Goal: Information Seeking & Learning: Find specific page/section

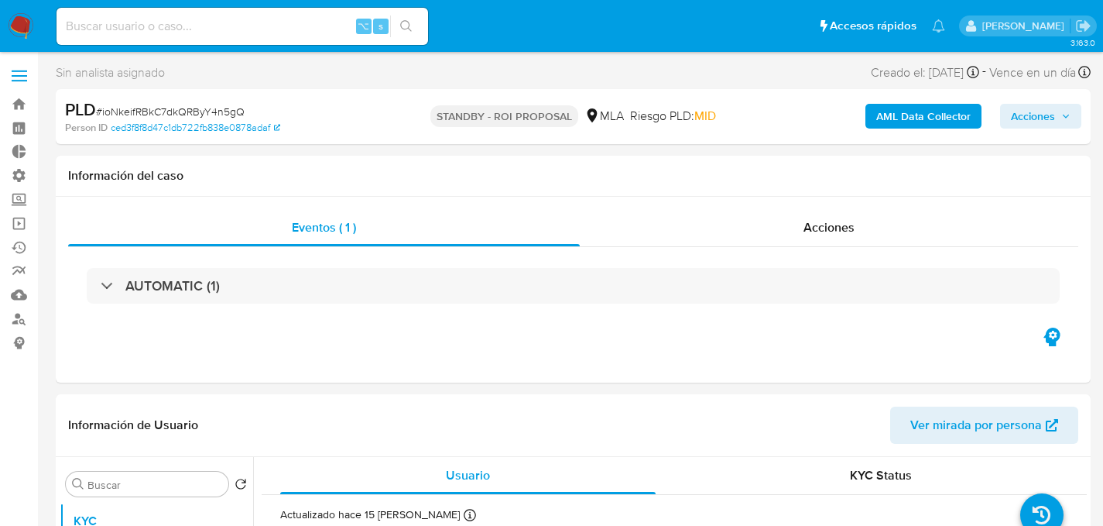
select select "10"
click at [23, 223] on link "Operaciones masivas" at bounding box center [92, 223] width 184 height 24
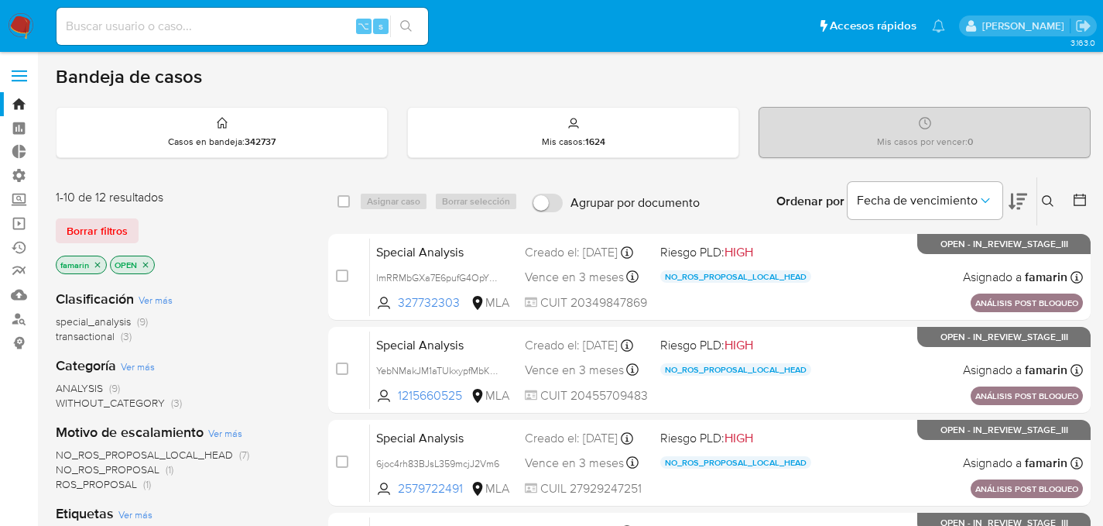
click at [92, 262] on p "famarin" at bounding box center [82, 264] width 50 height 17
click at [97, 262] on icon "close-filter" at bounding box center [97, 264] width 5 height 5
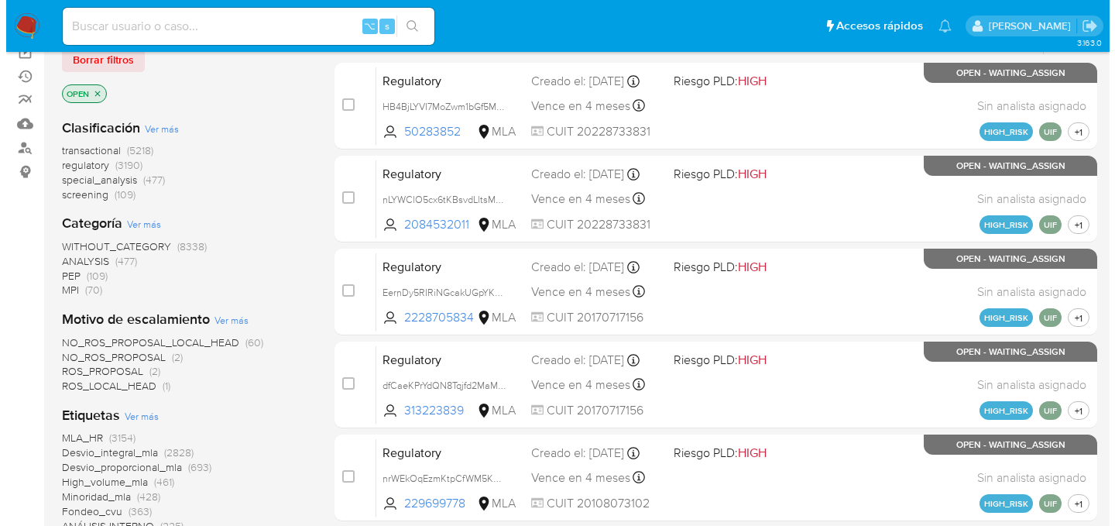
scroll to position [420, 0]
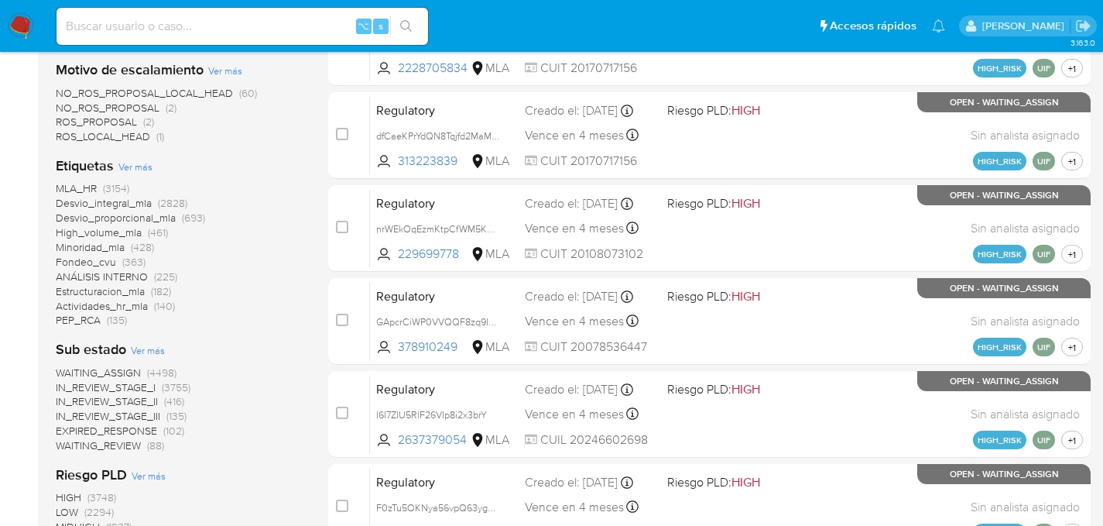
click at [137, 164] on span "Ver más" at bounding box center [135, 166] width 34 height 14
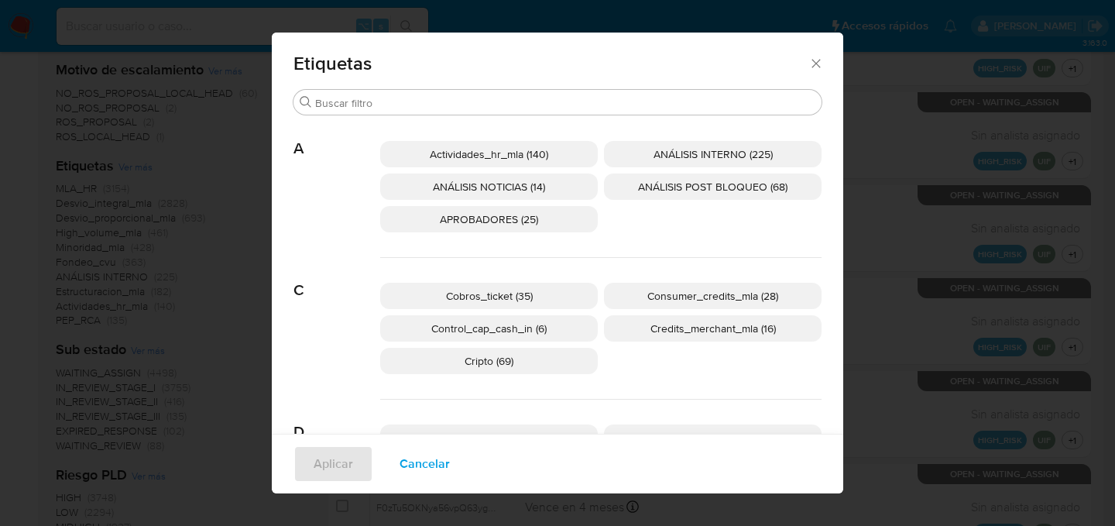
click at [670, 304] on p "Consumer_credits_mla (28)" at bounding box center [713, 296] width 218 height 26
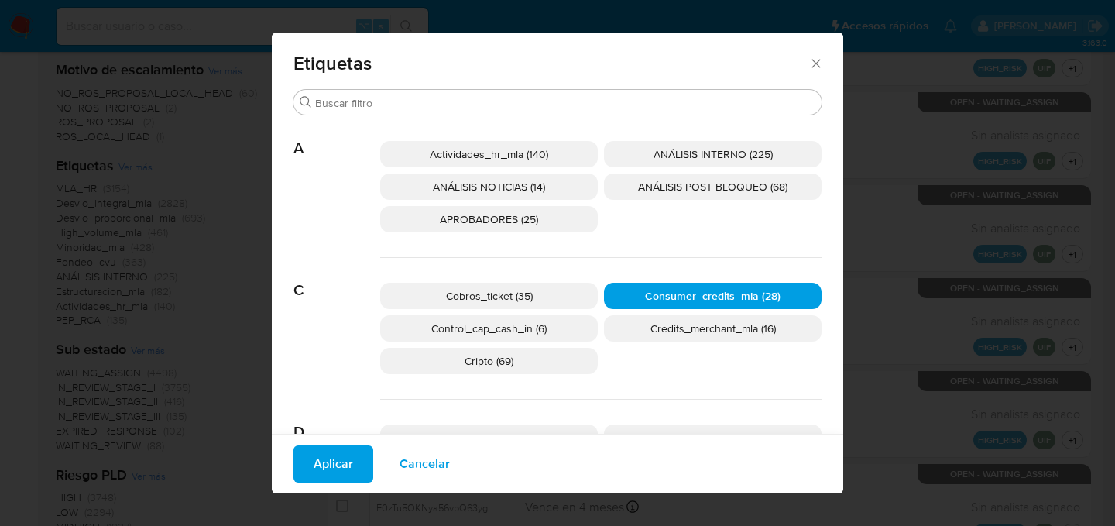
click at [334, 467] on span "Aplicar" at bounding box center [333, 464] width 39 height 34
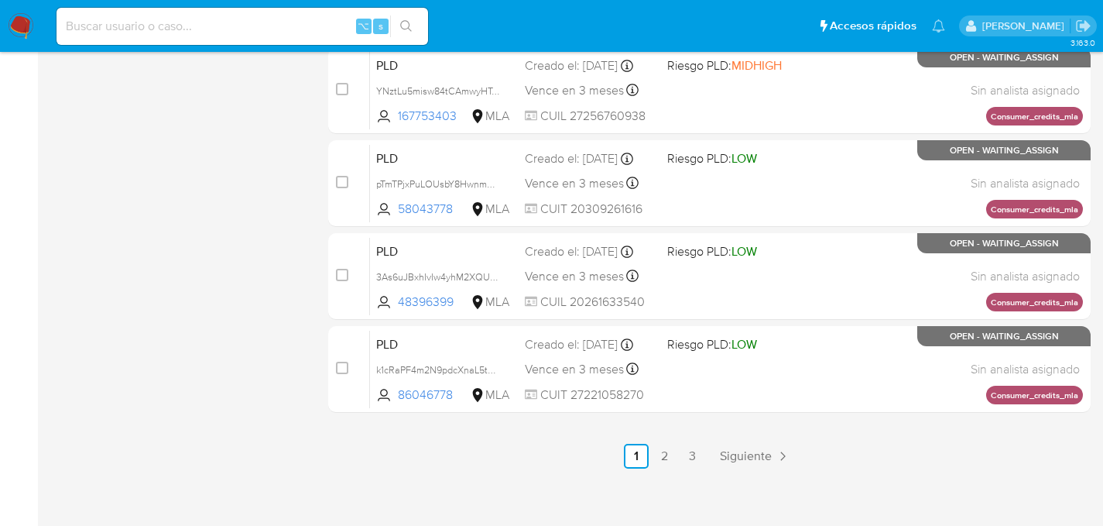
scroll to position [752, 0]
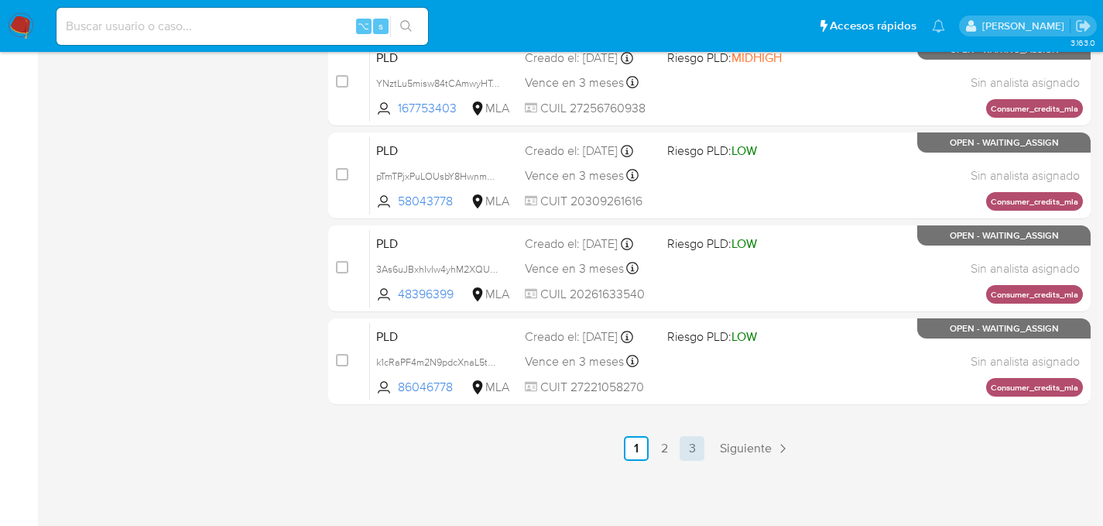
click at [691, 451] on link "3" at bounding box center [692, 448] width 25 height 25
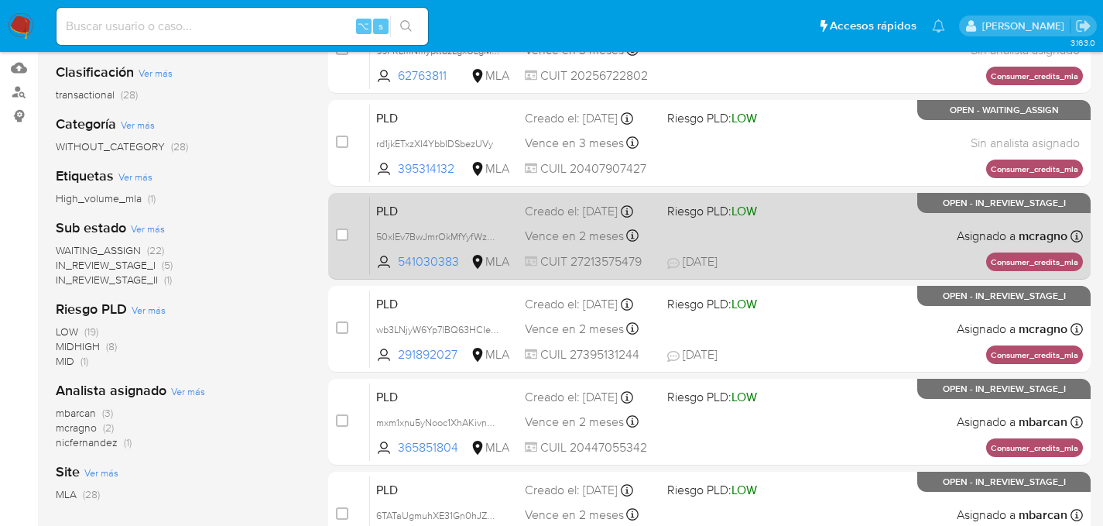
scroll to position [188, 0]
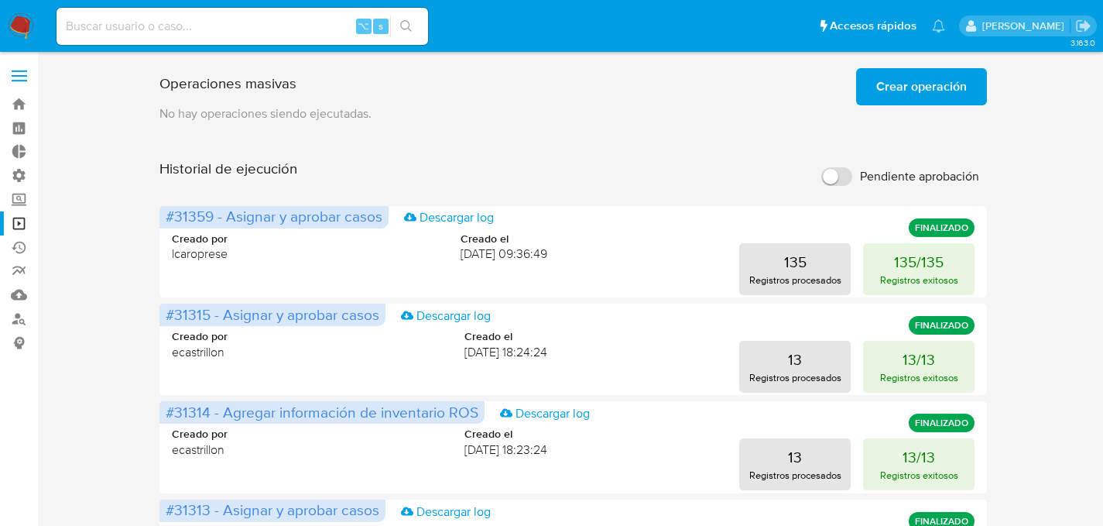
click at [169, 37] on div "⌥ s" at bounding box center [243, 26] width 372 height 37
click at [172, 33] on input at bounding box center [243, 26] width 372 height 20
paste input "58eqCW3YVx0ovvS9hesusD6u"
type input "58eqCW3YVx0ovvS9hesusD6u"
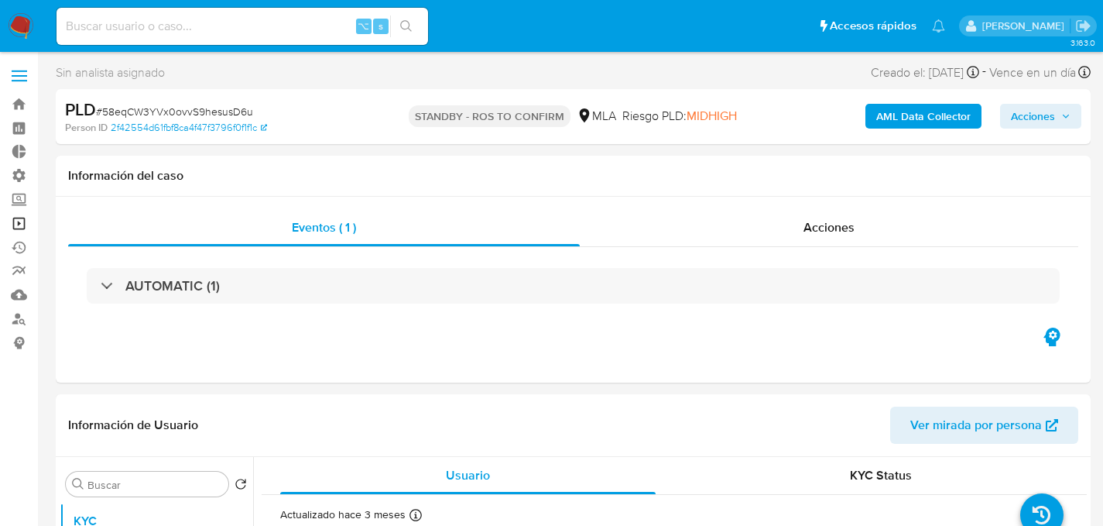
click at [19, 230] on link "Operaciones masivas" at bounding box center [92, 223] width 184 height 24
select select "10"
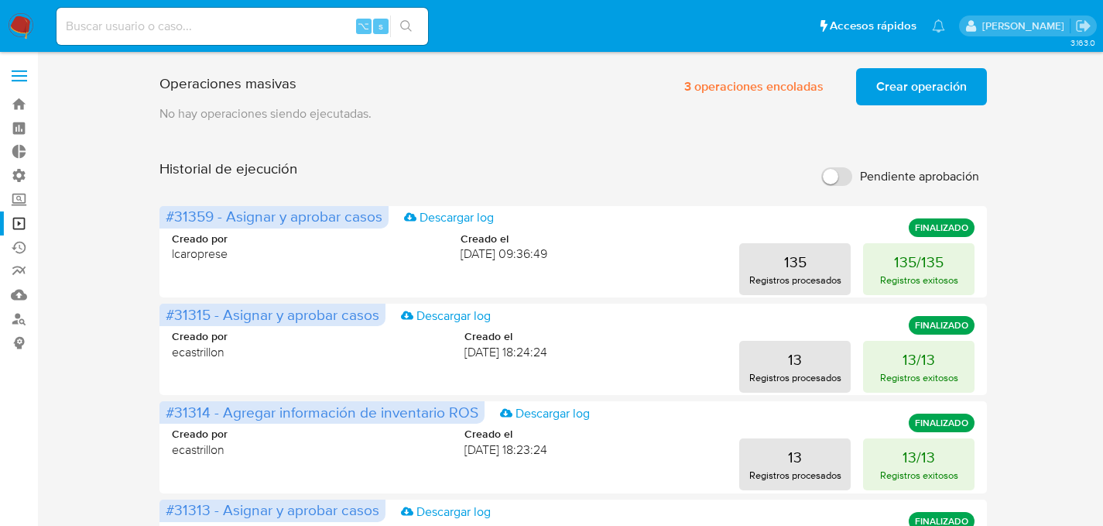
click at [919, 99] on span "Crear operación" at bounding box center [921, 87] width 91 height 34
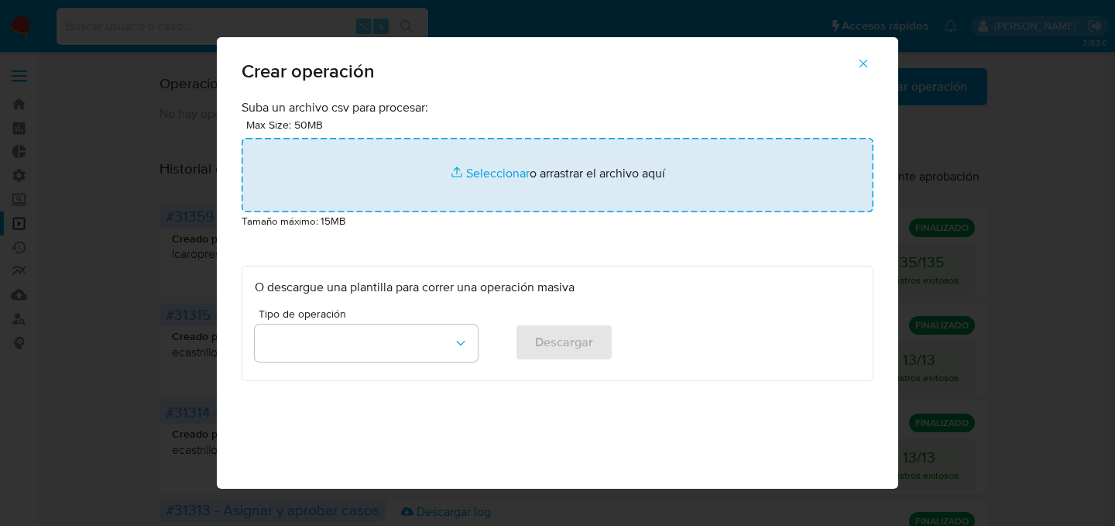
click at [579, 177] on input "file" at bounding box center [558, 175] width 632 height 74
type input "C:\fakepath\Macro para ROS - Facu - Paso2.csv"
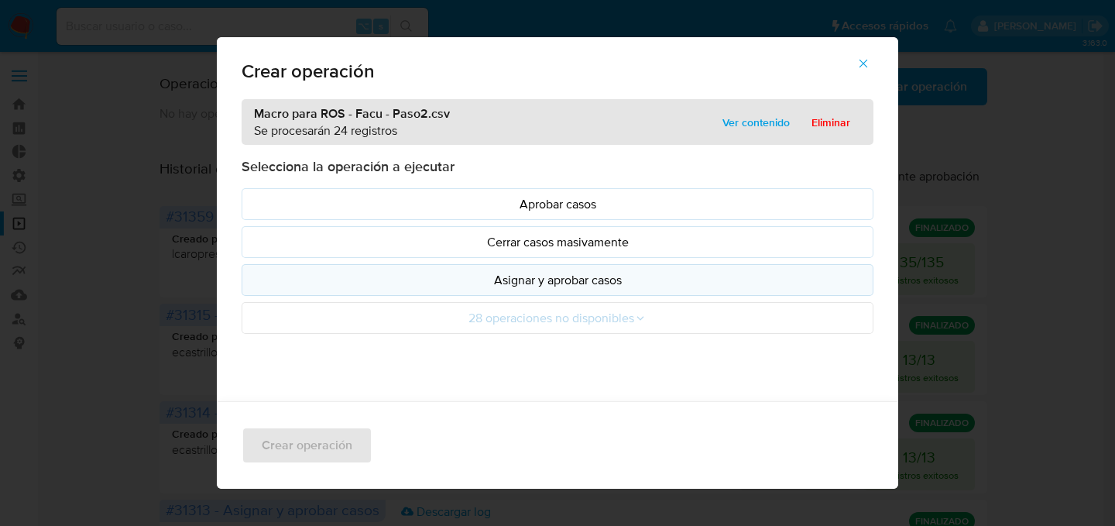
click at [609, 283] on p "Asignar y aprobar casos" at bounding box center [557, 280] width 605 height 18
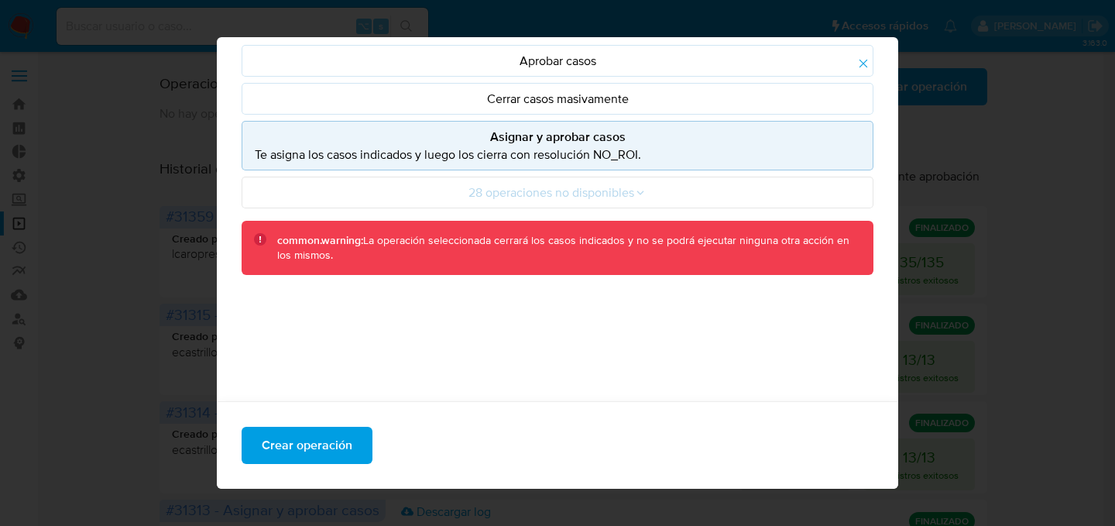
scroll to position [143, 0]
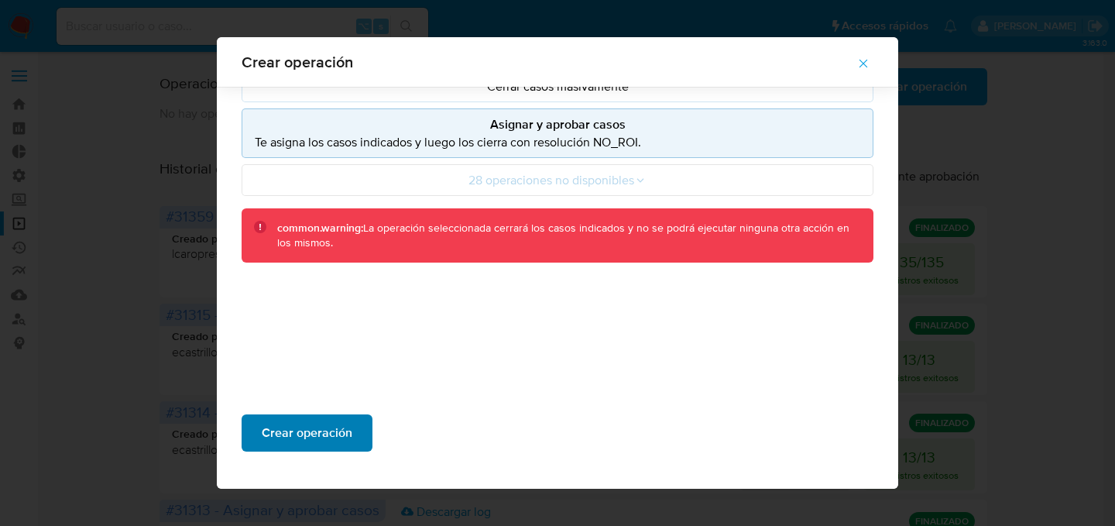
click at [262, 434] on span "Crear operación" at bounding box center [307, 433] width 91 height 34
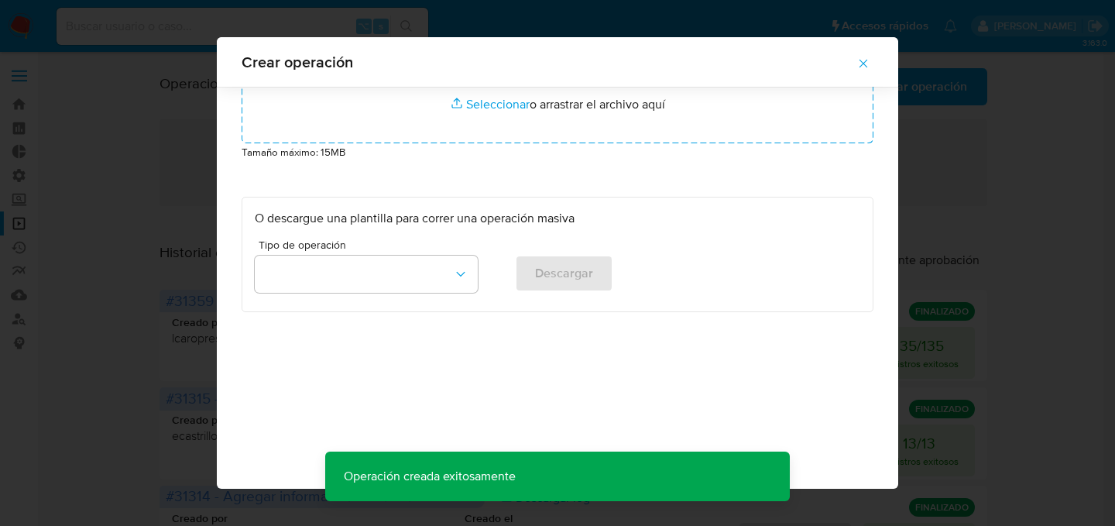
scroll to position [57, 0]
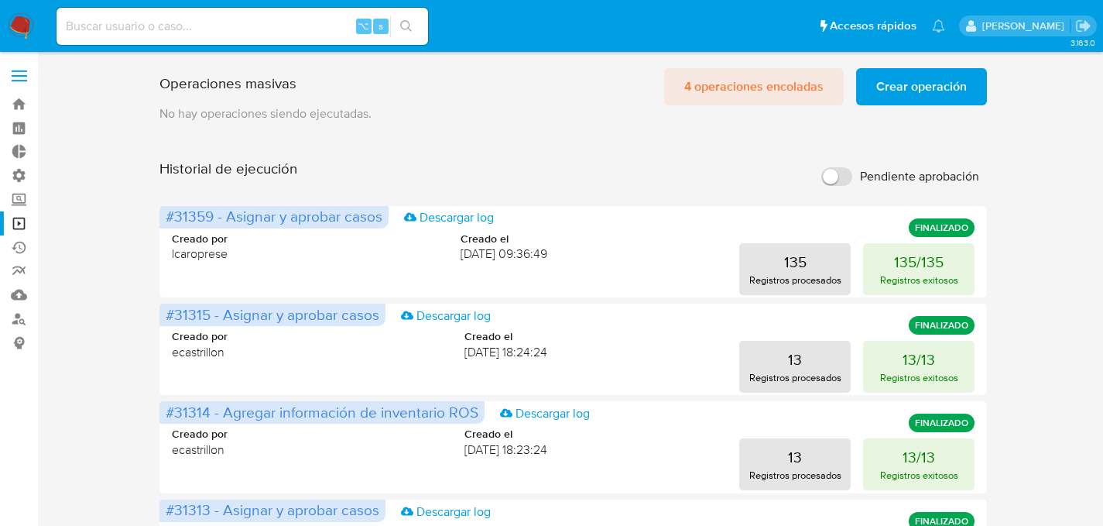
click at [783, 88] on span "4 operaciones encoladas" at bounding box center [753, 87] width 139 height 34
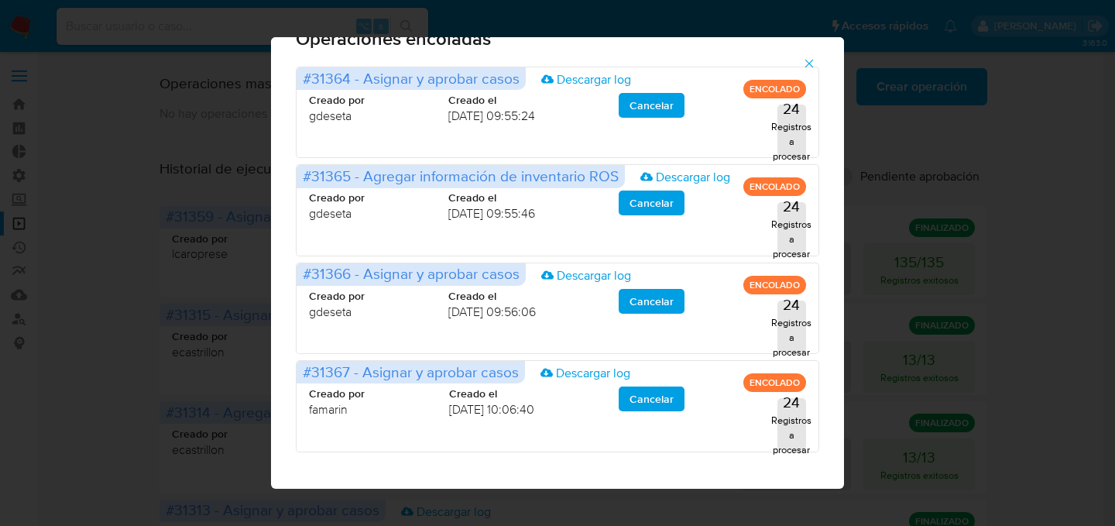
scroll to position [0, 0]
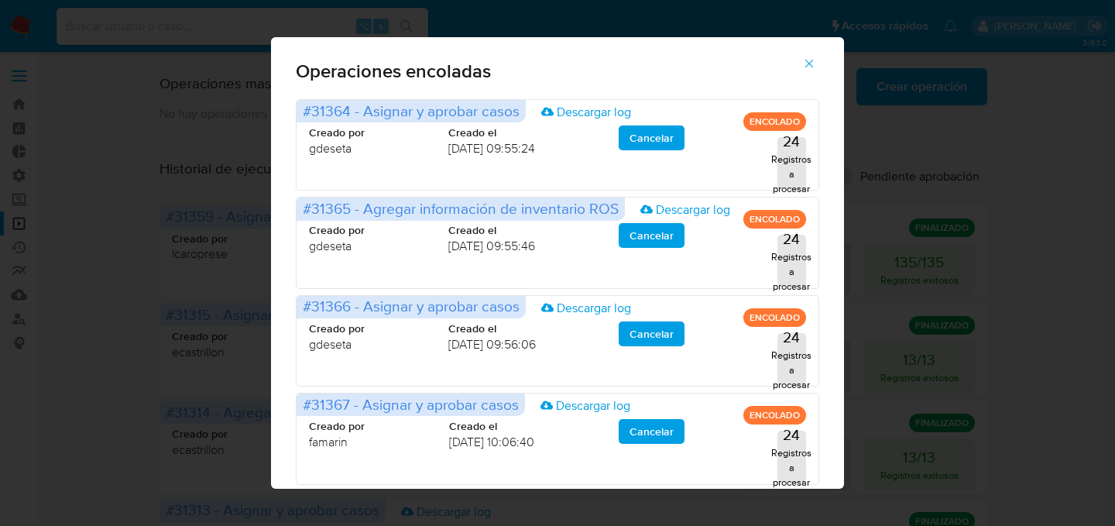
click at [811, 63] on icon "button" at bounding box center [809, 64] width 14 height 14
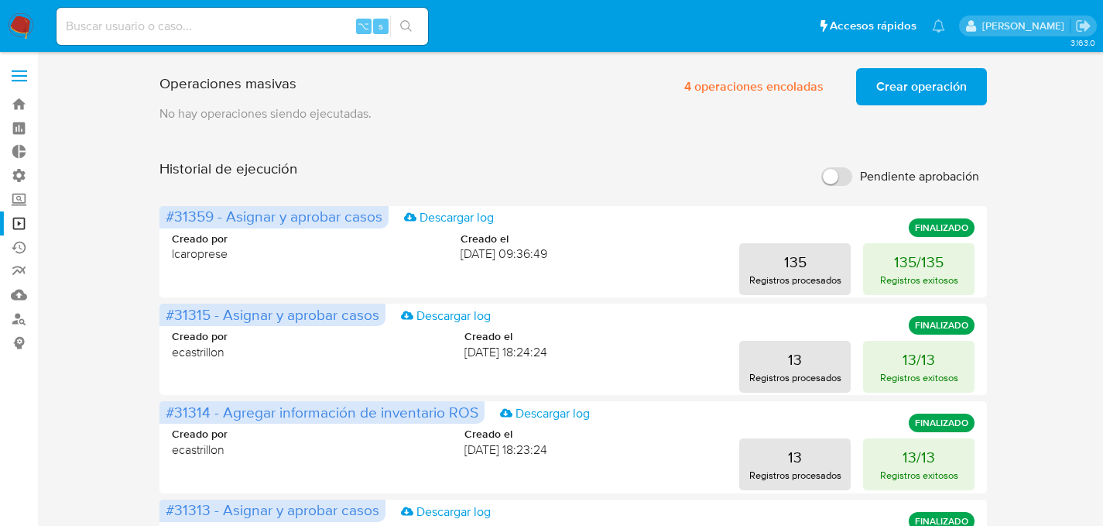
click at [918, 72] on span "Crear operación" at bounding box center [921, 87] width 91 height 34
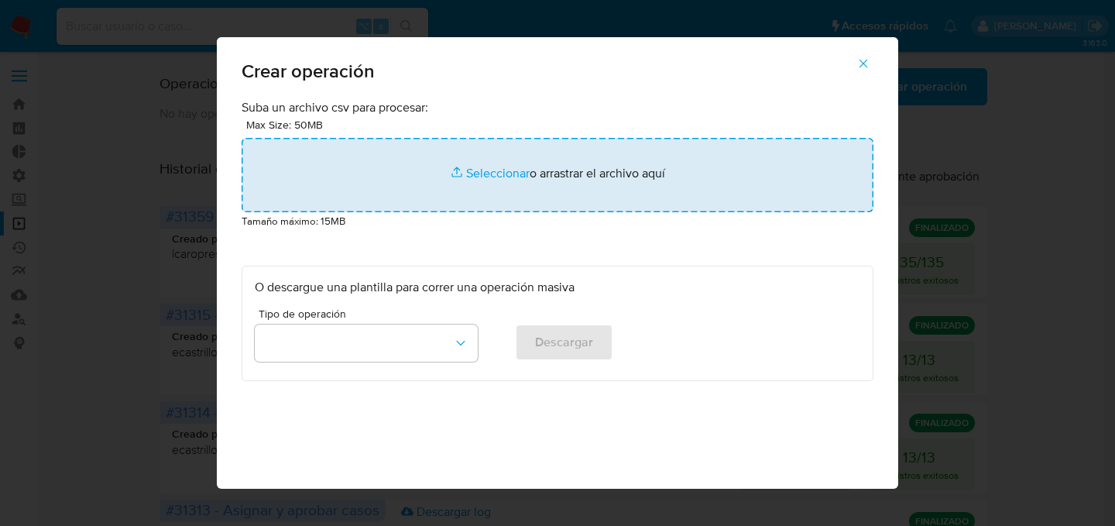
click at [469, 211] on input "file" at bounding box center [558, 175] width 632 height 74
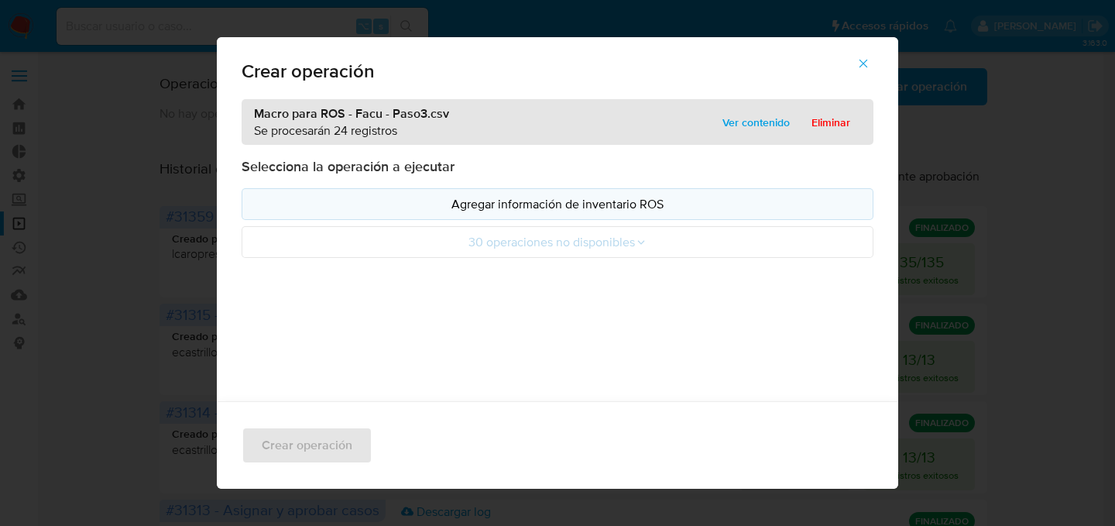
click at [468, 197] on p "Agregar información de inventario ROS" at bounding box center [557, 204] width 605 height 18
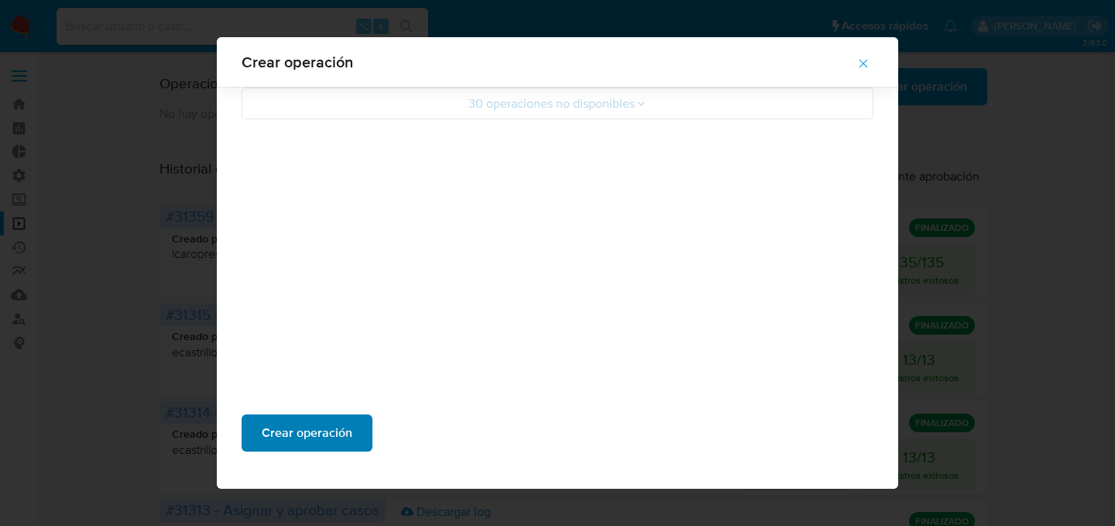
scroll to position [144, 0]
click at [293, 447] on span "Crear operación" at bounding box center [307, 433] width 91 height 34
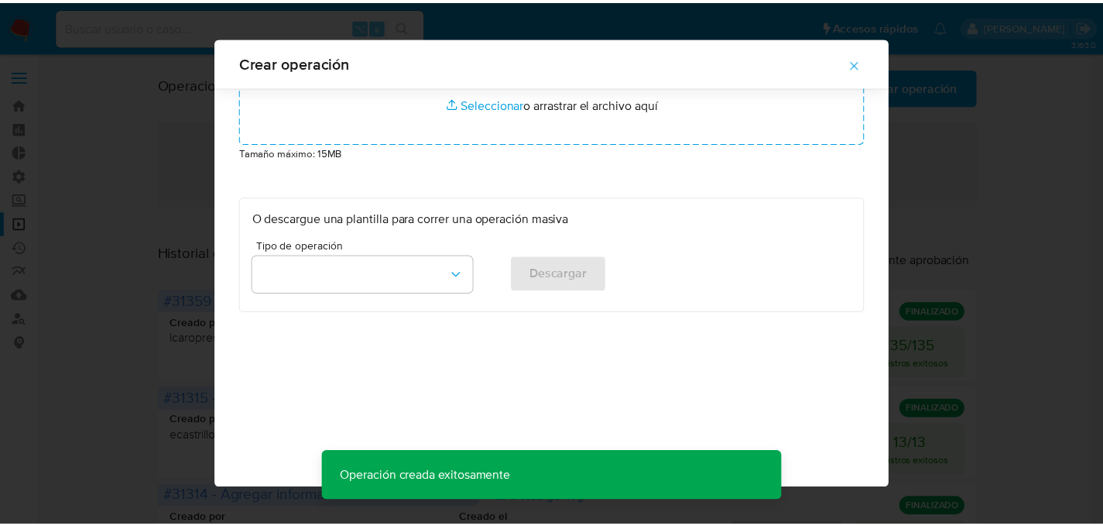
scroll to position [57, 0]
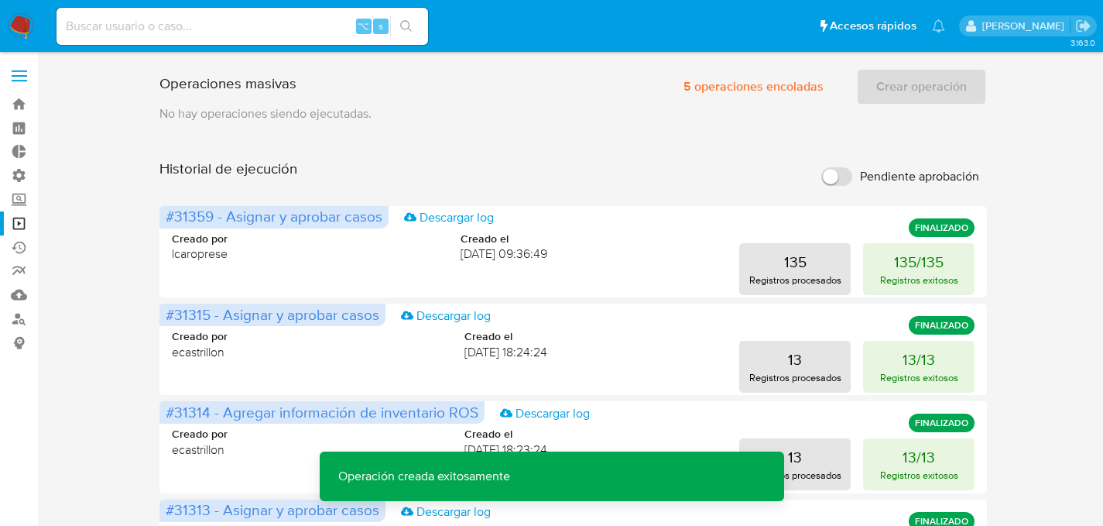
click at [784, 106] on p "No hay operaciones siendo ejecutadas." at bounding box center [573, 113] width 828 height 17
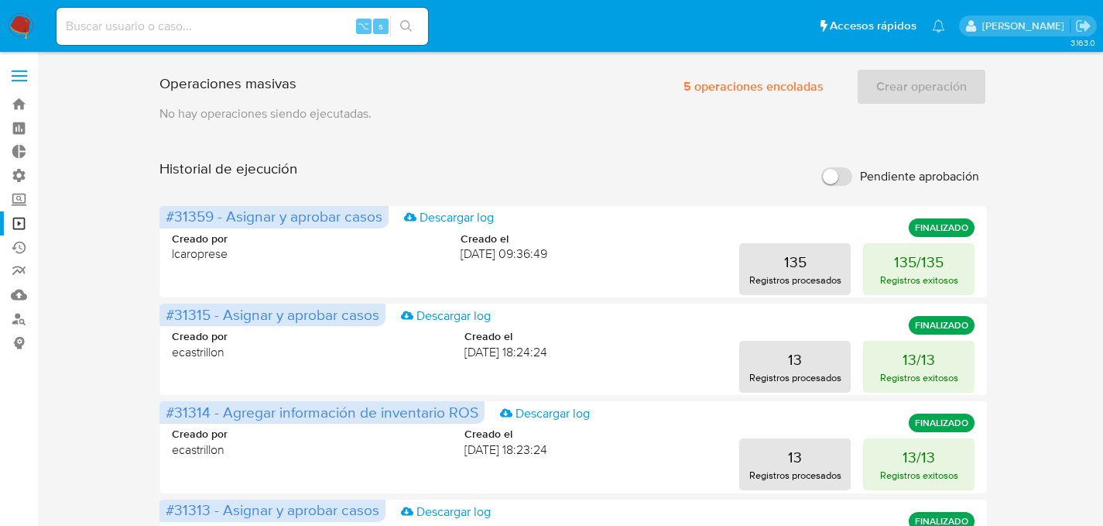
drag, startPoint x: 1033, startPoint y: 90, endPoint x: 1106, endPoint y: 122, distance: 79.7
click at [731, 111] on p "No hay operaciones siendo ejecutadas." at bounding box center [573, 113] width 828 height 17
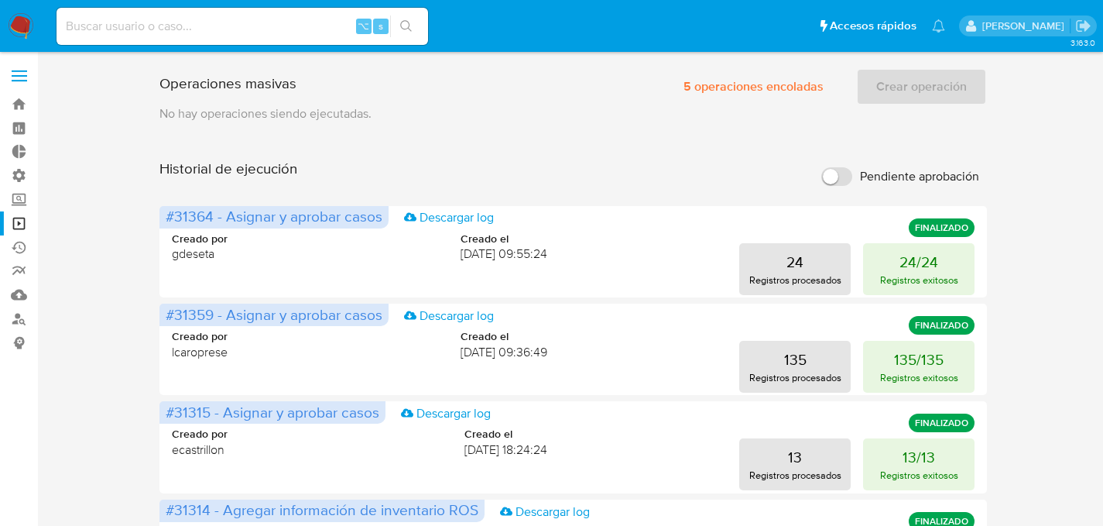
click at [219, 16] on input at bounding box center [243, 26] width 372 height 20
paste input "136569182"
type input "136569182"
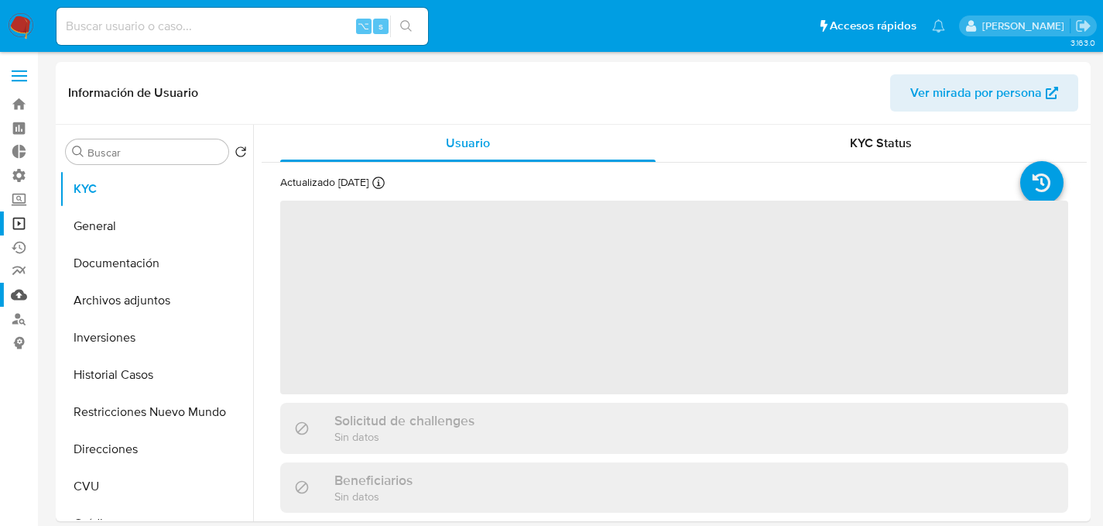
select select "10"
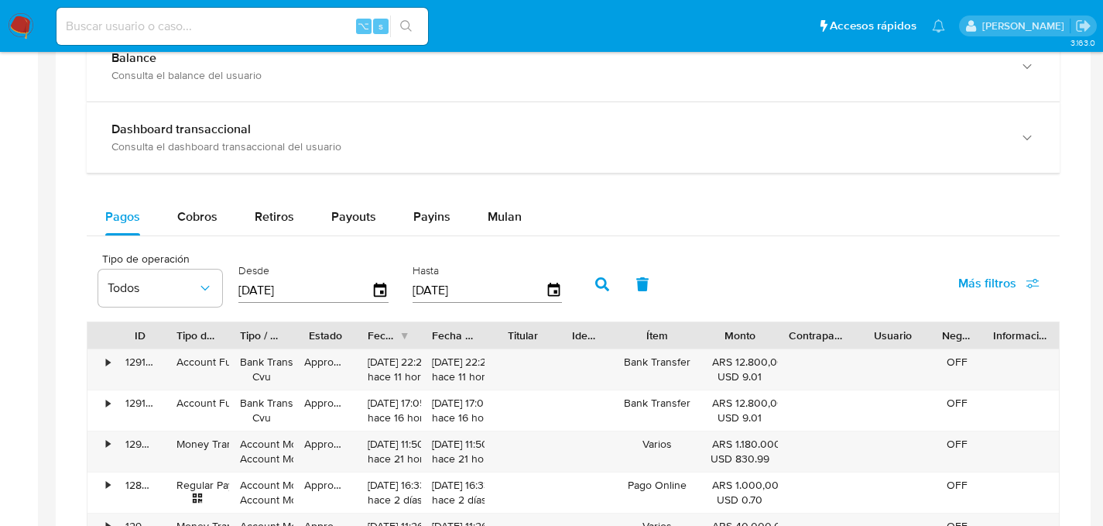
scroll to position [883, 0]
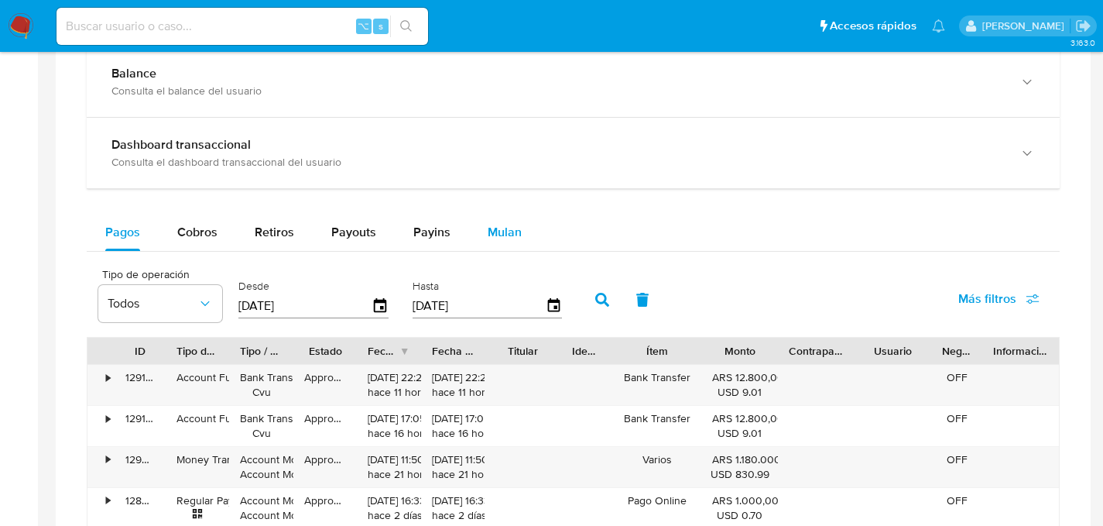
drag, startPoint x: 502, startPoint y: 235, endPoint x: 490, endPoint y: 235, distance: 11.6
click at [502, 235] on span "Mulan" at bounding box center [505, 232] width 34 height 18
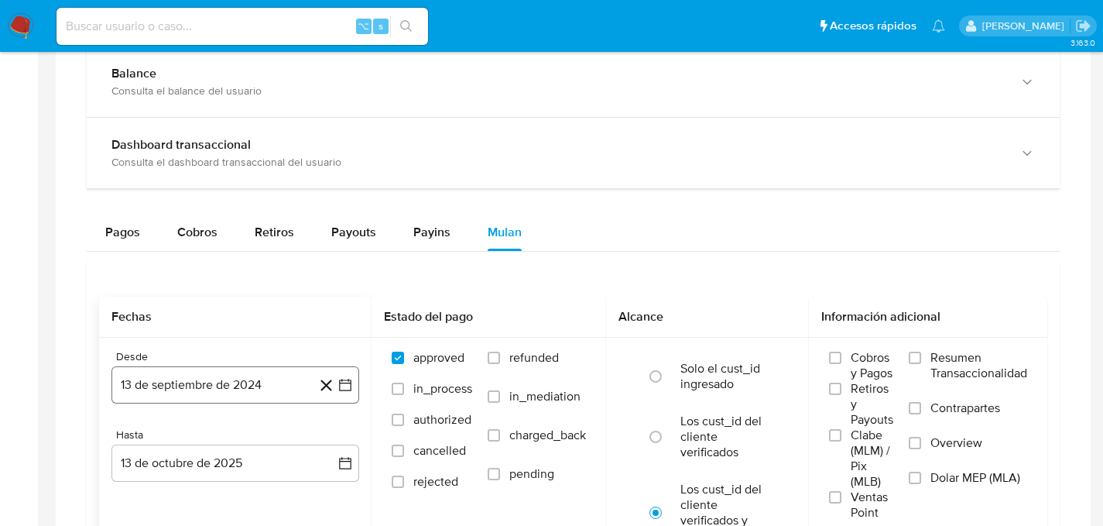
click at [175, 380] on button "13 de septiembre de 2024" at bounding box center [235, 384] width 248 height 37
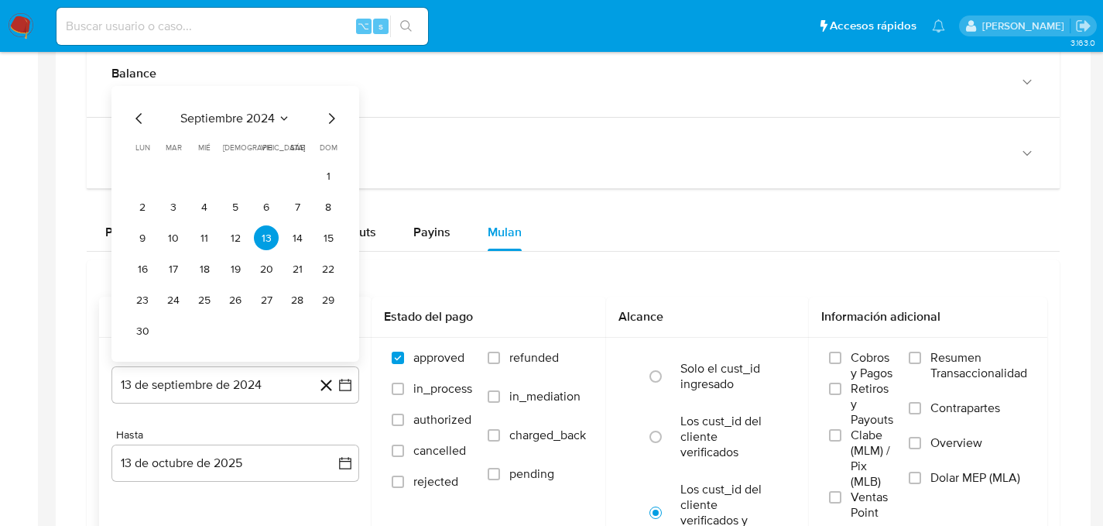
click at [334, 118] on icon "Mes siguiente" at bounding box center [331, 118] width 19 height 19
click at [334, 118] on div "septiembre 2024 septiembre 2024 lun lunes mar martes mié miércoles jue jueves v…" at bounding box center [235, 224] width 248 height 276
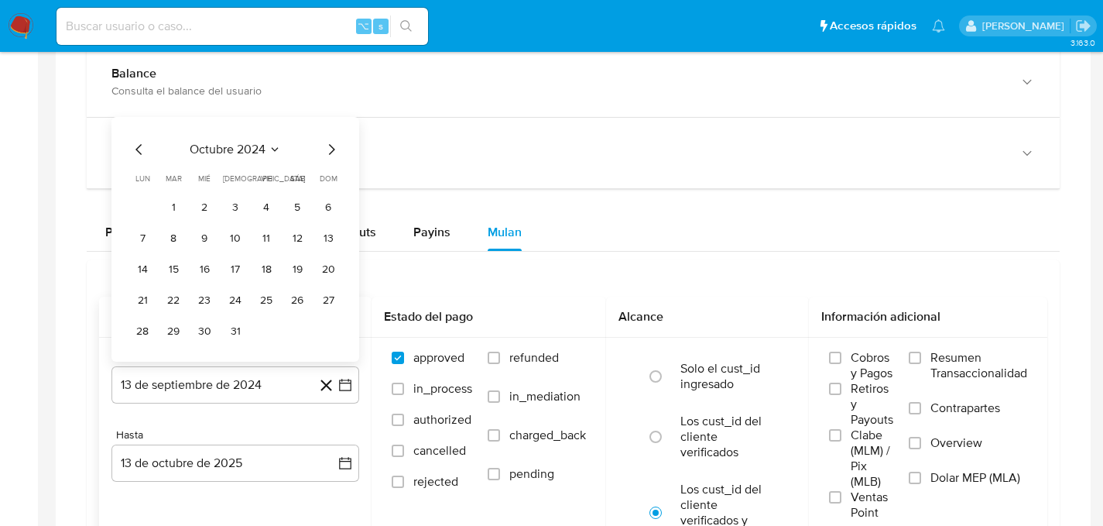
click at [334, 118] on div "octubre 2024 octubre 2024 lun lunes mar martes mié miércoles jue jueves vie vie…" at bounding box center [235, 239] width 248 height 245
click at [328, 142] on icon "Mes siguiente" at bounding box center [331, 149] width 19 height 19
click at [329, 149] on icon "Mes siguiente" at bounding box center [331, 149] width 19 height 19
click at [329, 173] on span "dom" at bounding box center [329, 179] width 18 height 12
click at [329, 149] on span "dom" at bounding box center [329, 148] width 18 height 12
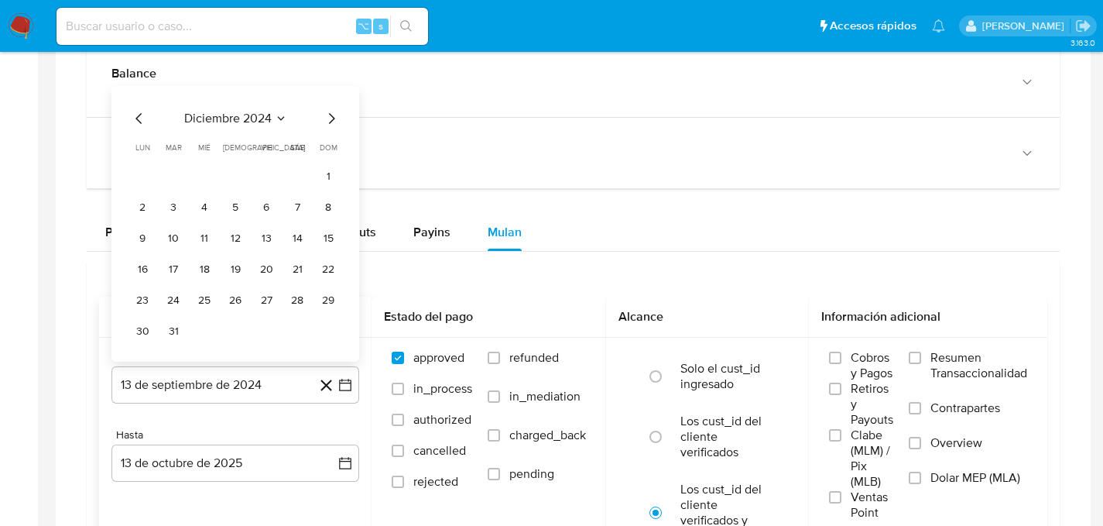
click at [254, 116] on span "diciembre 2024" at bounding box center [227, 118] width 87 height 15
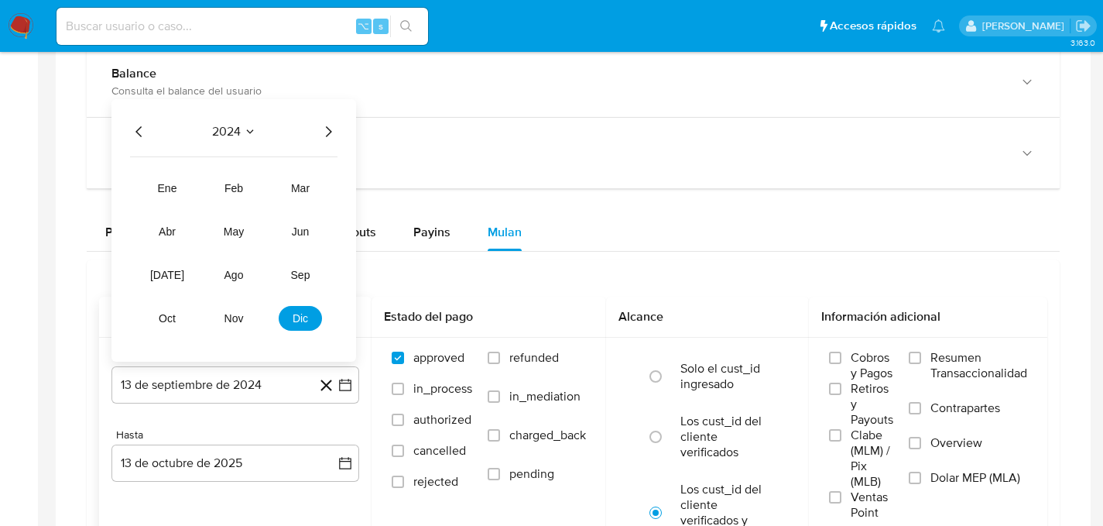
click at [324, 139] on icon "Año siguiente" at bounding box center [328, 131] width 19 height 19
click at [293, 281] on span "sep" at bounding box center [300, 275] width 19 height 12
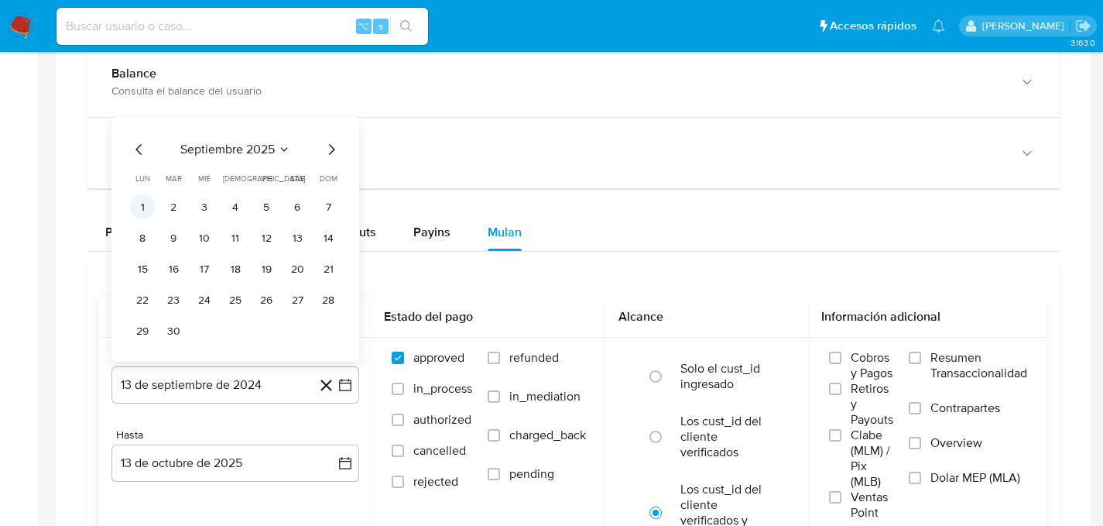
click at [144, 207] on button "1" at bounding box center [142, 206] width 25 height 25
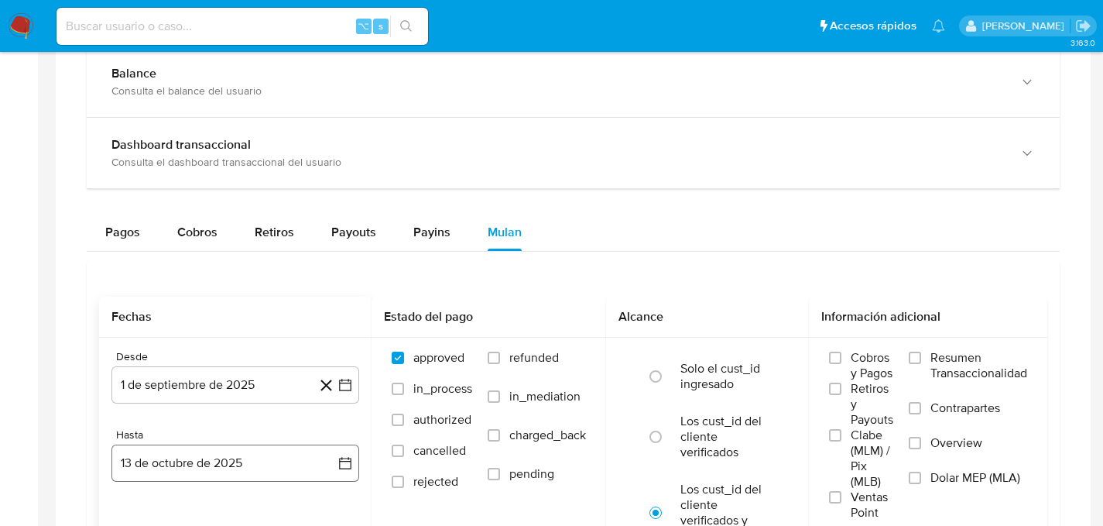
click at [221, 443] on div "Hasta 13 de octubre de 2025 13-10-2025" at bounding box center [235, 454] width 248 height 53
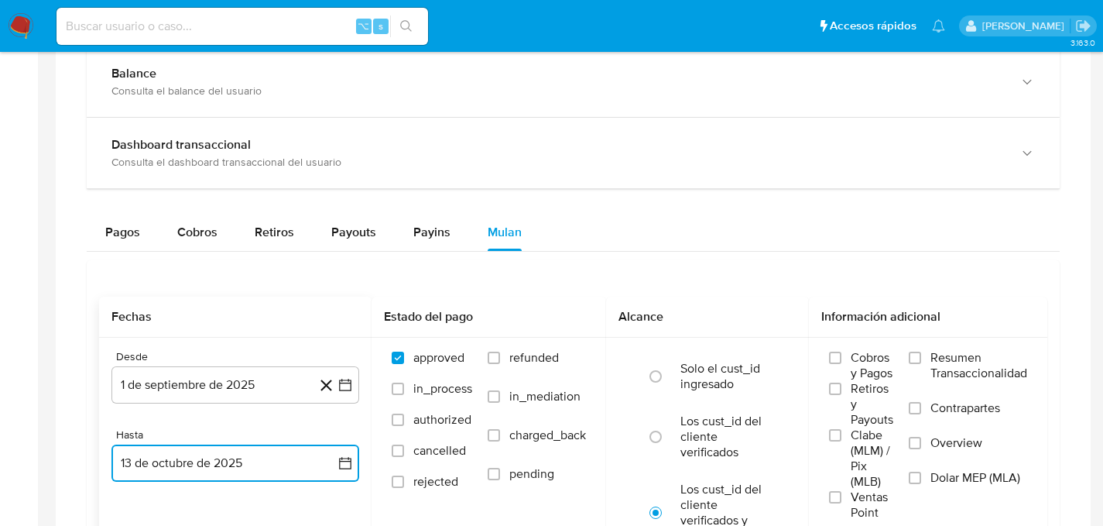
click at [225, 459] on button "13 de octubre de 2025" at bounding box center [235, 462] width 248 height 37
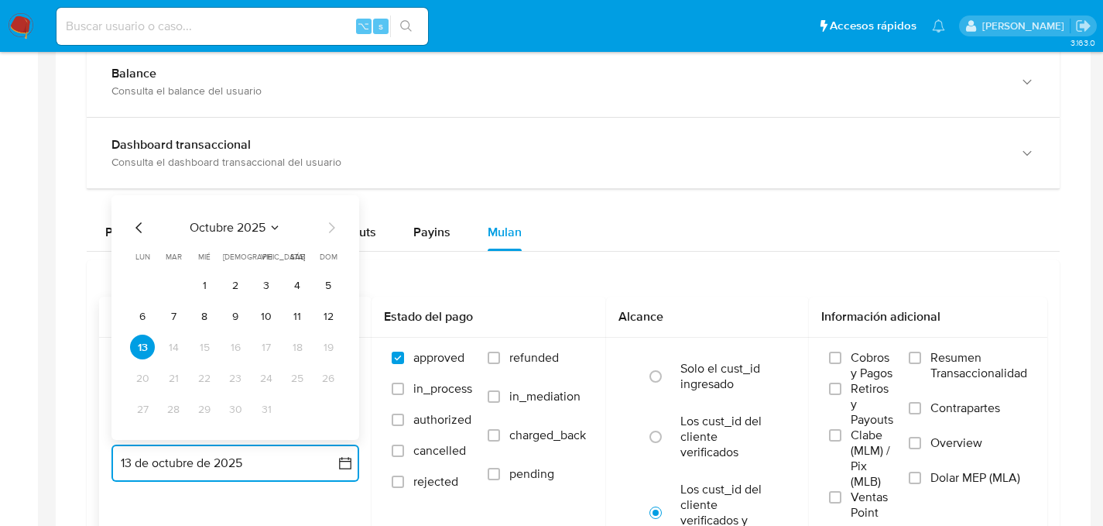
click at [132, 222] on icon "Mes anterior" at bounding box center [139, 227] width 19 height 19
click at [183, 406] on button "30" at bounding box center [173, 408] width 25 height 25
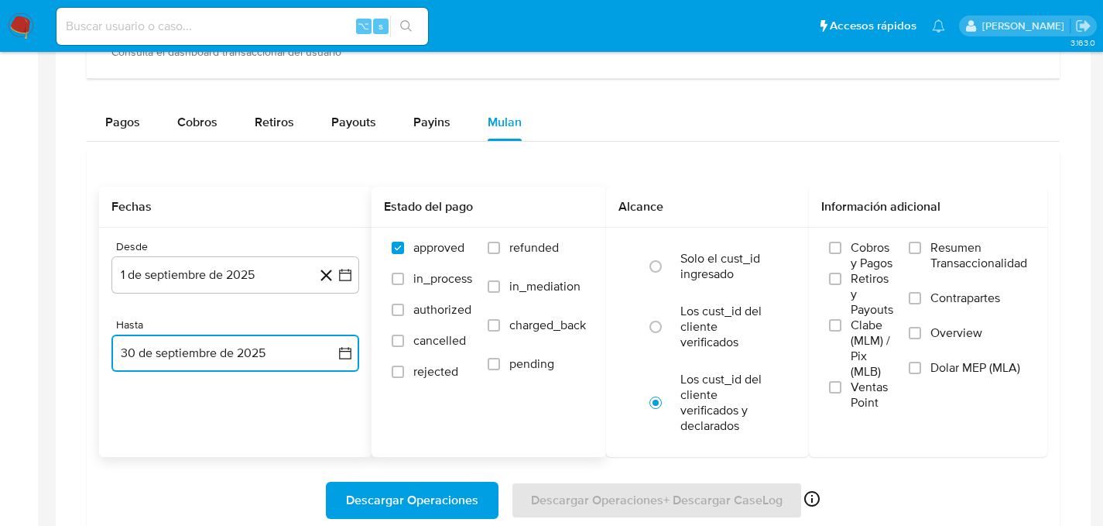
scroll to position [999, 0]
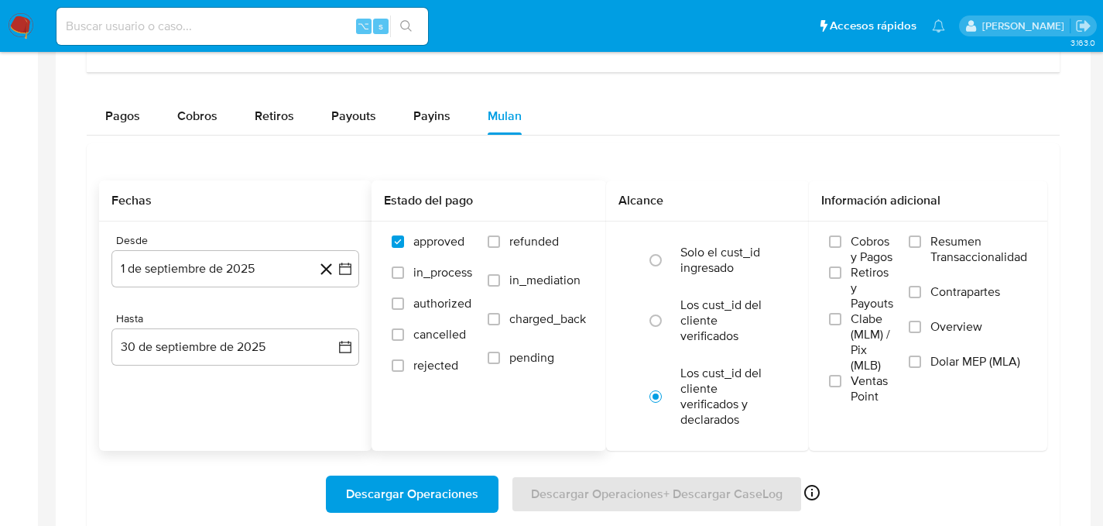
click at [523, 242] on span "refunded" at bounding box center [534, 241] width 50 height 15
click at [500, 242] on input "refunded" at bounding box center [494, 241] width 12 height 12
checkbox input "true"
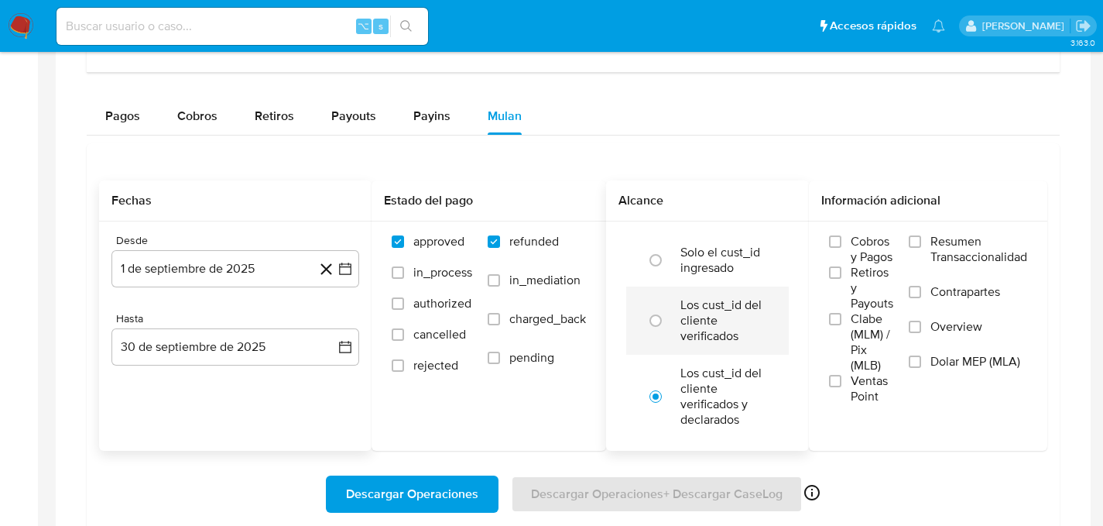
click at [726, 320] on label "Los cust_id del cliente verificados" at bounding box center [724, 320] width 87 height 46
click at [668, 320] on input "radio" at bounding box center [655, 320] width 25 height 25
radio input "true"
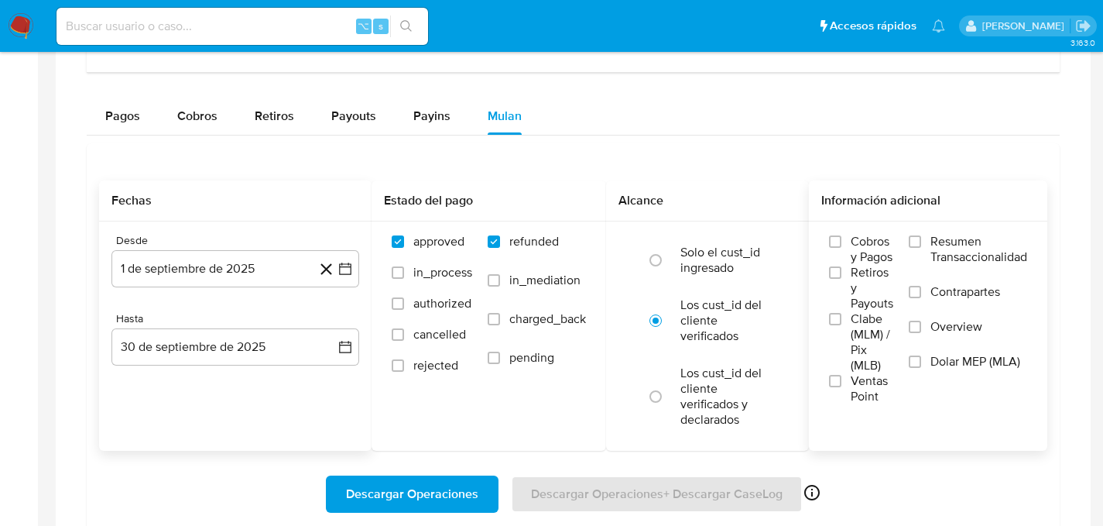
click at [934, 356] on span "Dolar MEP (MLA)" at bounding box center [976, 361] width 90 height 15
click at [435, 485] on span "Descargar Operaciones" at bounding box center [412, 494] width 132 height 34
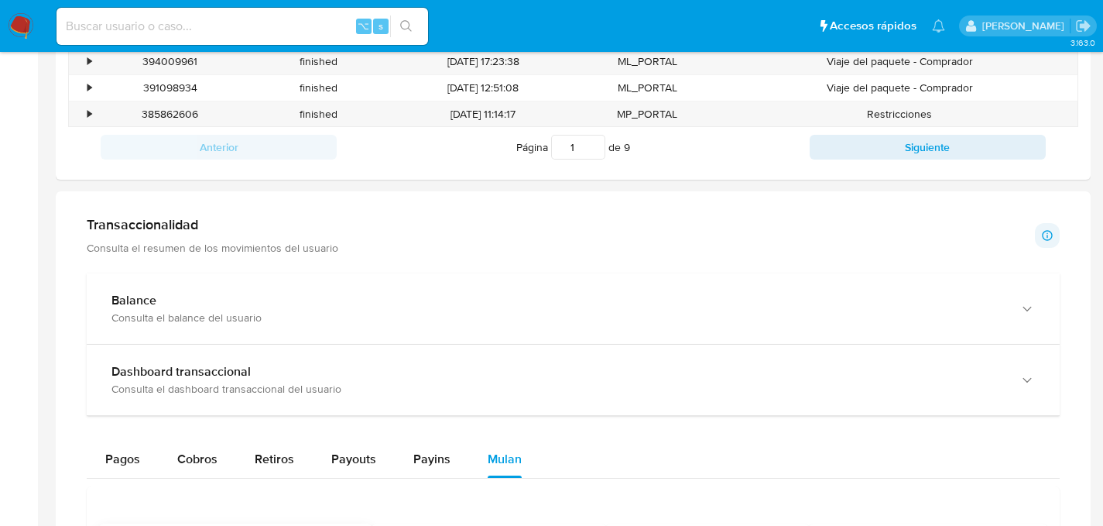
scroll to position [0, 0]
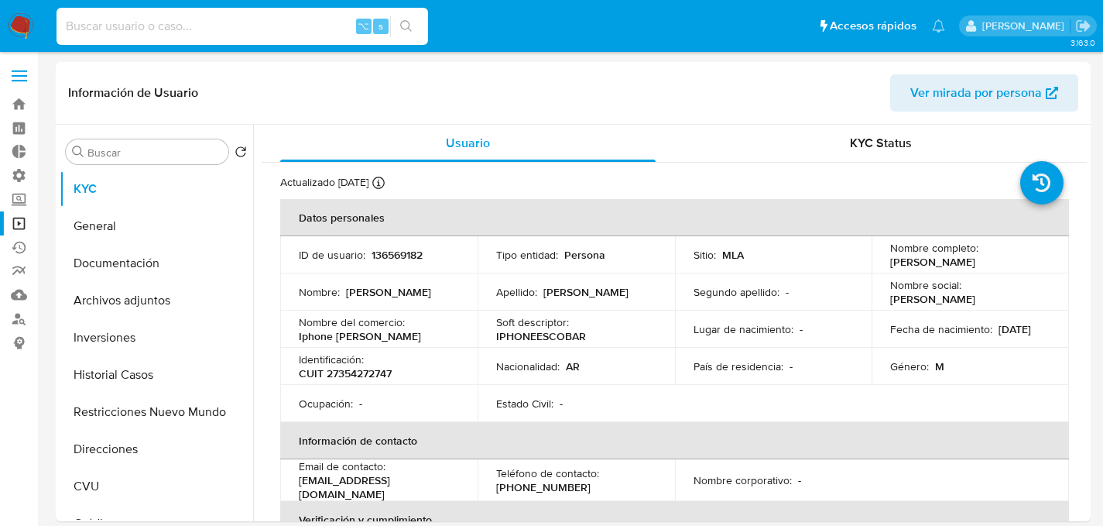
click at [158, 29] on input at bounding box center [243, 26] width 372 height 20
paste input "2381847862"
type input "2381847862"
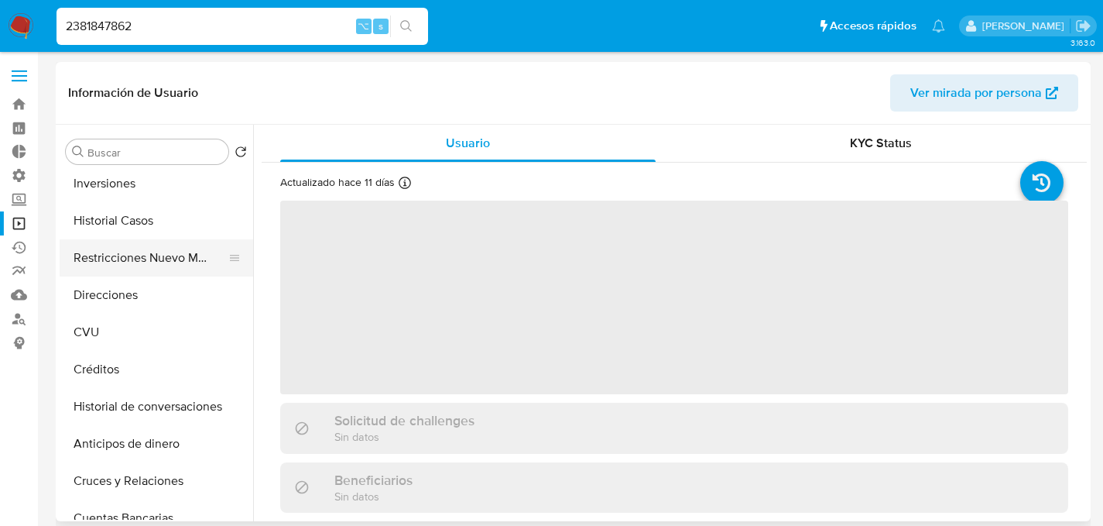
scroll to position [656, 0]
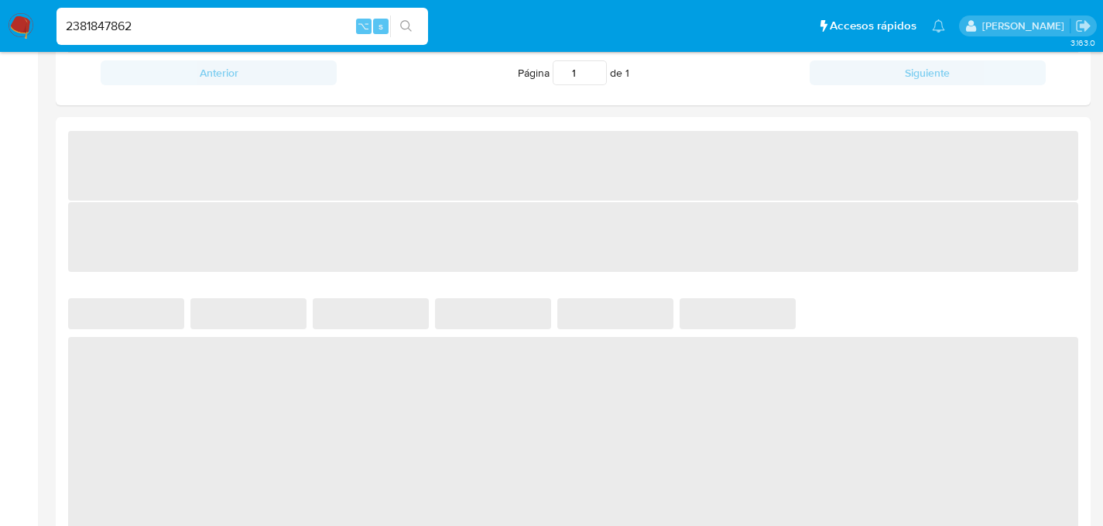
select select "10"
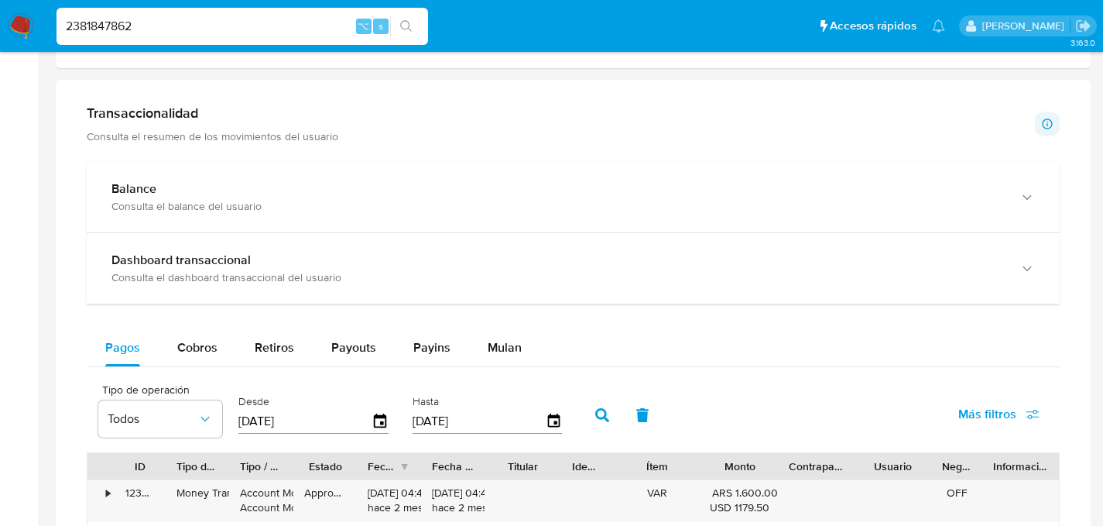
scroll to position [971, 0]
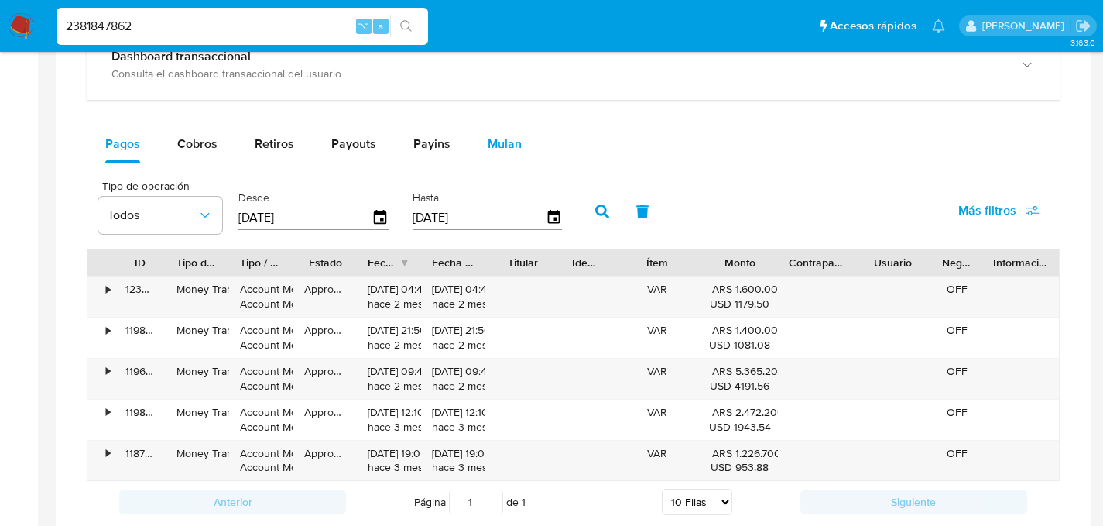
click at [496, 159] on div "Mulan" at bounding box center [505, 143] width 34 height 37
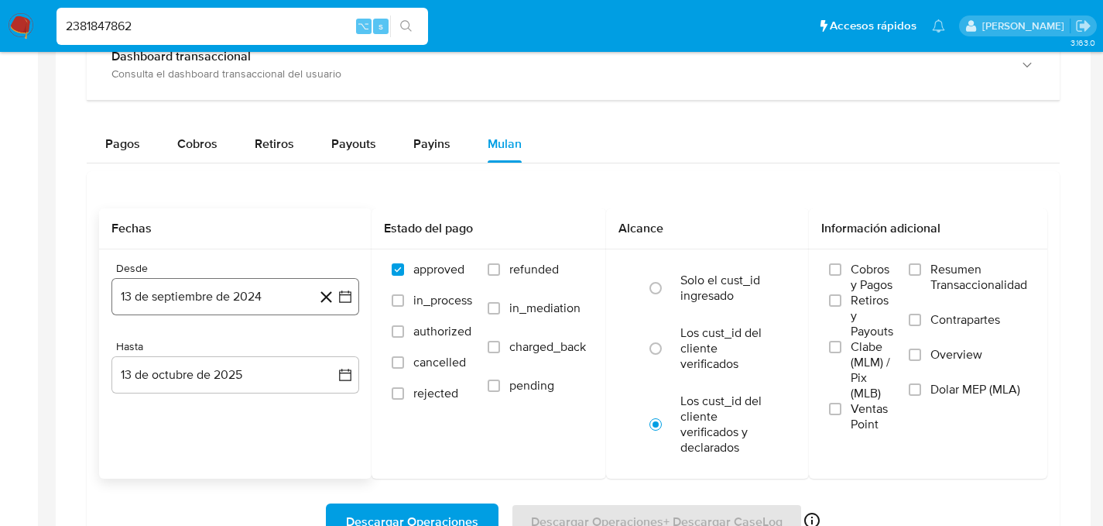
click at [204, 300] on button "13 de septiembre de 2024" at bounding box center [235, 296] width 248 height 37
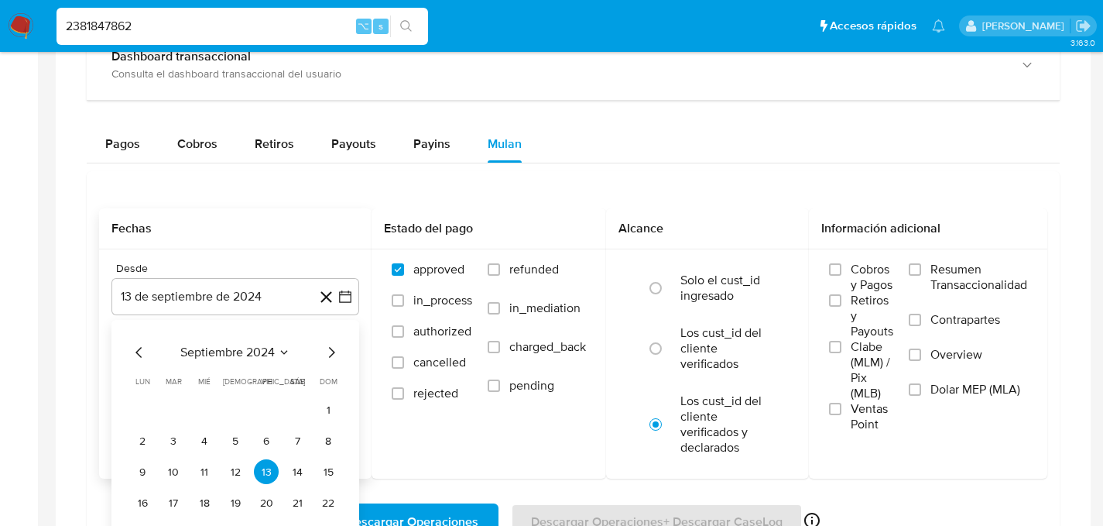
click at [289, 351] on icon "Seleccionar mes y año" at bounding box center [284, 352] width 12 height 12
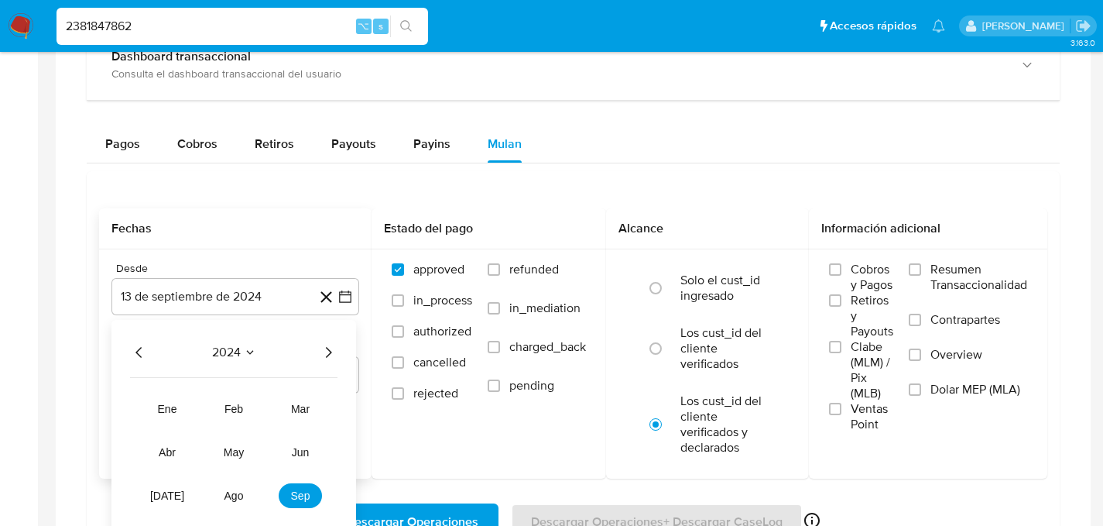
click at [327, 351] on icon "Año siguiente" at bounding box center [328, 352] width 19 height 19
click at [295, 495] on span "sep" at bounding box center [300, 495] width 19 height 12
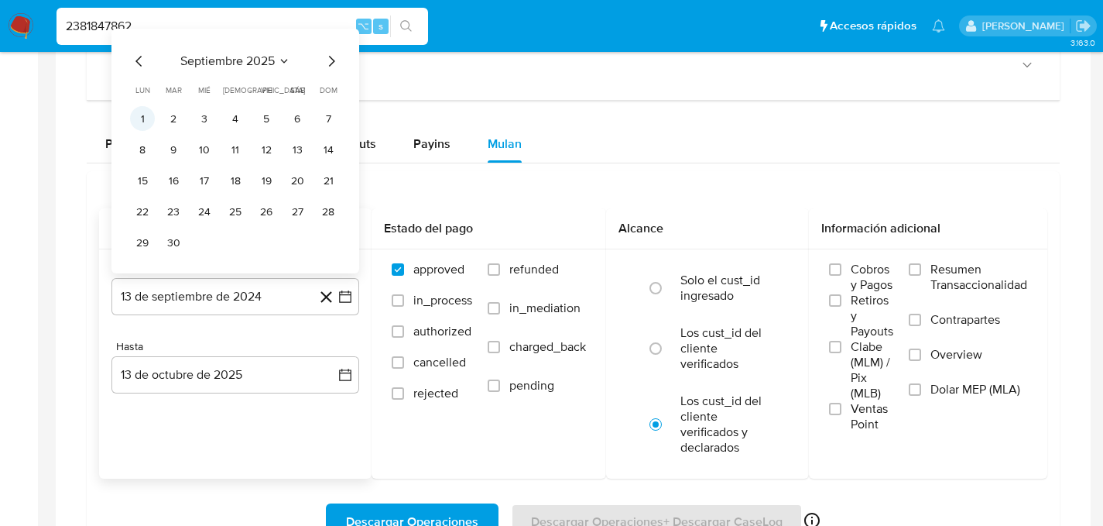
click at [145, 119] on button "1" at bounding box center [142, 118] width 25 height 25
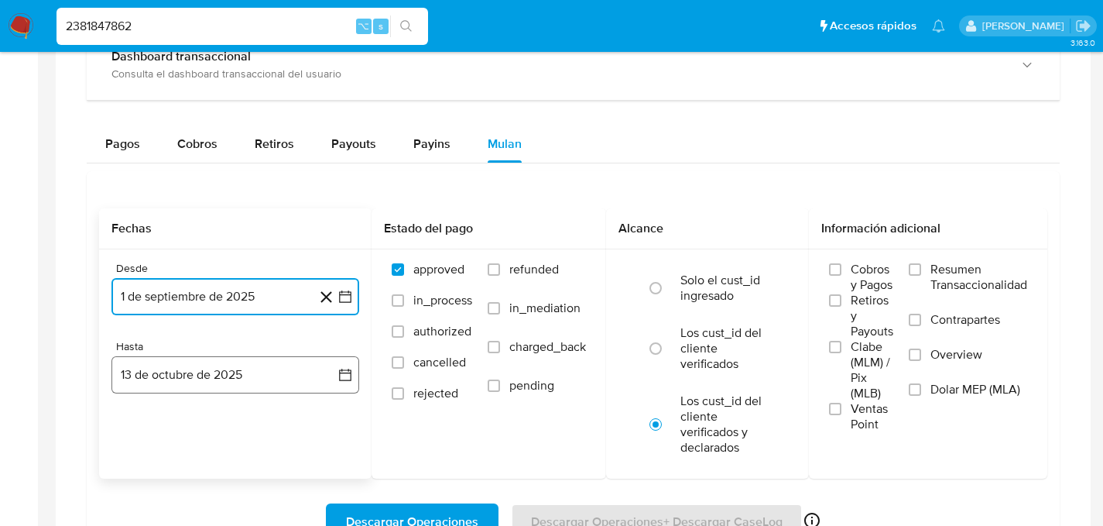
click at [203, 373] on button "13 de octubre de 2025" at bounding box center [235, 374] width 248 height 37
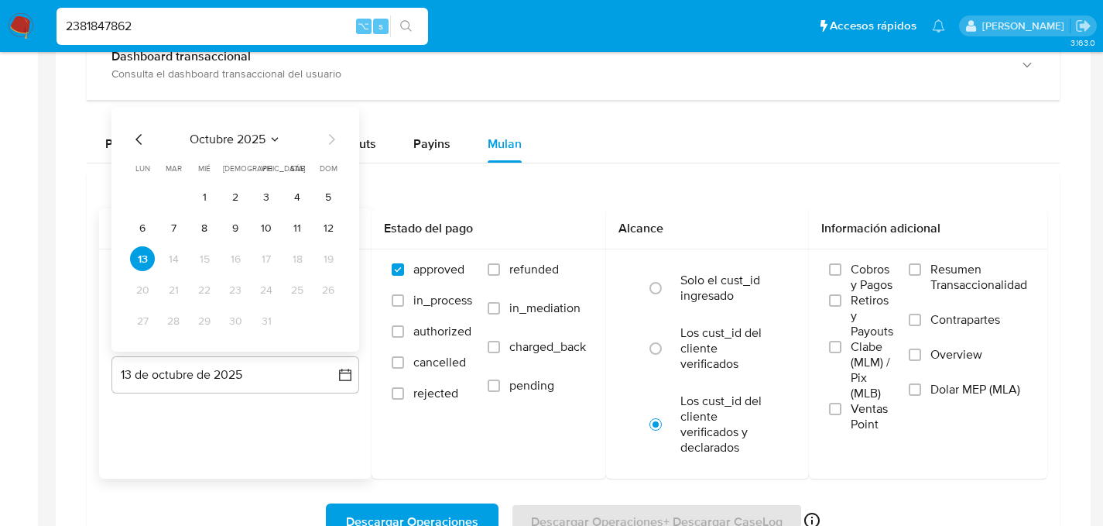
drag, startPoint x: 130, startPoint y: 145, endPoint x: 139, endPoint y: 143, distance: 8.7
click at [131, 145] on icon "Mes anterior" at bounding box center [139, 139] width 19 height 19
click at [176, 323] on button "30" at bounding box center [173, 320] width 25 height 25
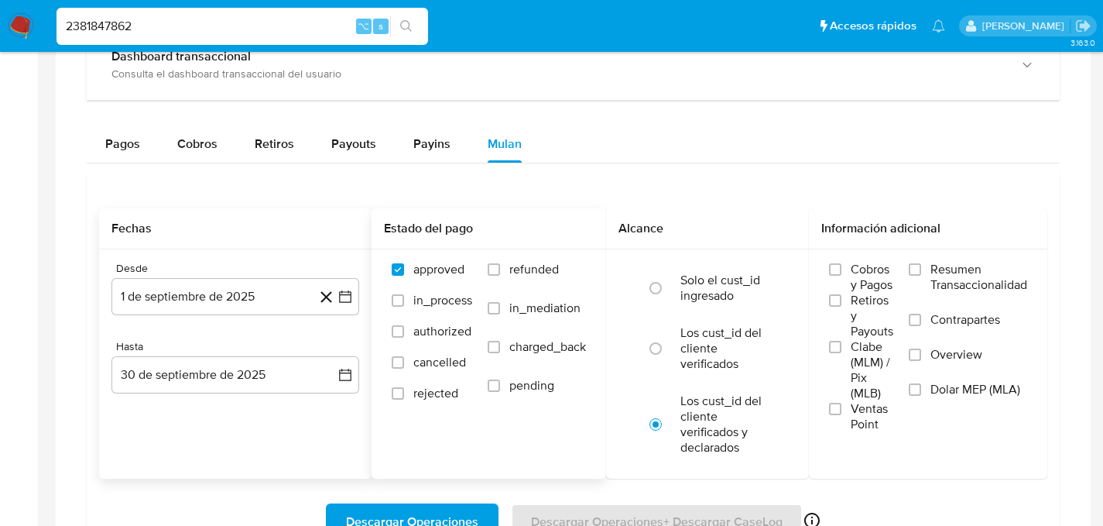
click at [545, 272] on span "refunded" at bounding box center [534, 269] width 50 height 15
click at [500, 272] on input "refunded" at bounding box center [494, 269] width 12 height 12
checkbox input "true"
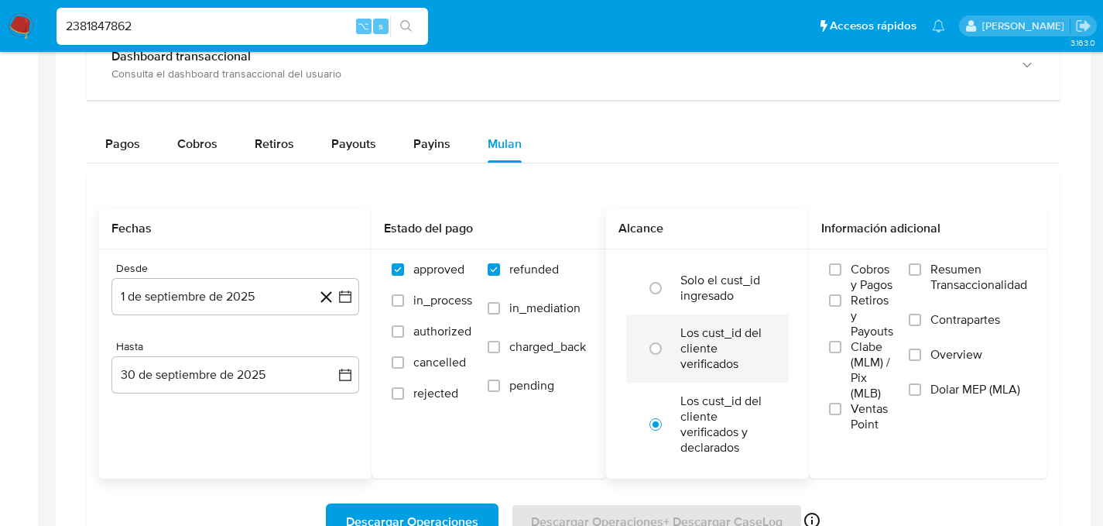
drag, startPoint x: 716, startPoint y: 333, endPoint x: 732, endPoint y: 341, distance: 17.3
click at [716, 333] on label "Los cust_id del cliente verificados" at bounding box center [724, 348] width 87 height 46
click at [668, 336] on input "radio" at bounding box center [655, 348] width 25 height 25
radio input "true"
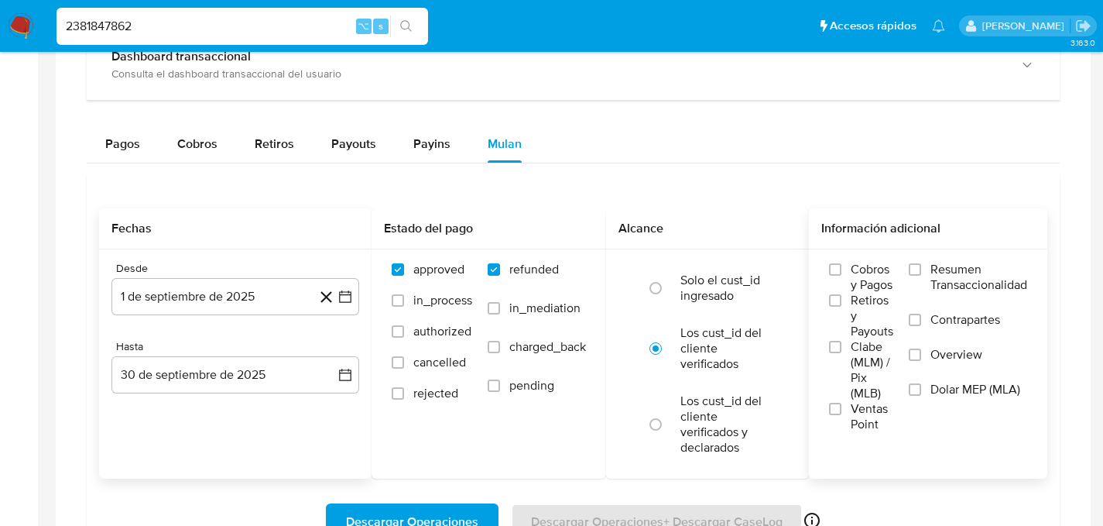
click at [948, 396] on span "Dolar MEP (MLA)" at bounding box center [976, 389] width 90 height 15
click at [921, 396] on input "Dolar MEP (MLA)" at bounding box center [915, 389] width 12 height 12
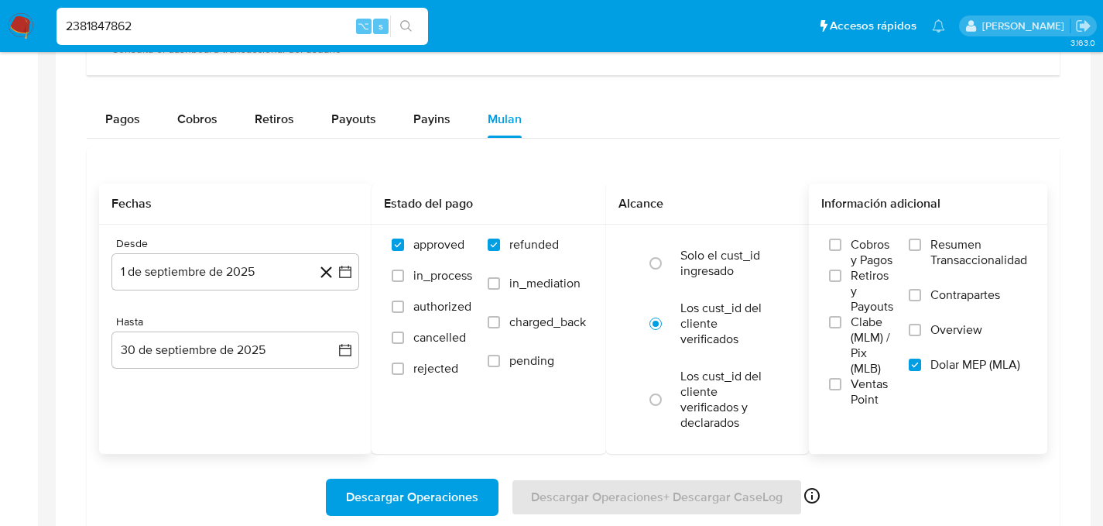
click at [438, 482] on span "Descargar Operaciones" at bounding box center [412, 497] width 132 height 34
click at [33, 27] on nav "Pausado Ver notificaciones 2381847862 ⌥ s Accesos rápidos Presiona las siguient…" at bounding box center [551, 26] width 1103 height 52
click at [32, 26] on img at bounding box center [21, 26] width 26 height 26
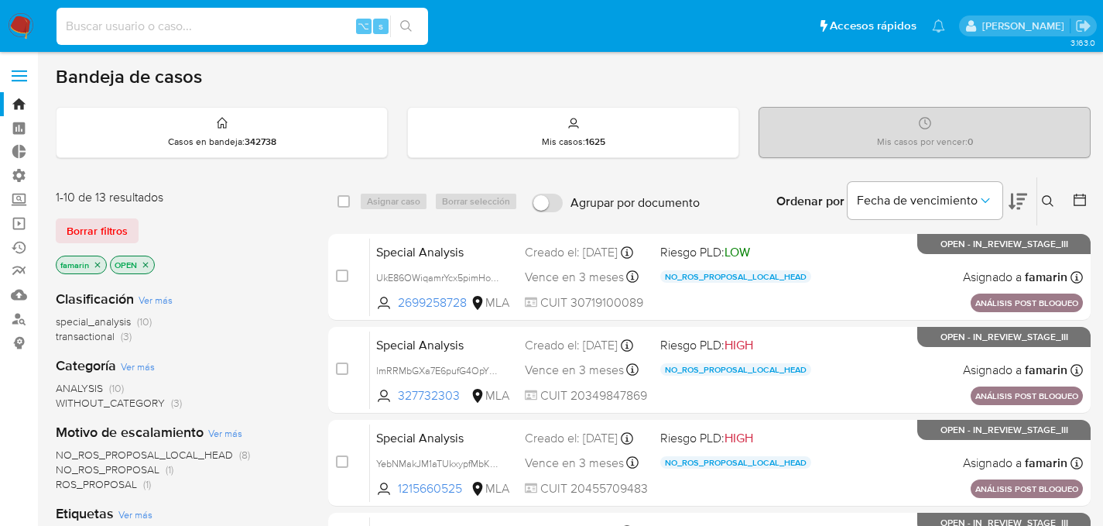
click at [182, 28] on input at bounding box center [243, 26] width 372 height 20
type input "136569182"
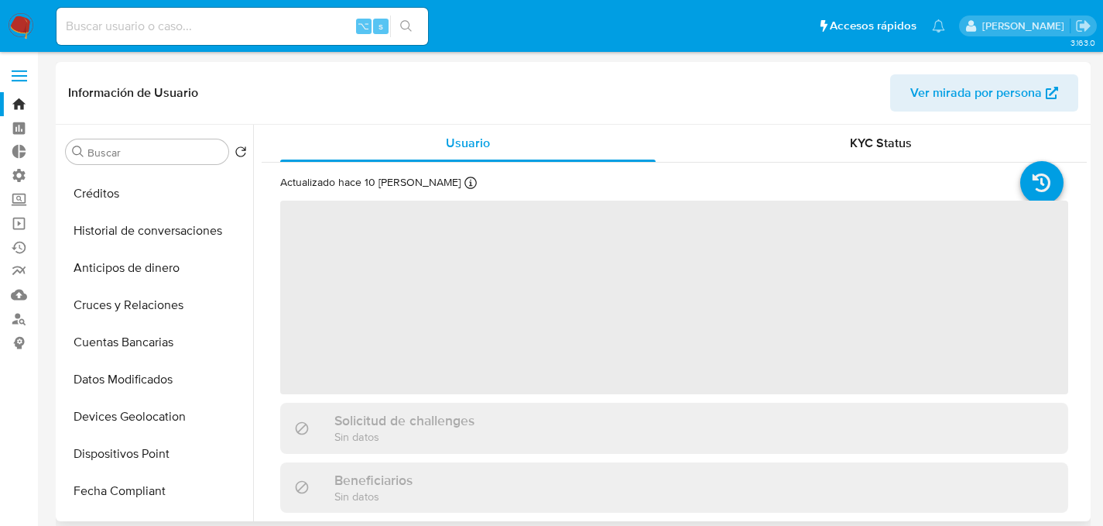
select select "10"
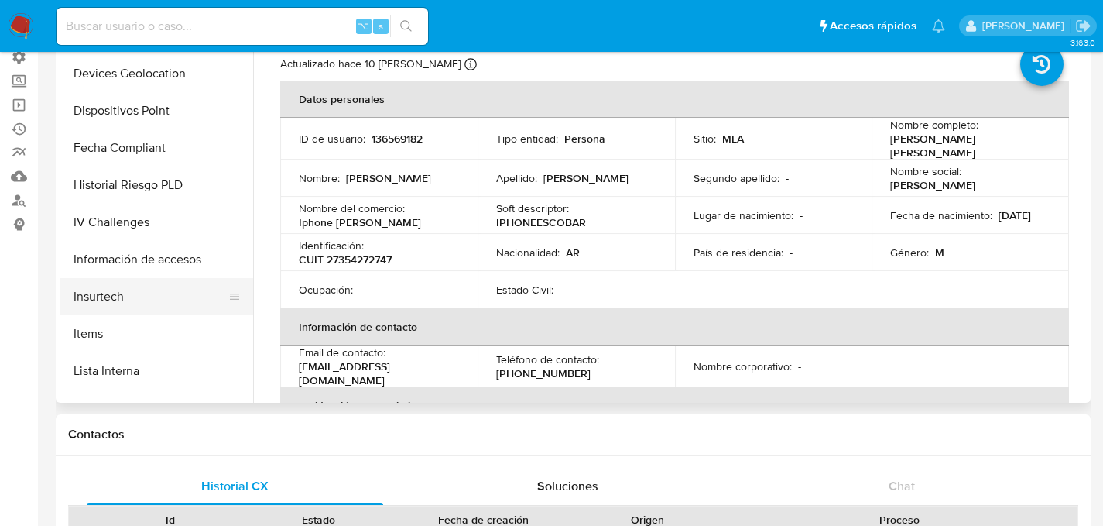
scroll to position [523, 0]
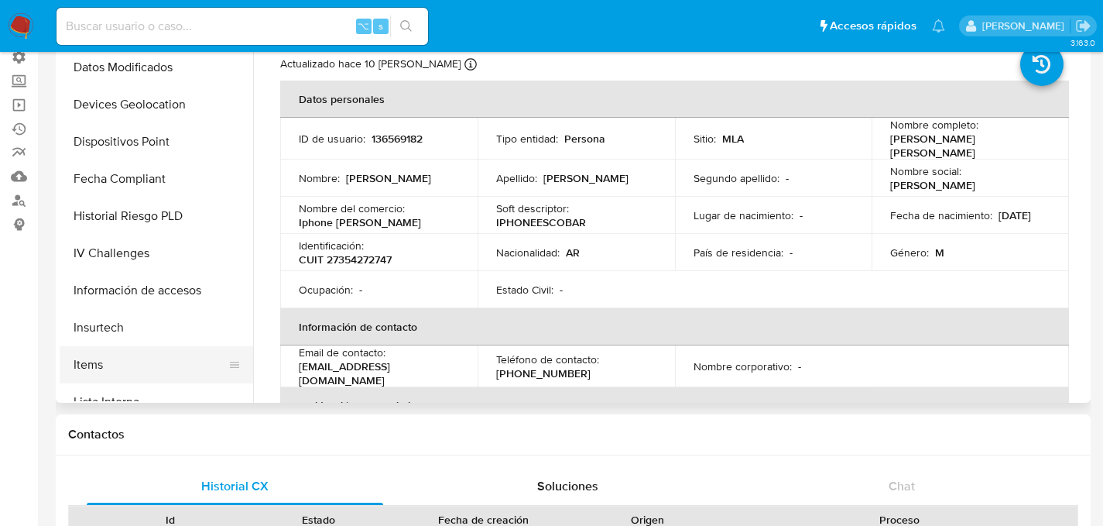
click at [122, 366] on button "Items" at bounding box center [150, 364] width 181 height 37
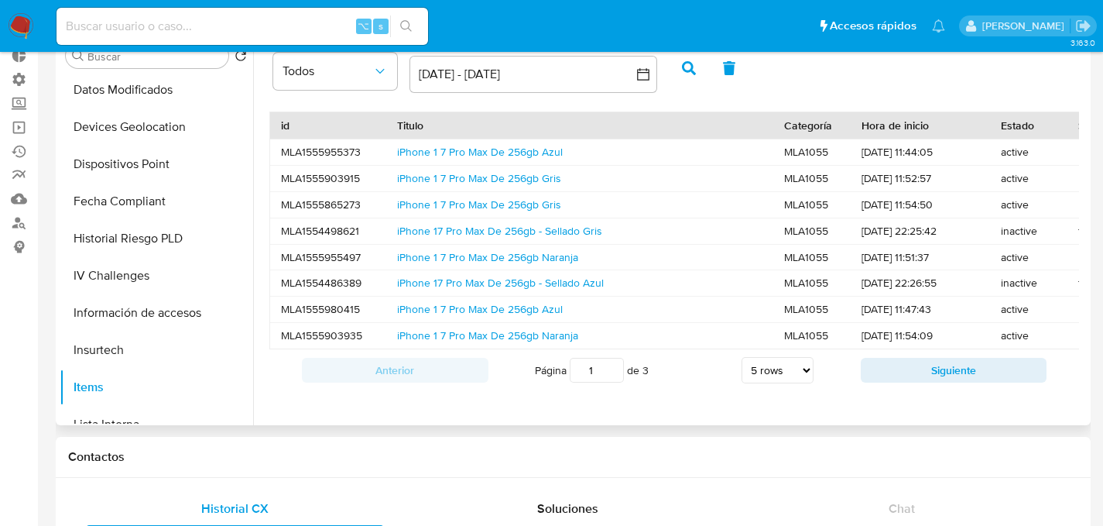
scroll to position [69, 0]
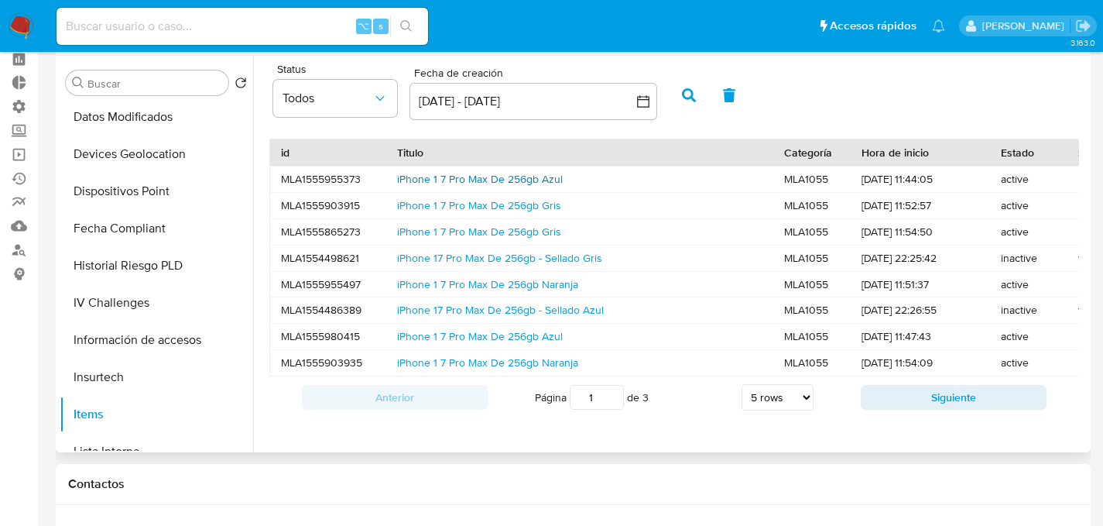
click at [475, 177] on link "iPhone 1 7 Pro Max De 256gb Azul" at bounding box center [480, 178] width 166 height 15
click at [453, 307] on link "iPhone 17 Pro Max De 256gb - Sellado Azul" at bounding box center [500, 309] width 207 height 15
click at [881, 410] on button "Siguiente" at bounding box center [954, 397] width 187 height 25
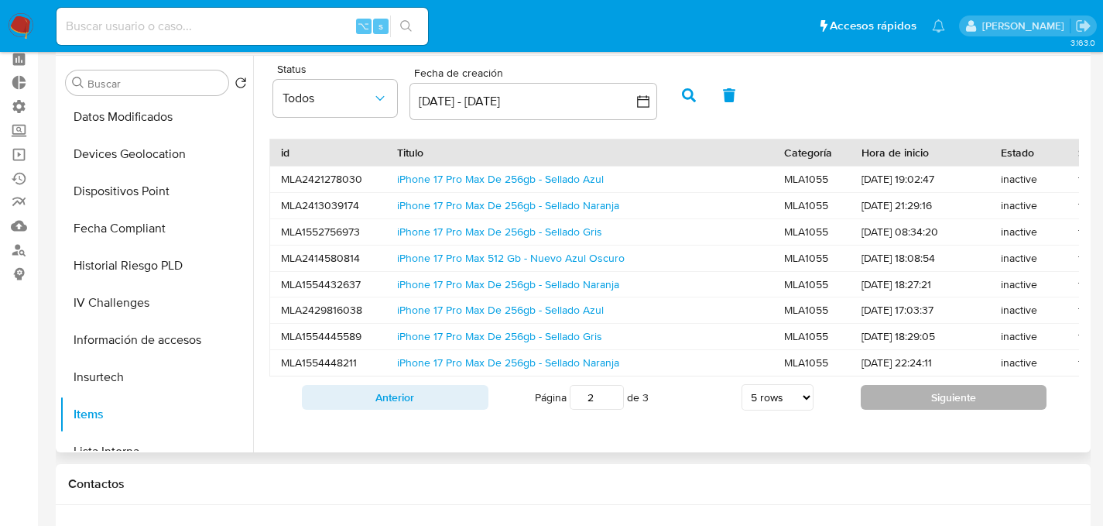
click at [955, 403] on button "Siguiente" at bounding box center [954, 397] width 187 height 25
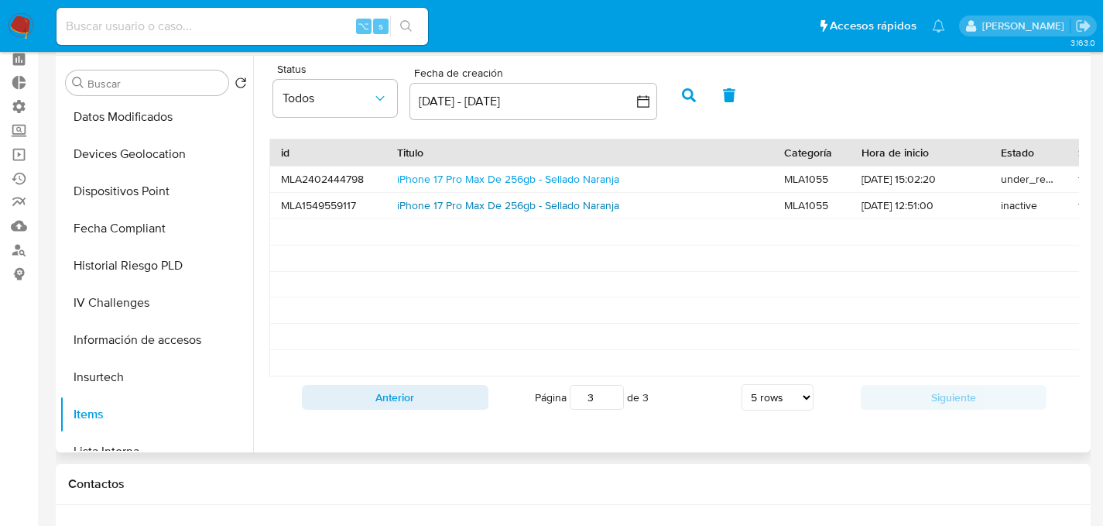
click at [459, 204] on link "iPhone 17 Pro Max De 256gb - Sellado Naranja" at bounding box center [508, 204] width 222 height 15
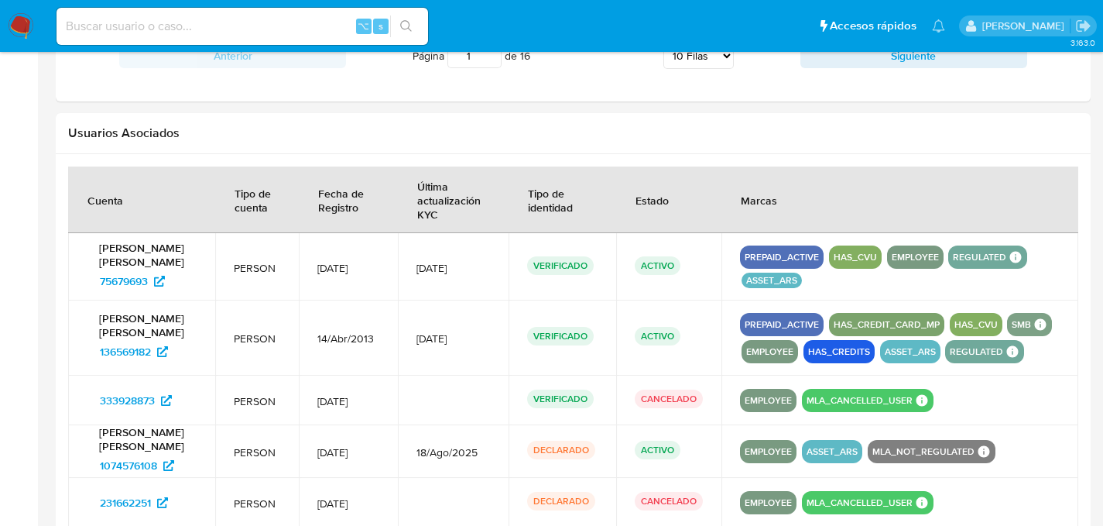
scroll to position [1764, 0]
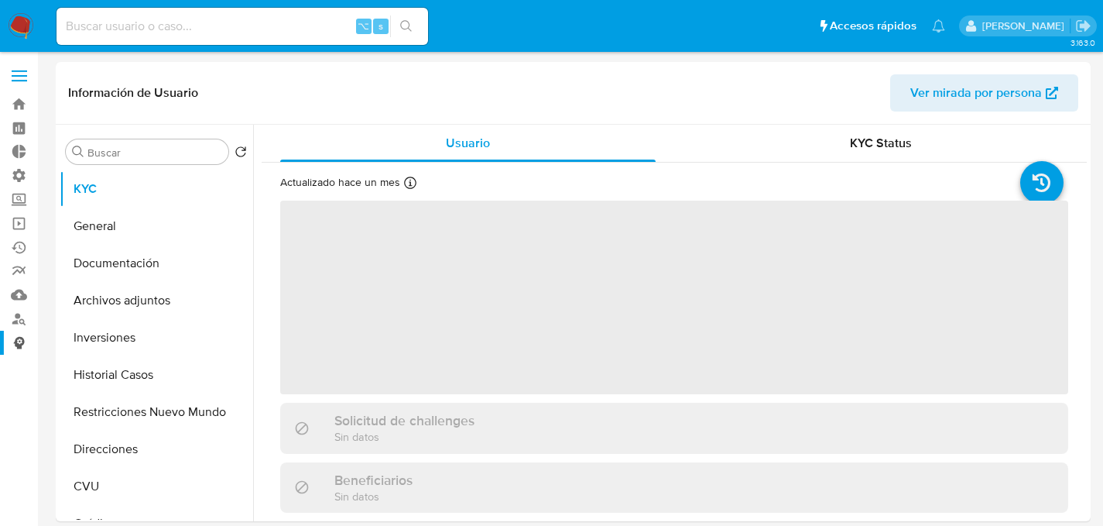
select select "10"
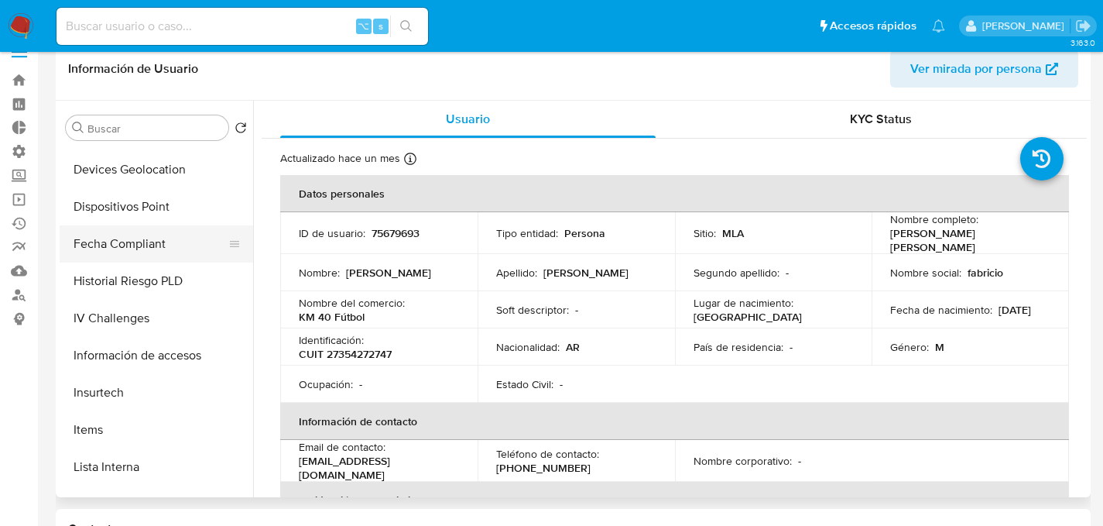
scroll to position [612, 0]
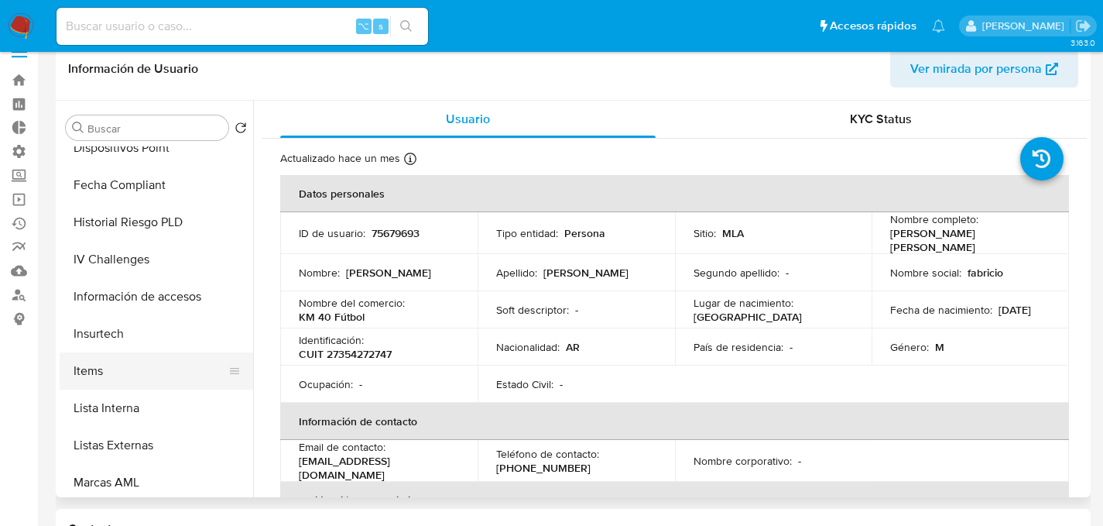
click at [107, 368] on button "Items" at bounding box center [150, 370] width 181 height 37
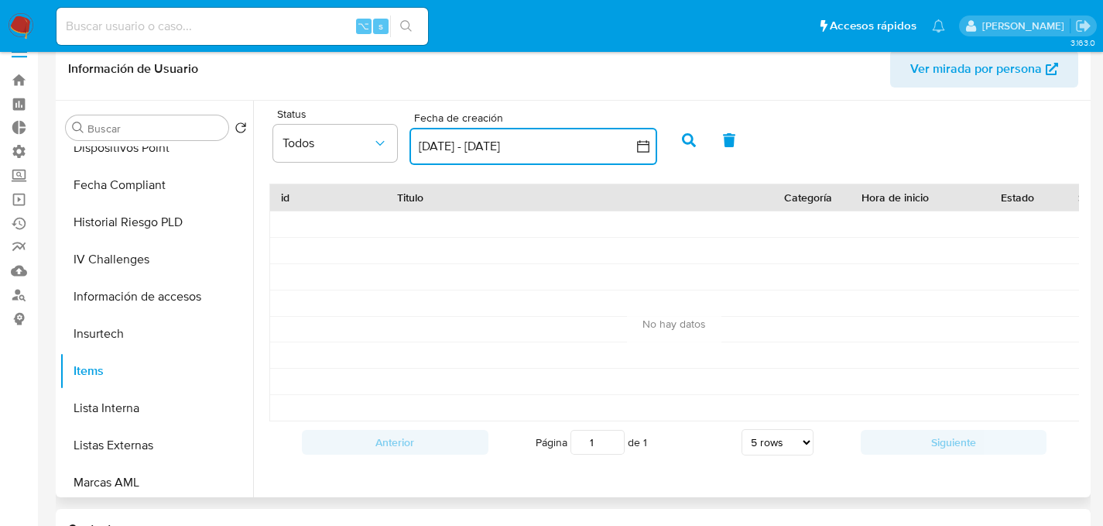
click at [454, 151] on button "[DATE] - [DATE]" at bounding box center [534, 146] width 248 height 37
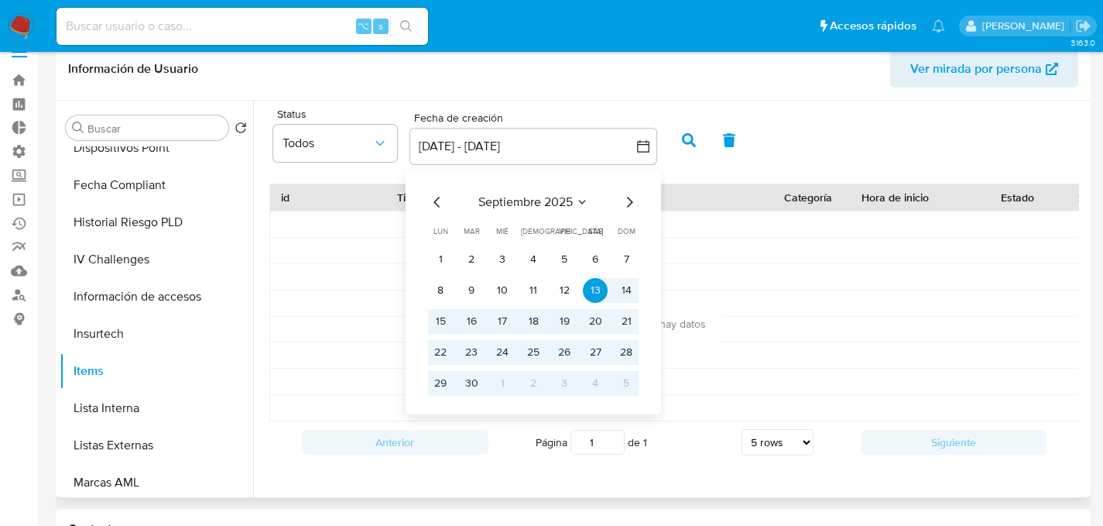
click at [448, 195] on div "septiembre 2025" at bounding box center [533, 202] width 211 height 19
click at [434, 201] on icon "Mes anterior" at bounding box center [437, 202] width 6 height 11
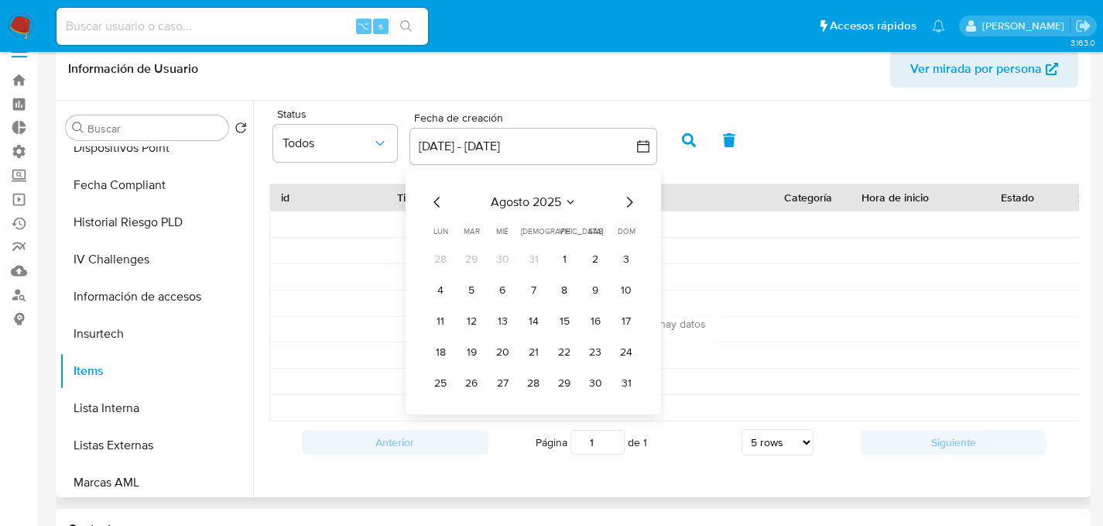
click at [433, 201] on icon "Mes anterior" at bounding box center [437, 202] width 19 height 19
click at [438, 208] on icon "Mes anterior" at bounding box center [437, 202] width 19 height 19
click at [537, 260] on button "1" at bounding box center [533, 259] width 25 height 25
click at [635, 197] on icon "Mes siguiente" at bounding box center [629, 202] width 19 height 19
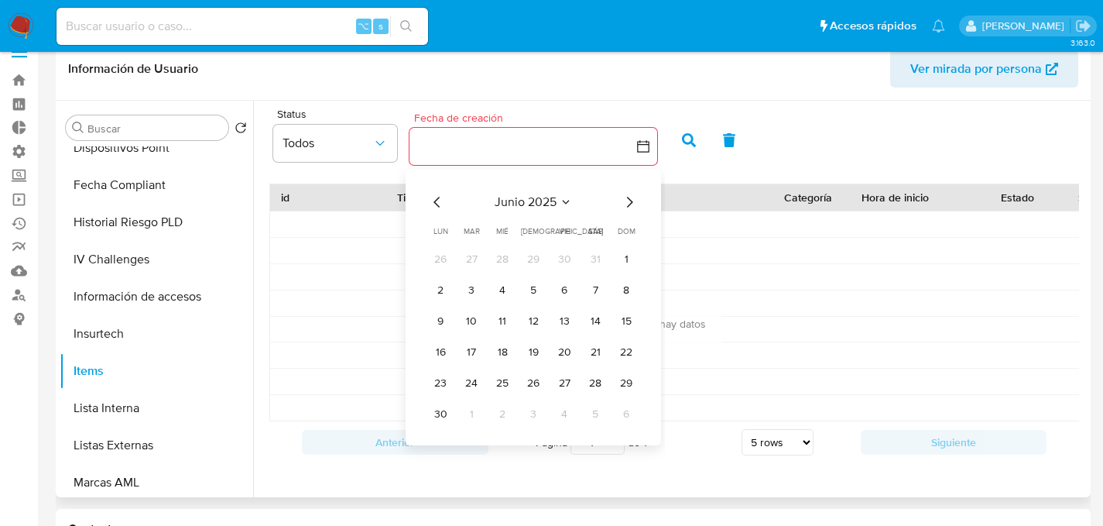
click at [632, 198] on icon "Mes siguiente" at bounding box center [629, 202] width 19 height 19
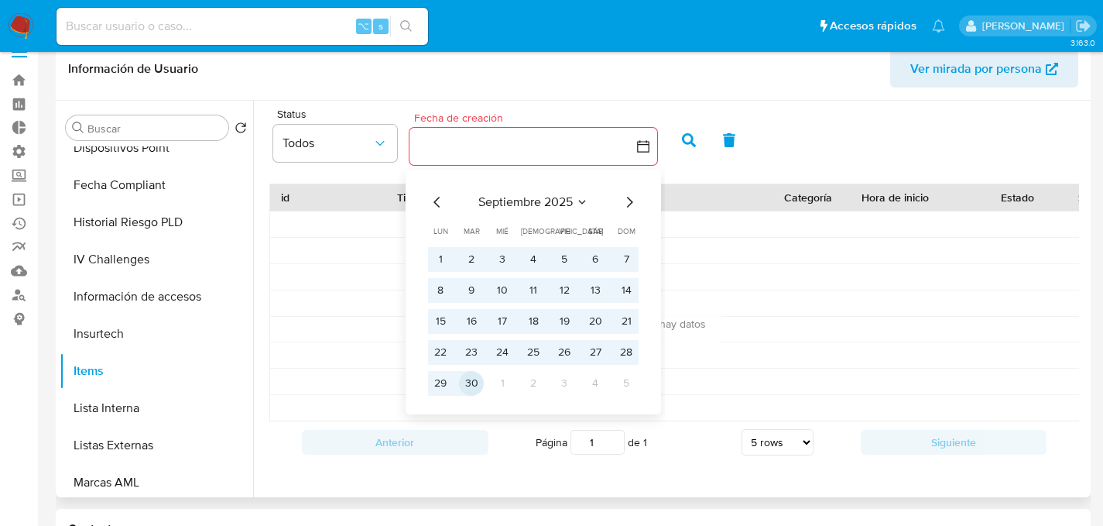
click at [480, 382] on button "30" at bounding box center [471, 383] width 25 height 25
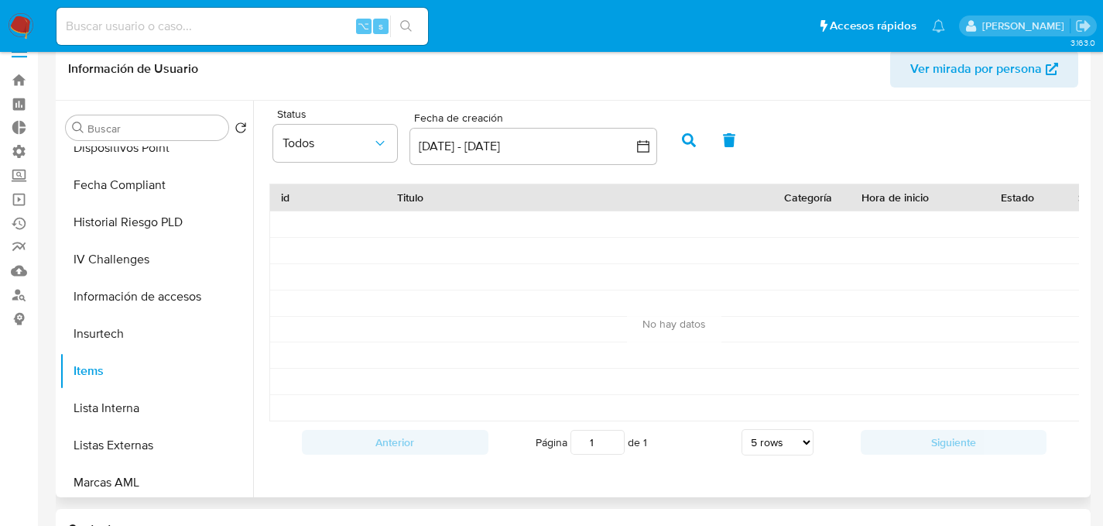
click at [687, 143] on icon "button" at bounding box center [689, 140] width 14 height 14
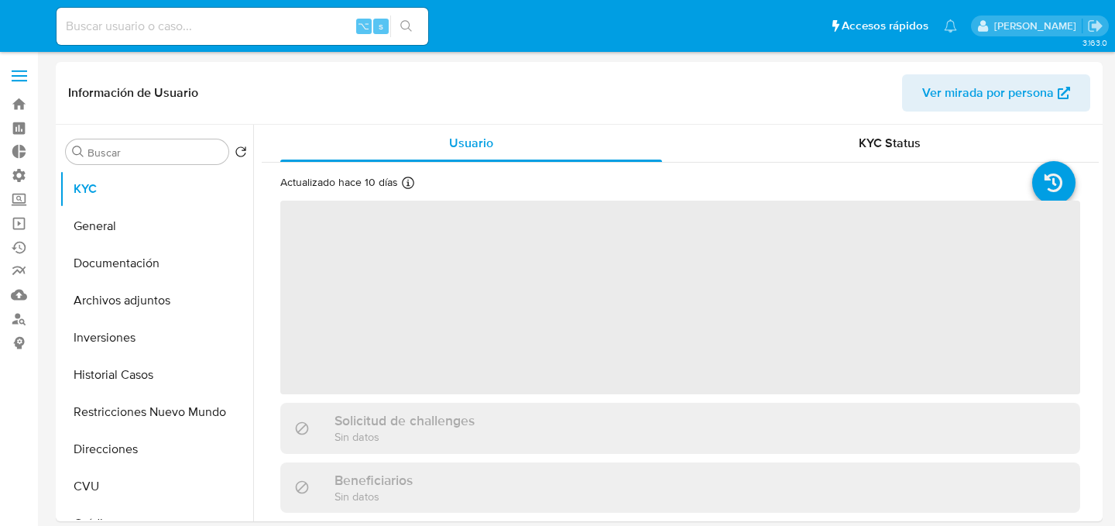
select select "10"
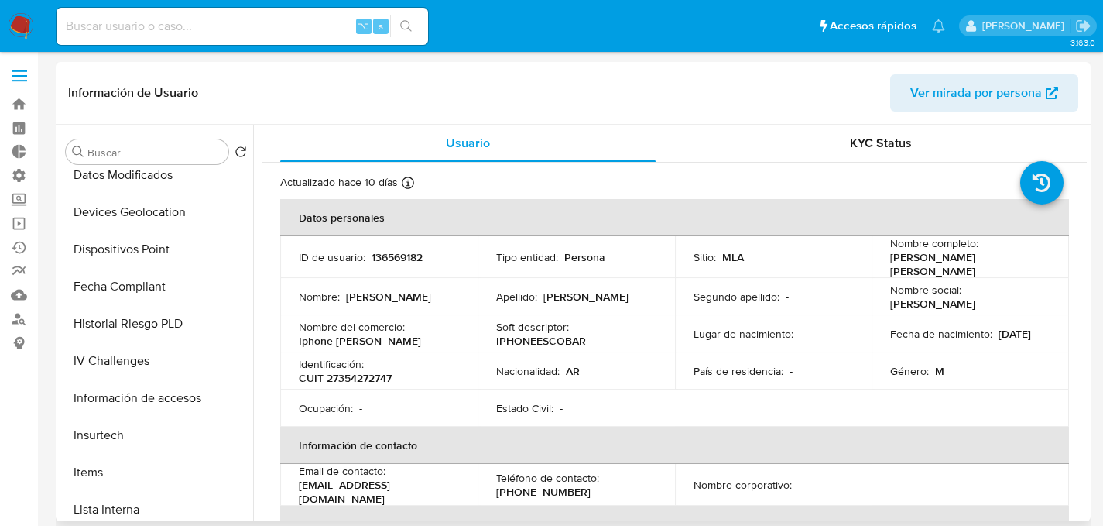
scroll to position [545, 0]
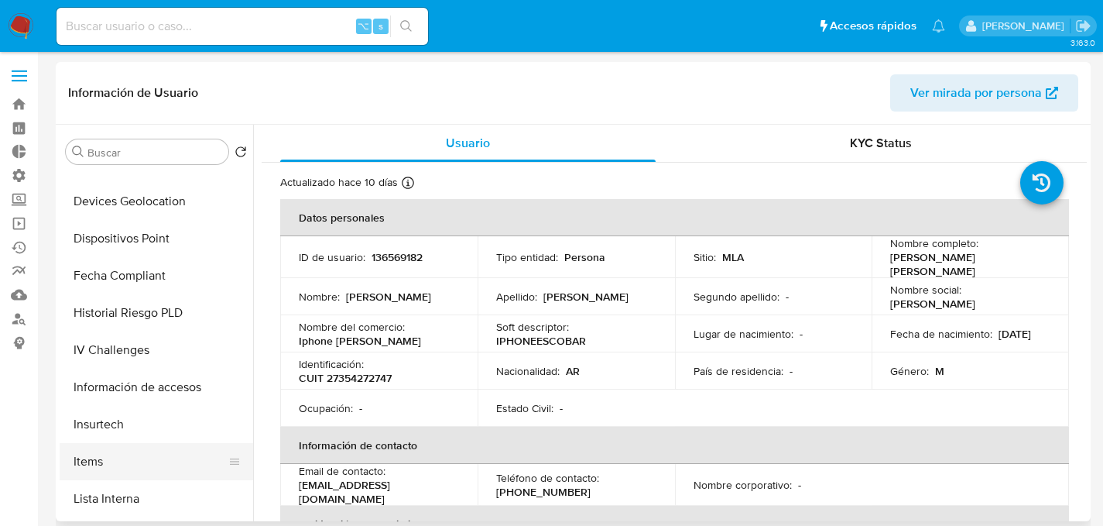
click at [122, 450] on button "Items" at bounding box center [150, 461] width 181 height 37
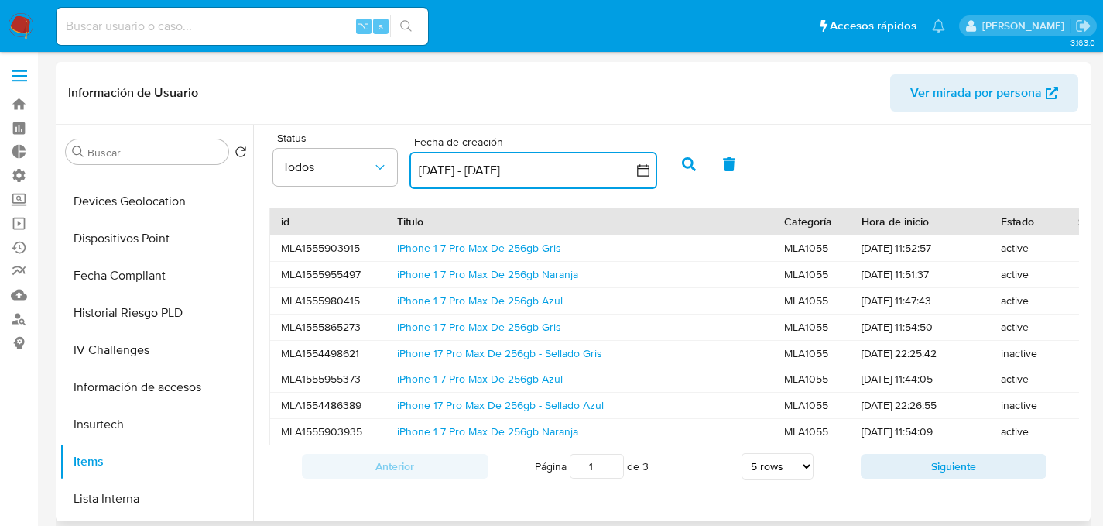
click at [428, 172] on button "[DATE] - [DATE]" at bounding box center [534, 170] width 248 height 37
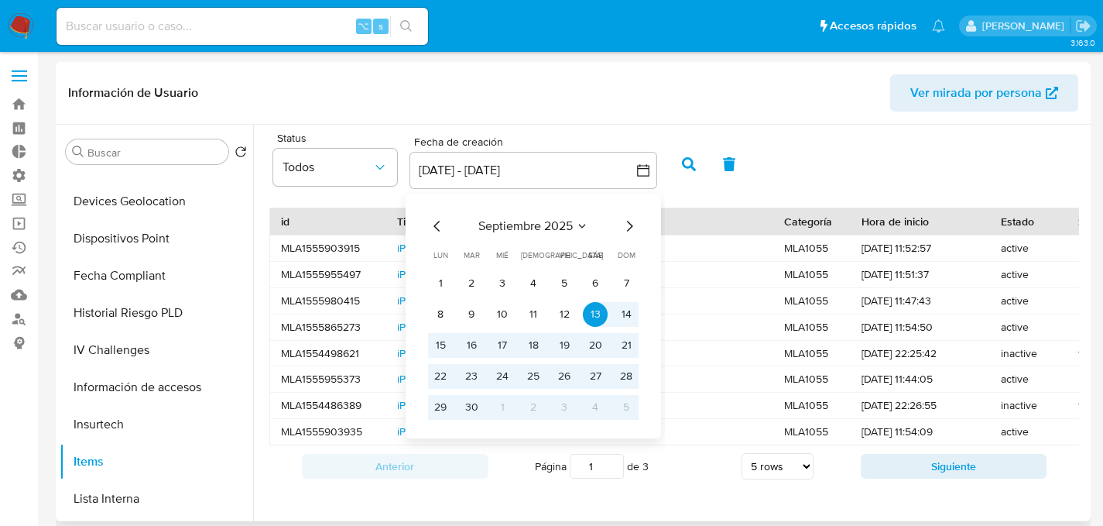
click at [441, 218] on icon "Mes anterior" at bounding box center [437, 226] width 19 height 19
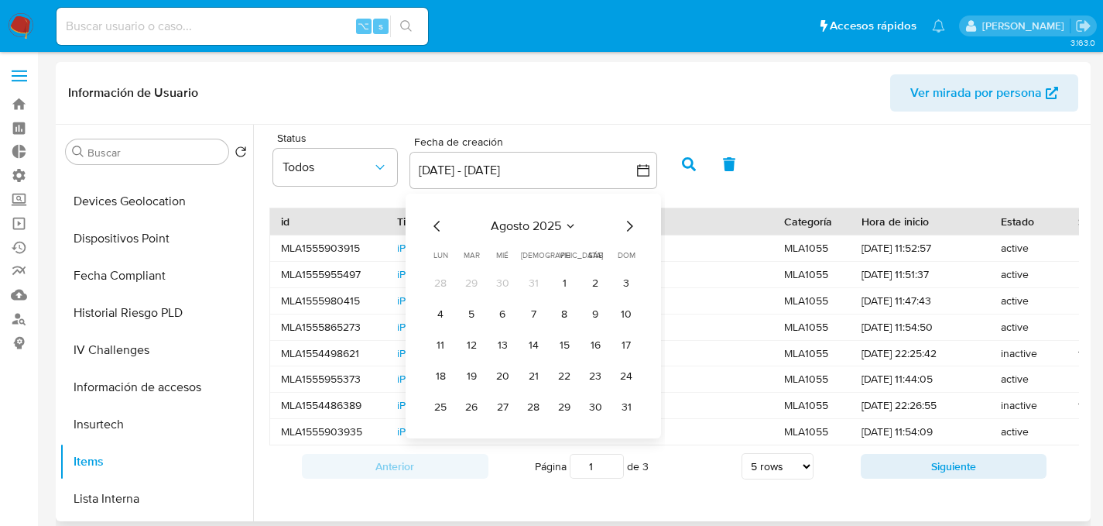
click at [440, 219] on icon "Mes anterior" at bounding box center [437, 226] width 19 height 19
click at [527, 282] on button "1" at bounding box center [533, 283] width 25 height 25
click at [626, 225] on icon "Mes siguiente" at bounding box center [629, 226] width 19 height 19
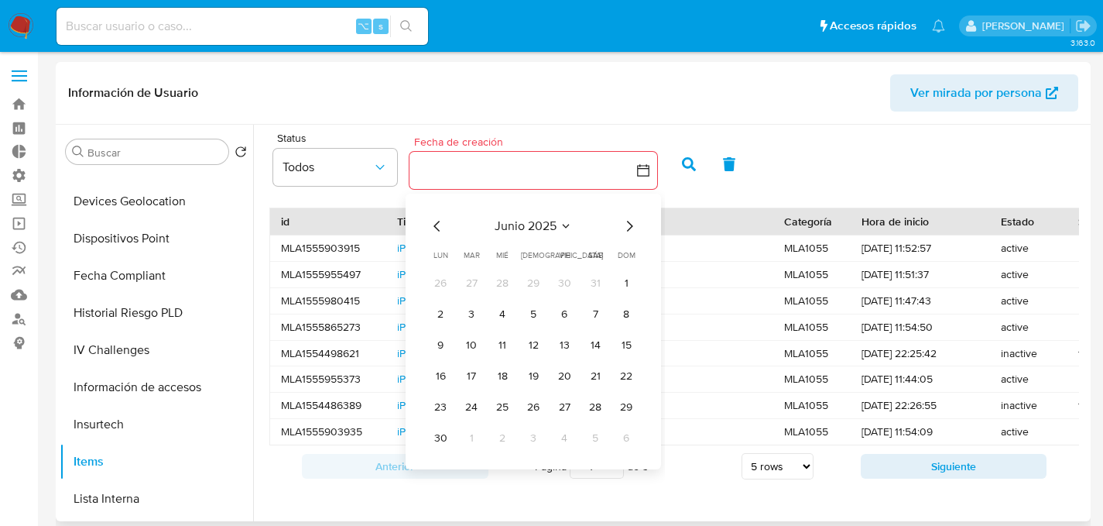
click at [626, 226] on icon "Mes siguiente" at bounding box center [629, 226] width 19 height 19
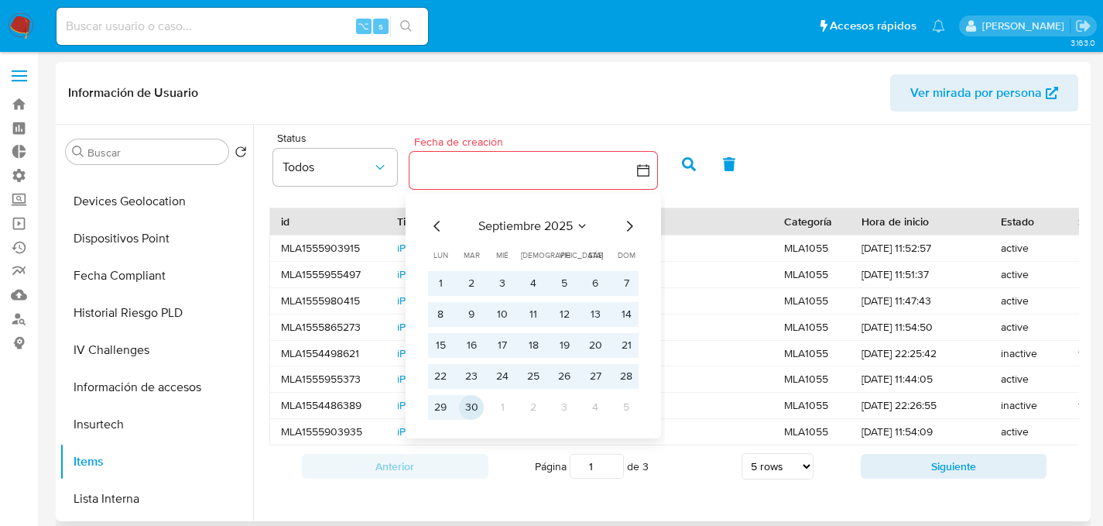
click at [468, 412] on button "30" at bounding box center [471, 407] width 25 height 25
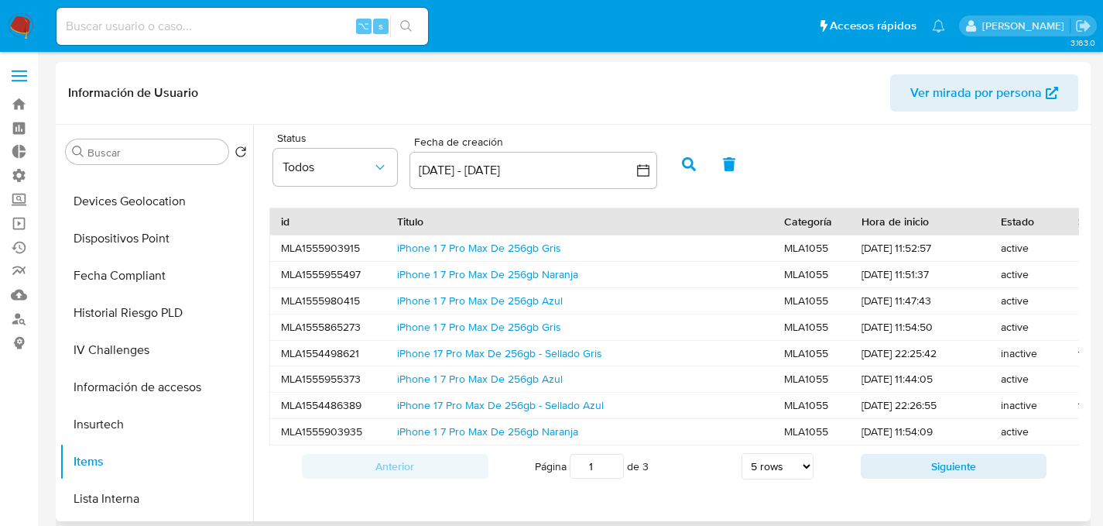
click at [687, 169] on icon "button" at bounding box center [689, 164] width 14 height 14
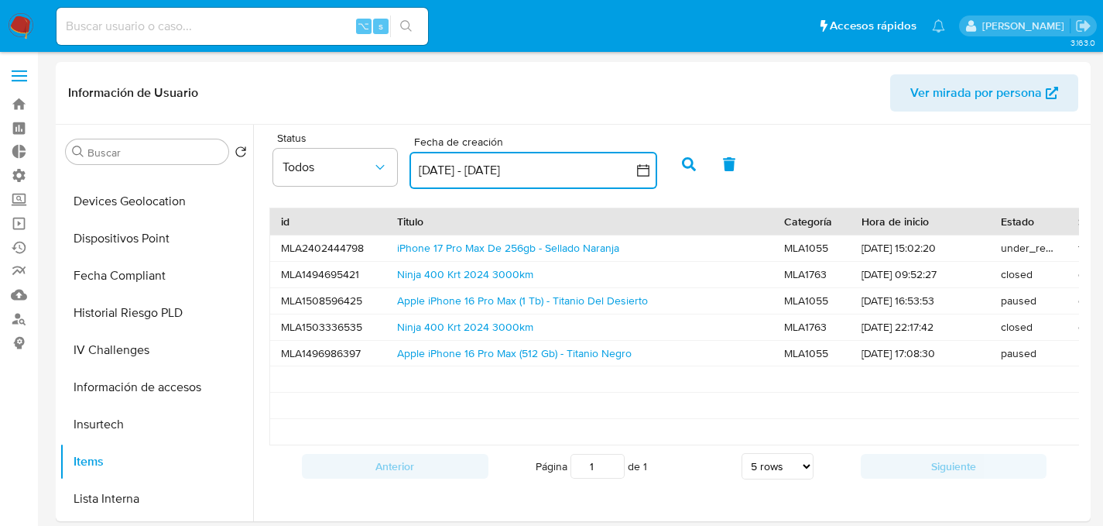
click at [510, 169] on button "1 may 2025 - 30 sep 2025" at bounding box center [534, 170] width 248 height 37
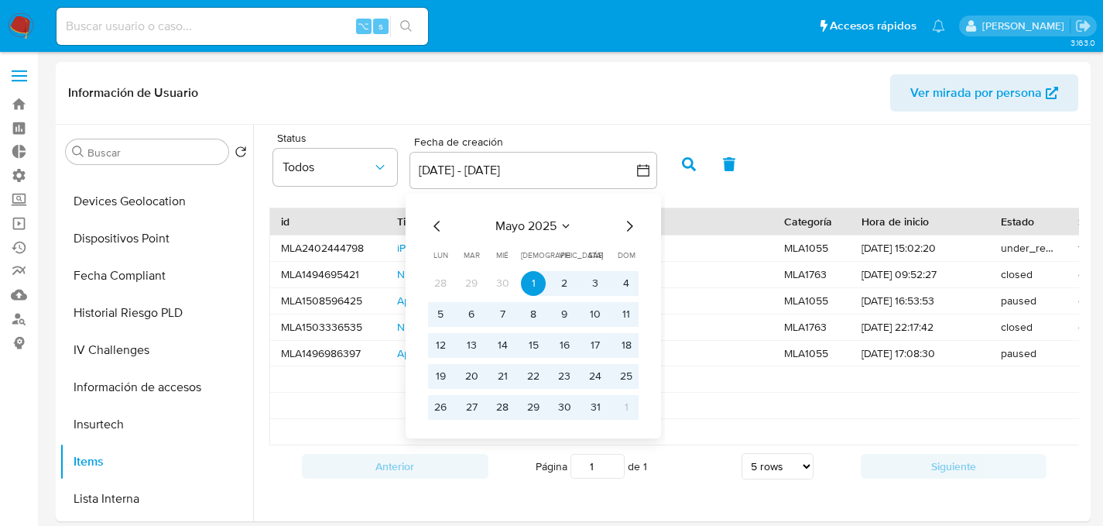
click at [632, 234] on icon "Mes siguiente" at bounding box center [629, 226] width 19 height 19
click at [631, 227] on icon "Mes siguiente" at bounding box center [630, 226] width 6 height 11
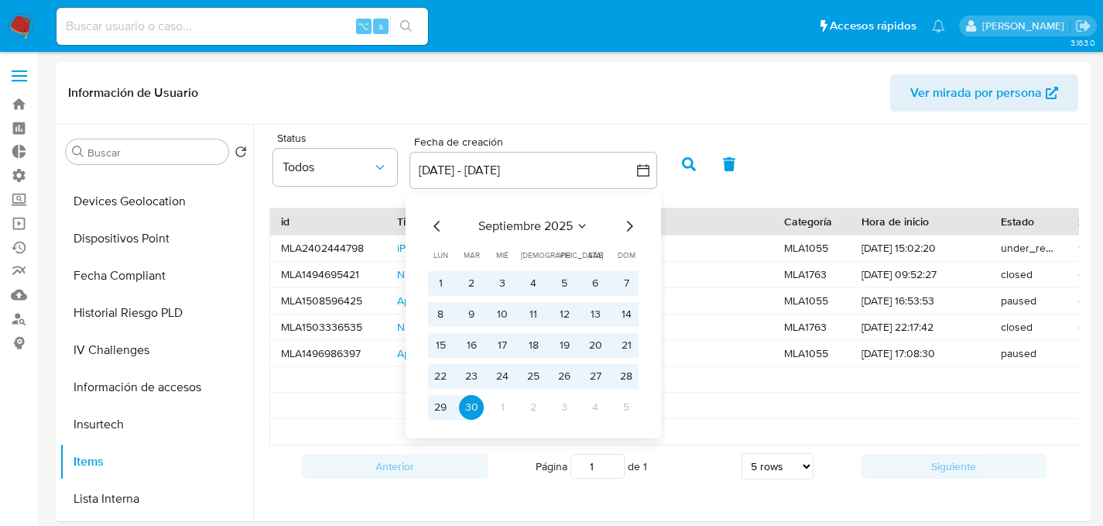
click at [631, 227] on icon "Mes siguiente" at bounding box center [630, 226] width 6 height 11
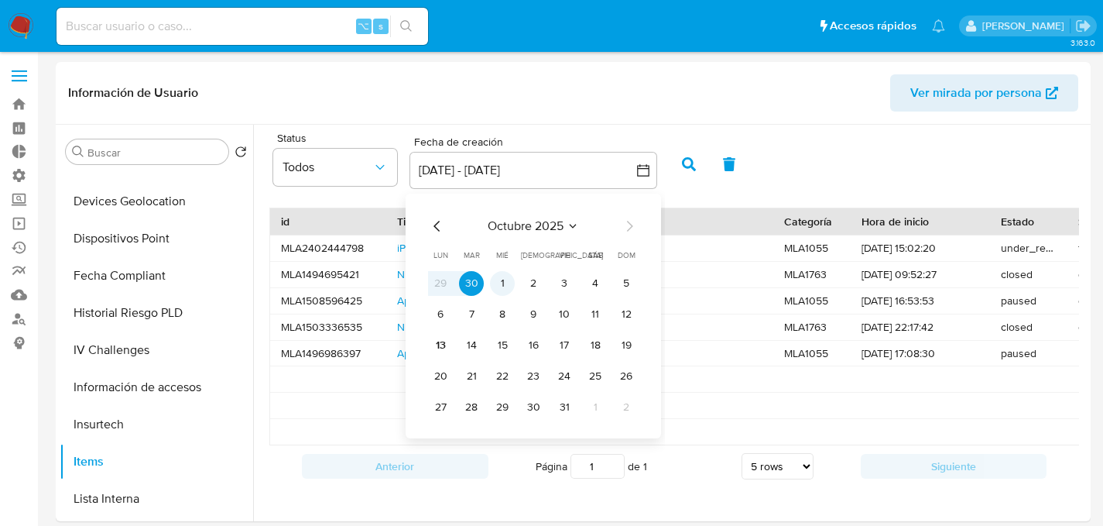
click at [502, 280] on button "1" at bounding box center [502, 283] width 25 height 25
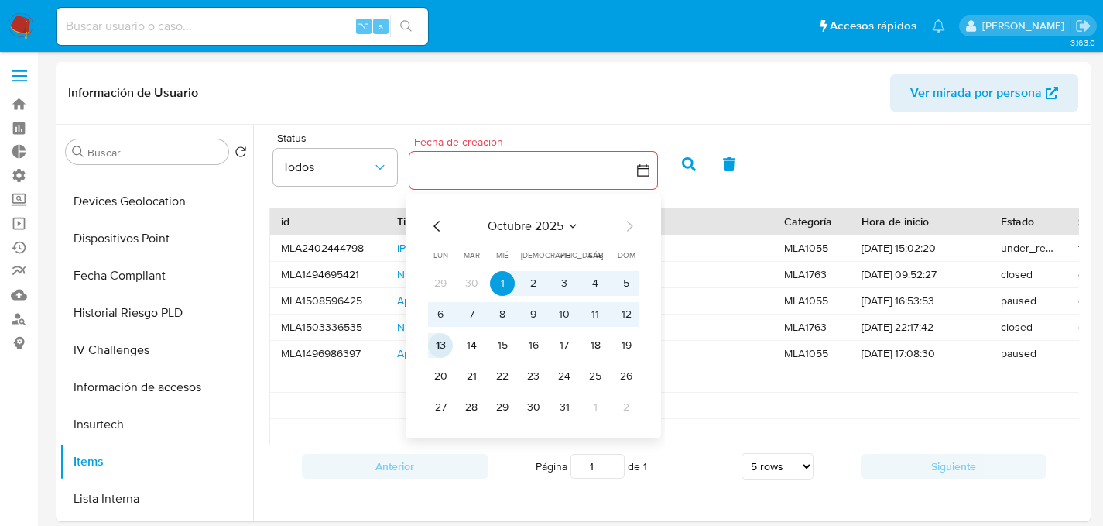
click at [450, 344] on button "13" at bounding box center [440, 345] width 25 height 25
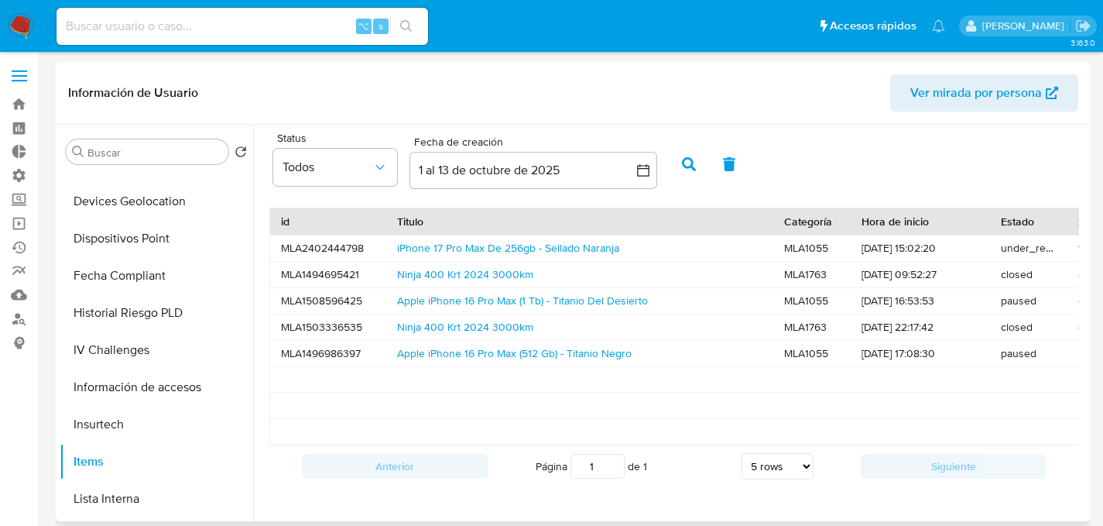
click at [693, 159] on icon "button" at bounding box center [689, 164] width 14 height 14
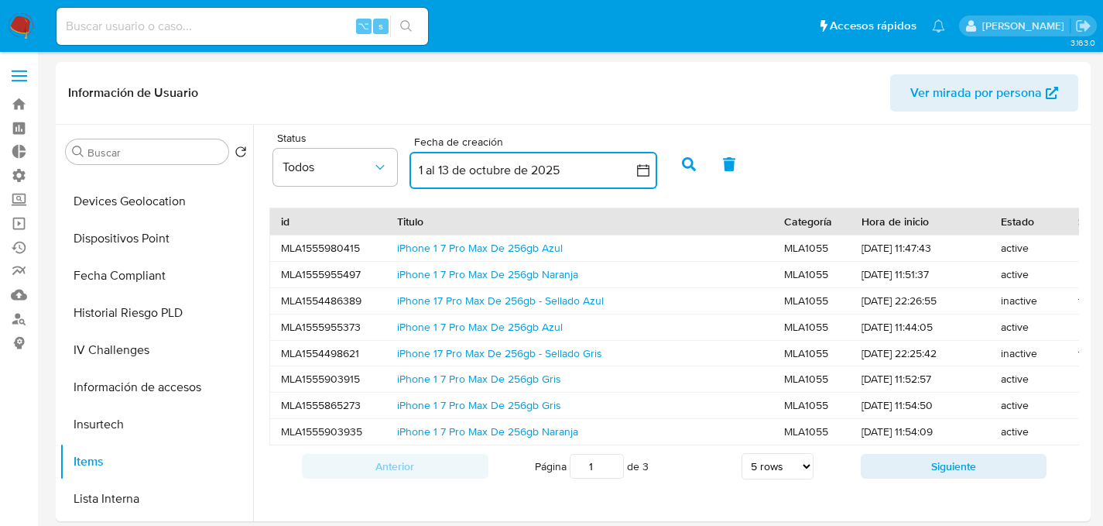
click at [443, 168] on button "1 al 13 de octubre de 2025" at bounding box center [534, 170] width 248 height 37
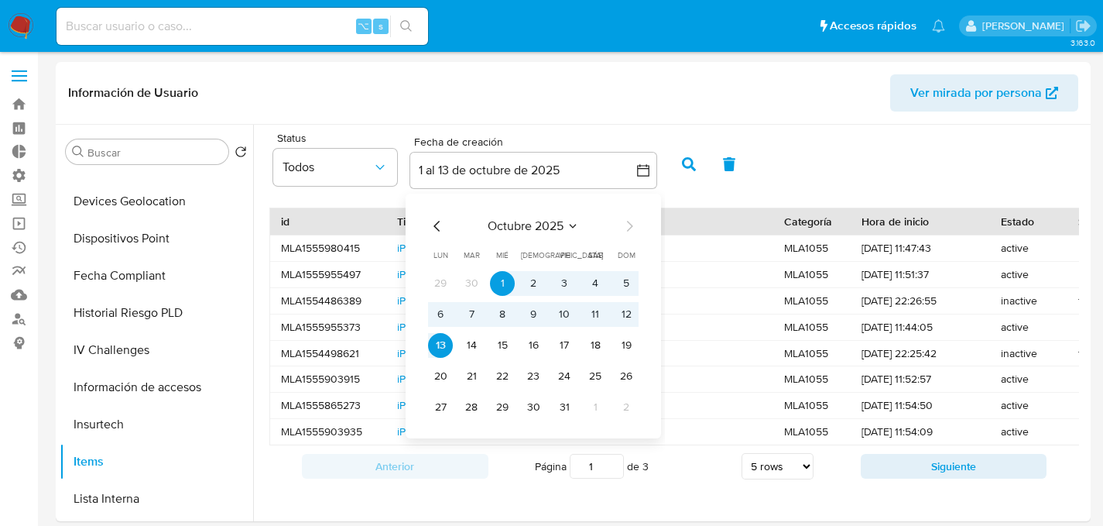
click at [436, 228] on icon "Mes anterior" at bounding box center [437, 226] width 6 height 11
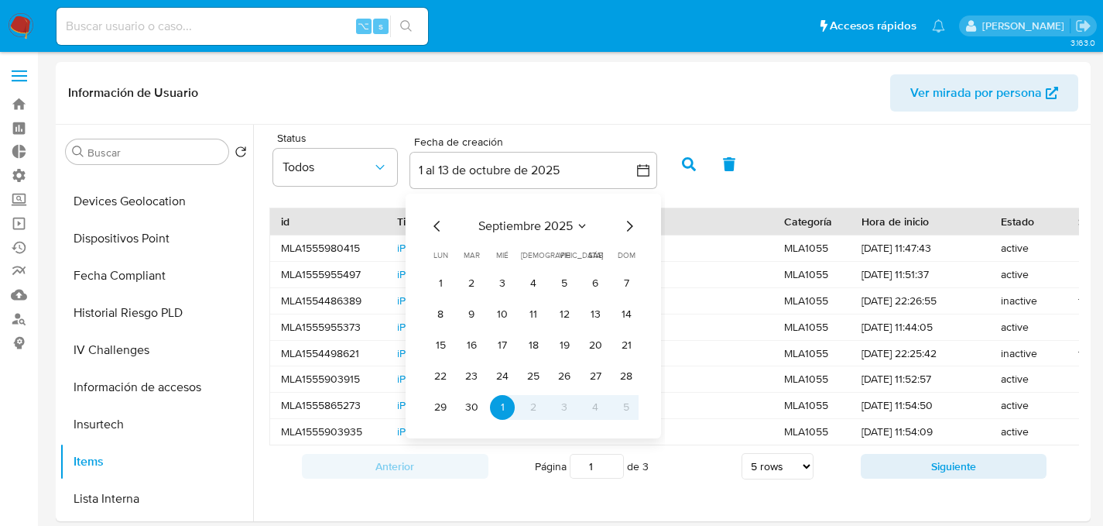
click at [436, 228] on icon "Mes anterior" at bounding box center [437, 226] width 6 height 11
click at [528, 287] on button "1" at bounding box center [533, 283] width 25 height 25
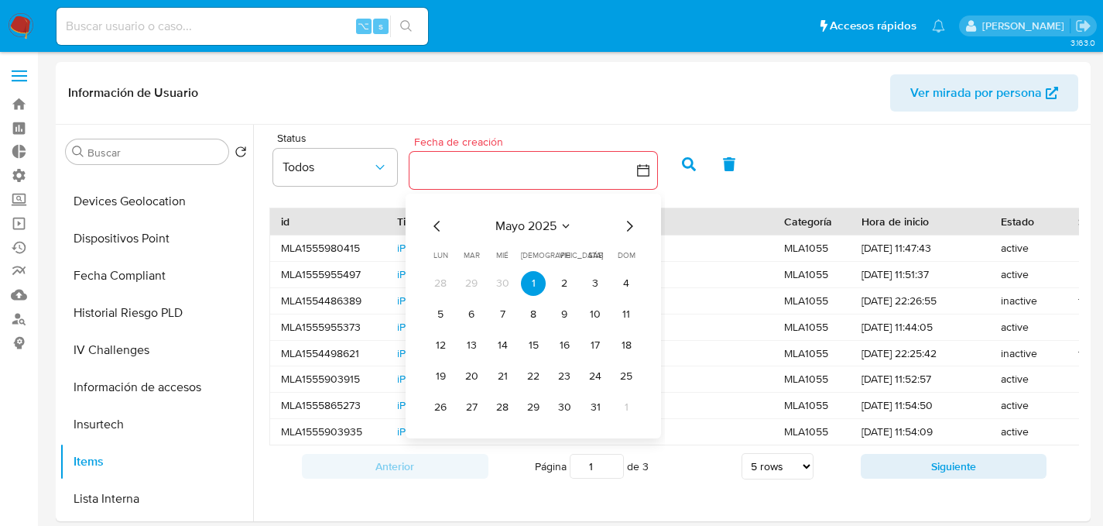
click at [627, 223] on icon "Mes siguiente" at bounding box center [629, 226] width 19 height 19
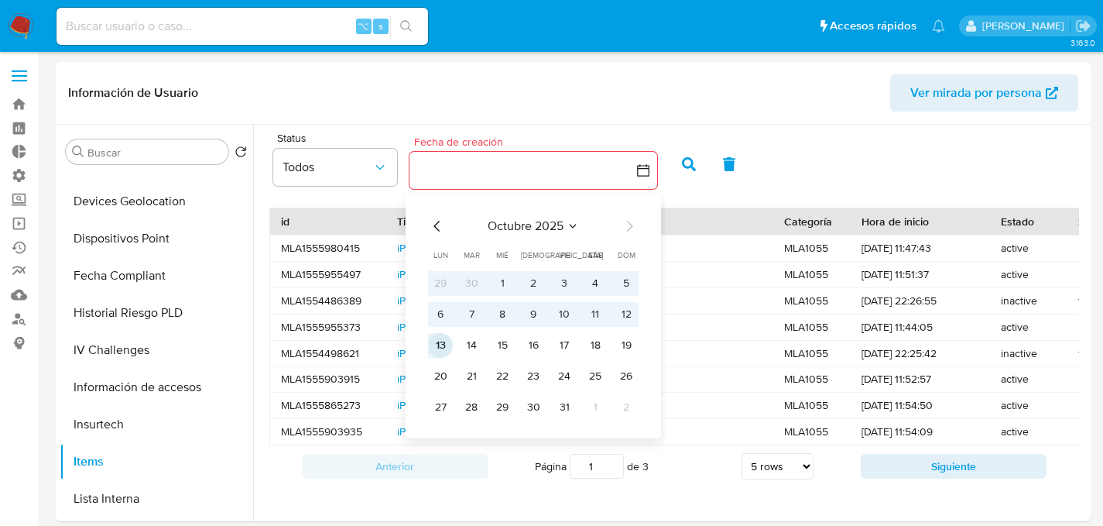
click at [432, 341] on button "13" at bounding box center [440, 345] width 25 height 25
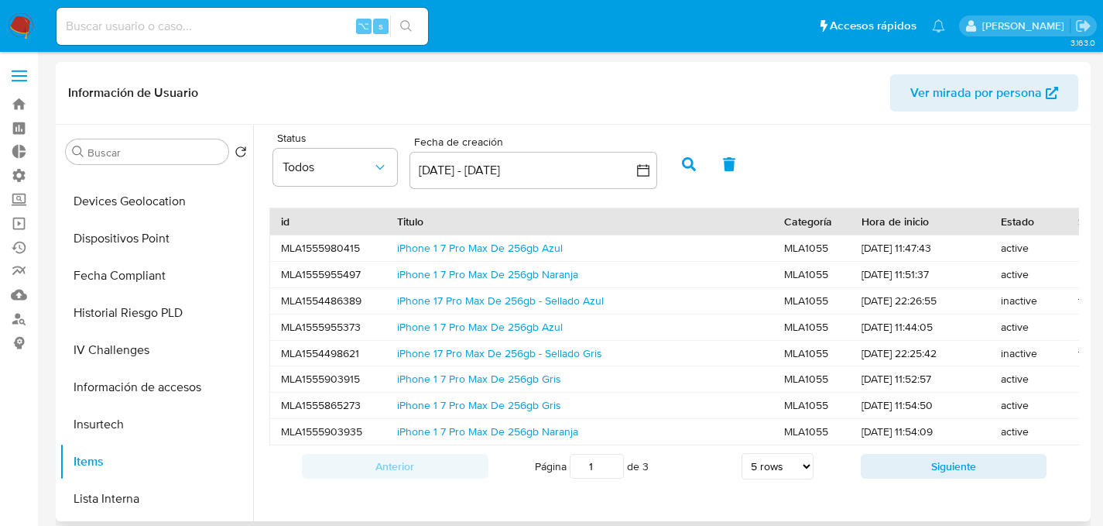
click at [688, 166] on icon "button" at bounding box center [689, 164] width 14 height 14
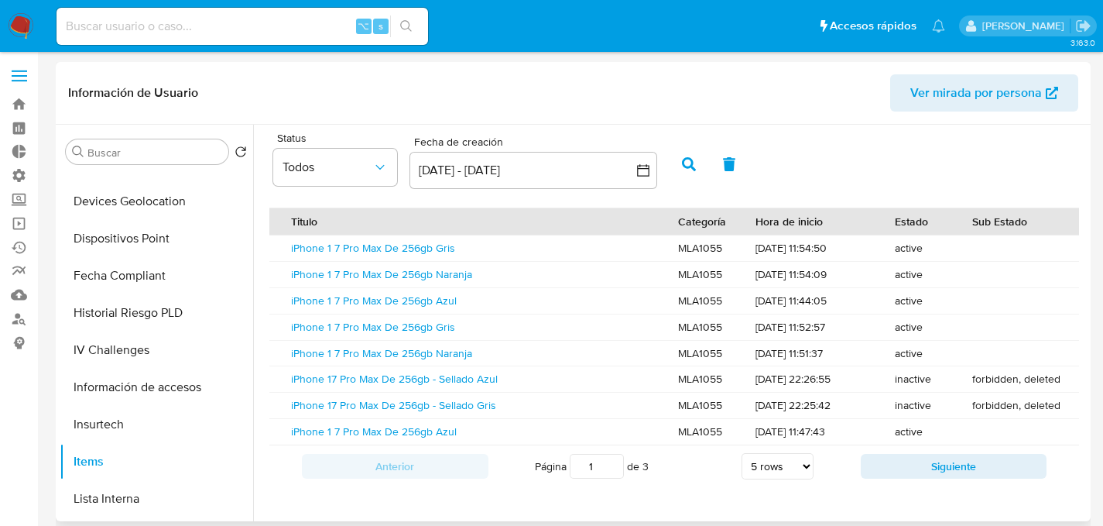
scroll to position [0, 0]
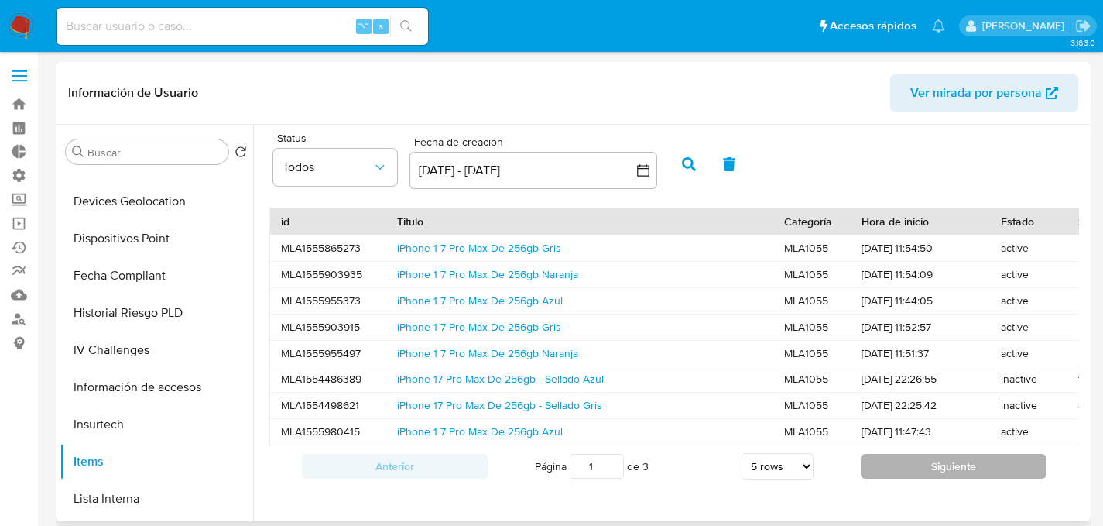
click at [883, 478] on button "Siguiente" at bounding box center [954, 466] width 187 height 25
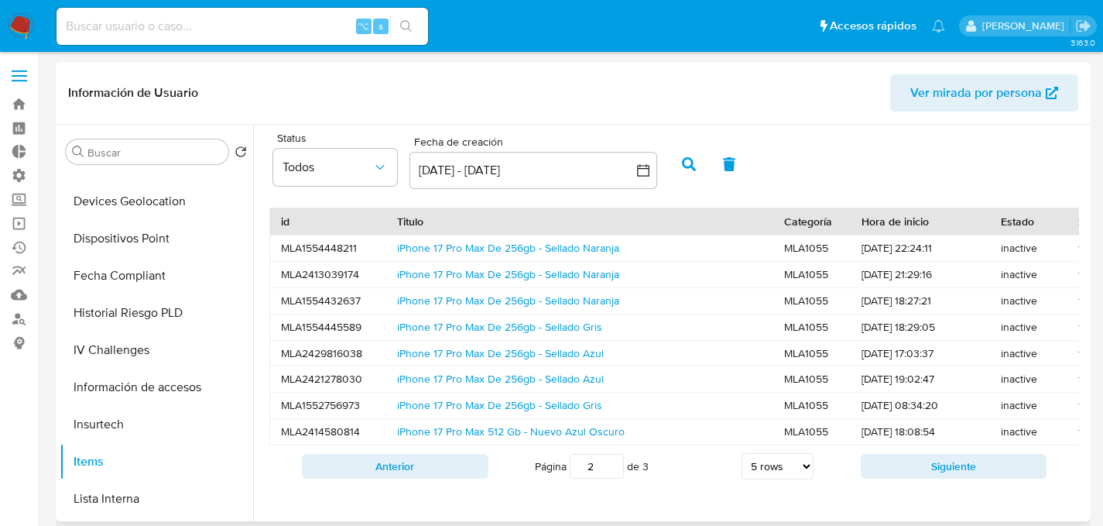
click at [752, 479] on select "5 rows 10 rows 20 rows 25 rows 50 rows 100 rows" at bounding box center [778, 466] width 72 height 26
click at [742, 465] on select "5 rows 10 rows 20 rows 25 rows 50 rows 100 rows" at bounding box center [778, 466] width 72 height 26
select select "5"
click at [413, 472] on button "Anterior" at bounding box center [395, 466] width 187 height 25
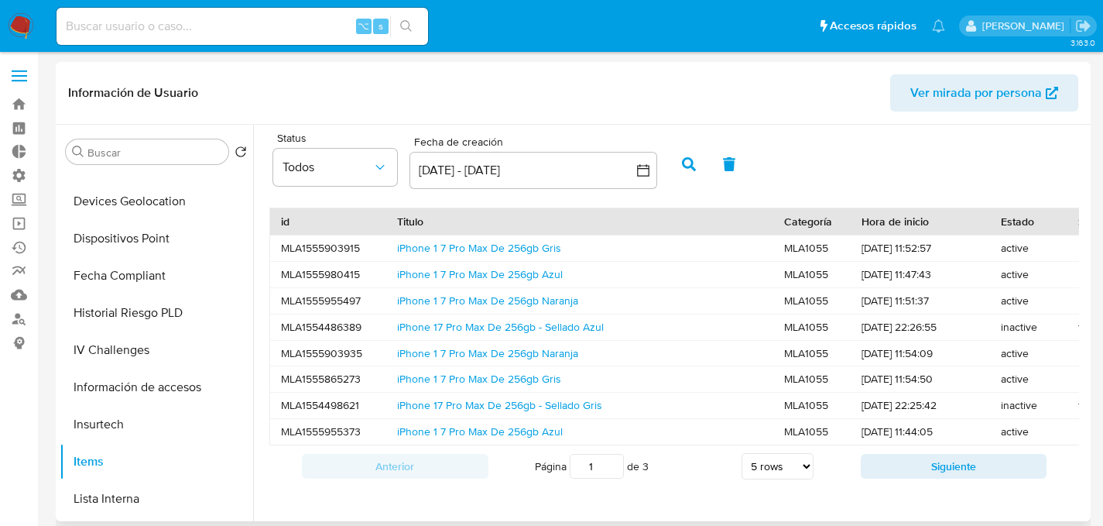
click at [754, 479] on select "5 rows 10 rows 20 rows 25 rows 50 rows 100 rows" at bounding box center [778, 466] width 72 height 26
click at [742, 465] on select "5 rows 10 rows 20 rows 25 rows 50 rows 100 rows" at bounding box center [778, 466] width 72 height 26
select select "5"
click at [723, 462] on div "Página 1 de 3 5 rows 10 rows 20 rows 25 rows 50 rows 100 rows" at bounding box center [675, 466] width 372 height 31
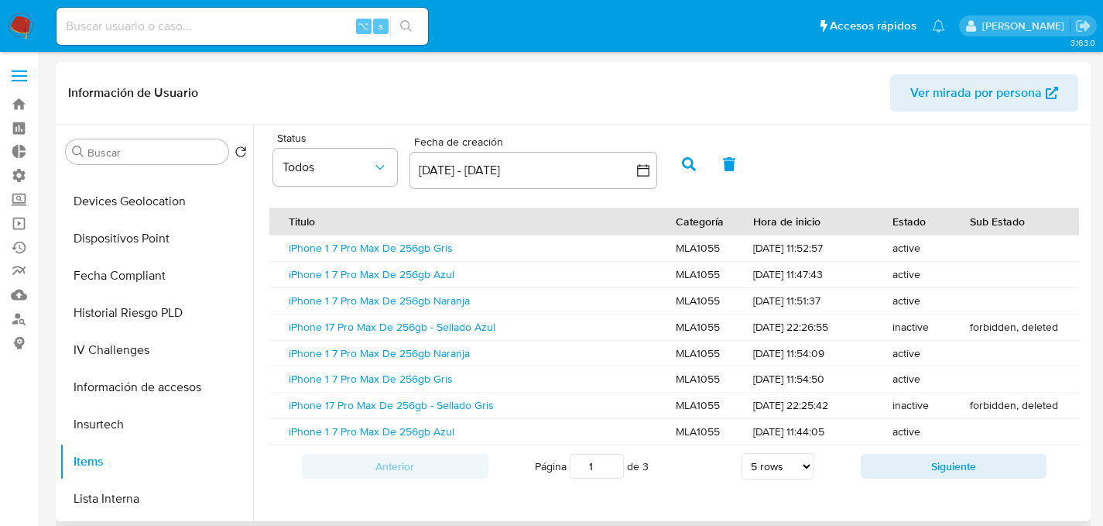
scroll to position [0, 0]
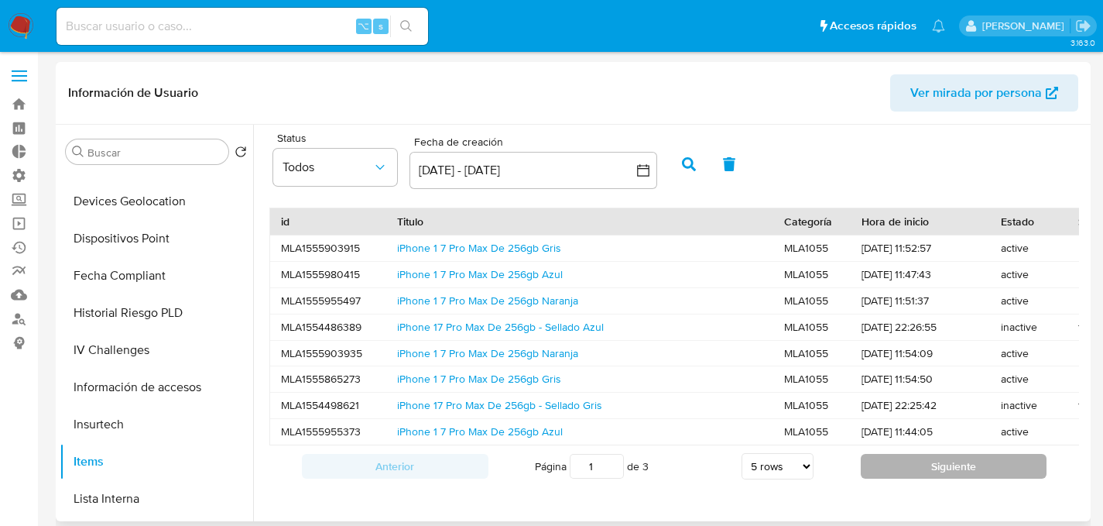
click at [862, 475] on button "Siguiente" at bounding box center [954, 466] width 187 height 25
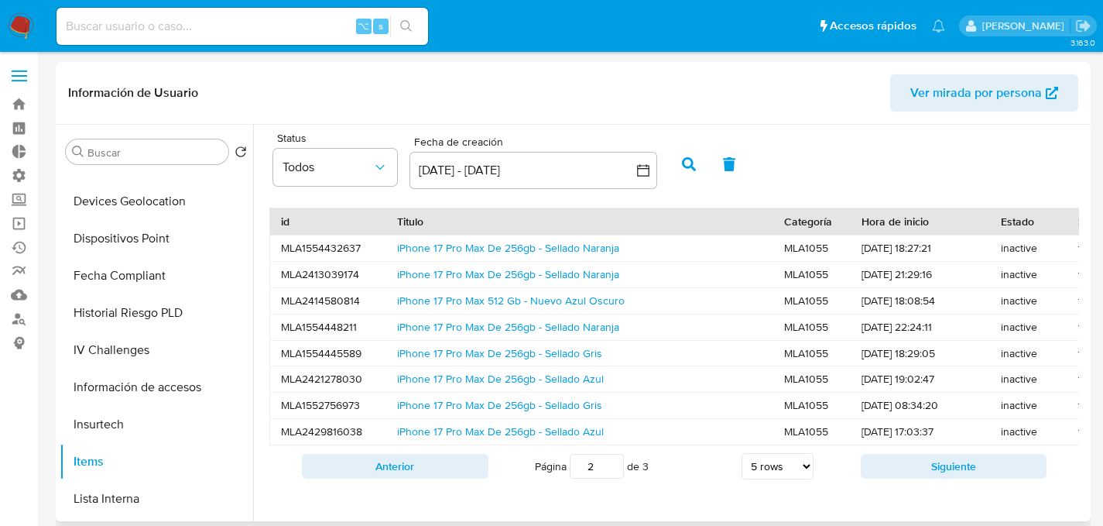
drag, startPoint x: 422, startPoint y: 480, endPoint x: 558, endPoint y: 475, distance: 136.3
click at [422, 478] on button "Anterior" at bounding box center [395, 466] width 187 height 25
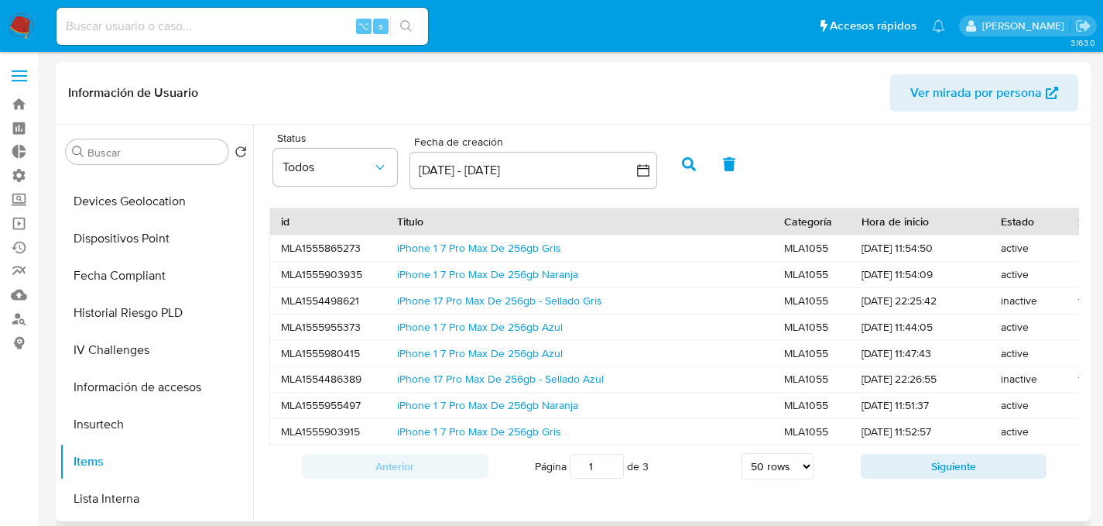
click at [742, 465] on select "5 rows 10 rows 20 rows 25 rows 50 rows 100 rows" at bounding box center [778, 466] width 72 height 26
click at [802, 476] on select "5 rows 10 rows 20 rows 25 rows 50 rows 100 rows" at bounding box center [778, 466] width 72 height 26
click at [742, 465] on select "5 rows 10 rows 20 rows 25 rows 50 rows 100 rows" at bounding box center [778, 466] width 72 height 26
select select "5"
click at [907, 478] on button "Siguiente" at bounding box center [954, 466] width 187 height 25
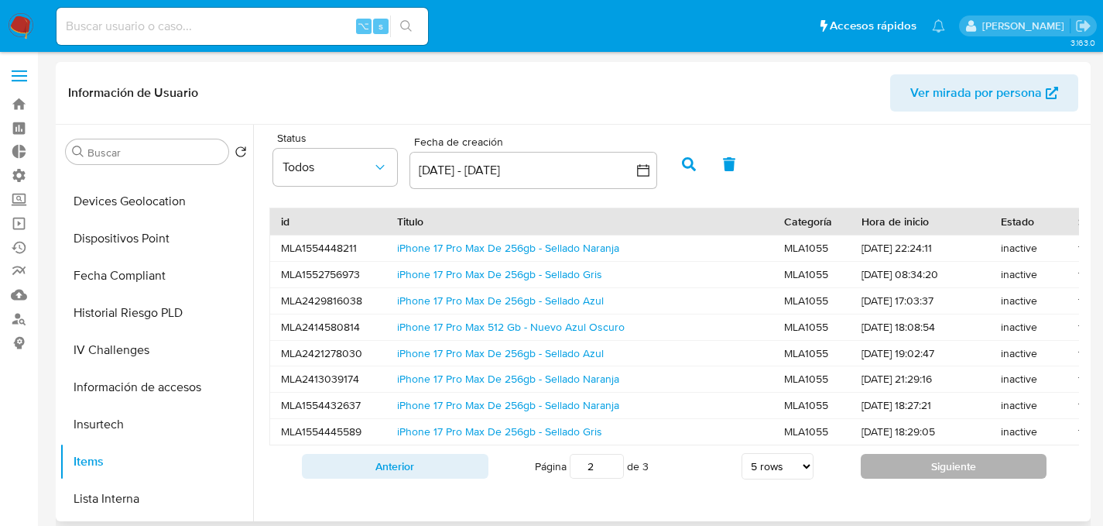
click at [934, 478] on button "Siguiente" at bounding box center [954, 466] width 187 height 25
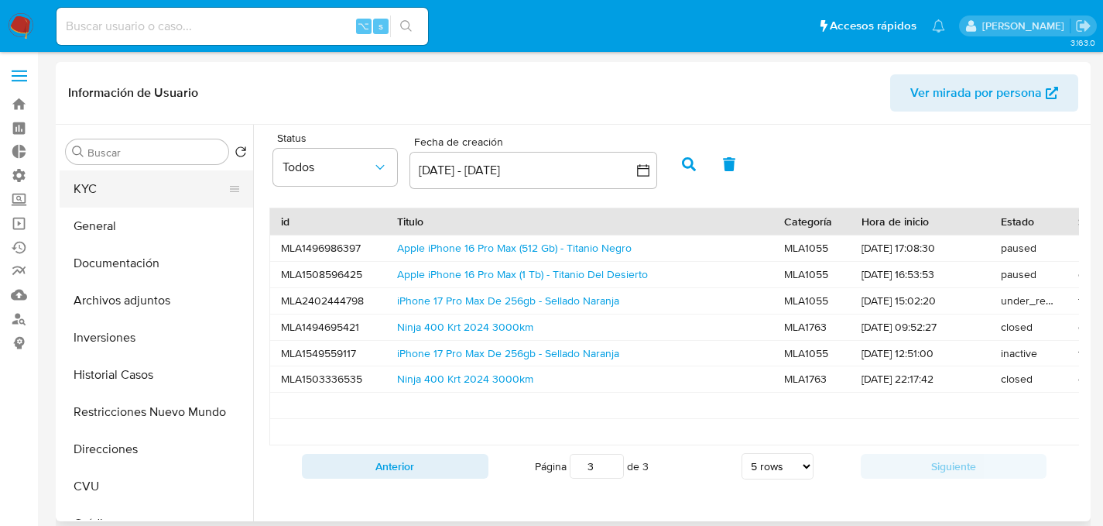
click at [132, 242] on button "General" at bounding box center [157, 225] width 194 height 37
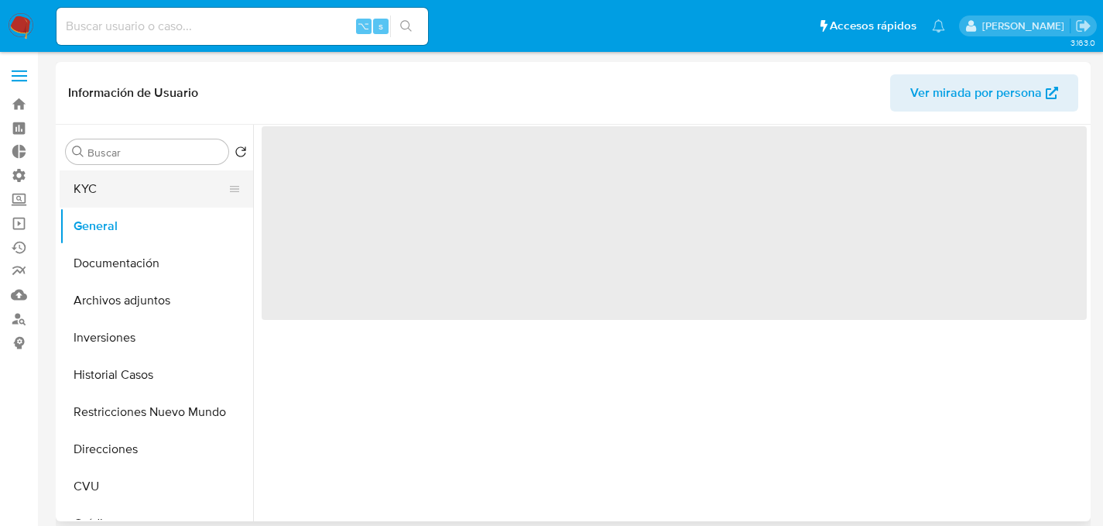
click at [91, 182] on button "KYC" at bounding box center [150, 188] width 181 height 37
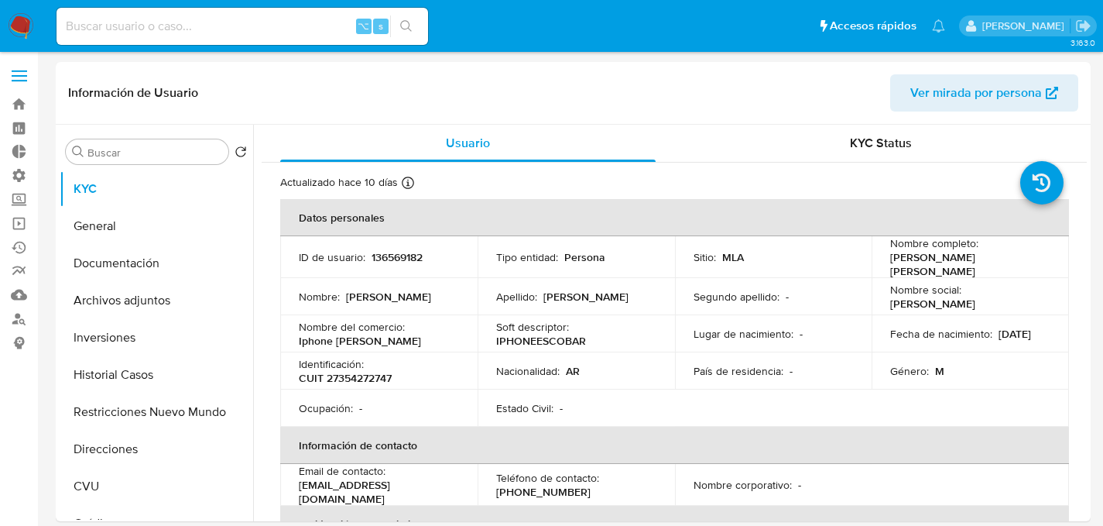
click at [195, 49] on nav "Pausado Ver notificaciones ⌥ s Accesos rápidos Presiona las siguientes teclas p…" at bounding box center [551, 26] width 1103 height 52
click at [205, 23] on input at bounding box center [243, 26] width 372 height 20
paste input "2381847862"
type input "2381847862"
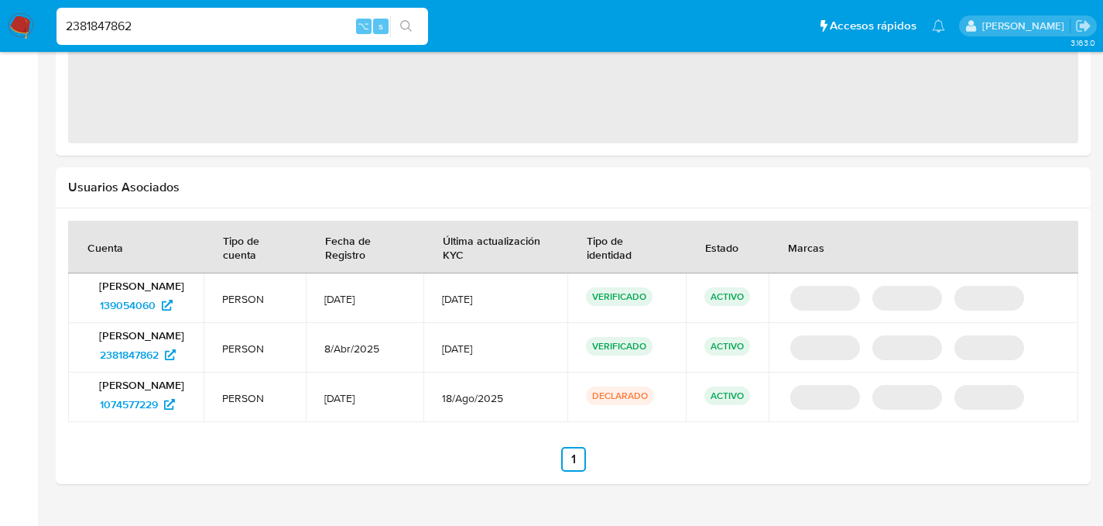
scroll to position [1435, 0]
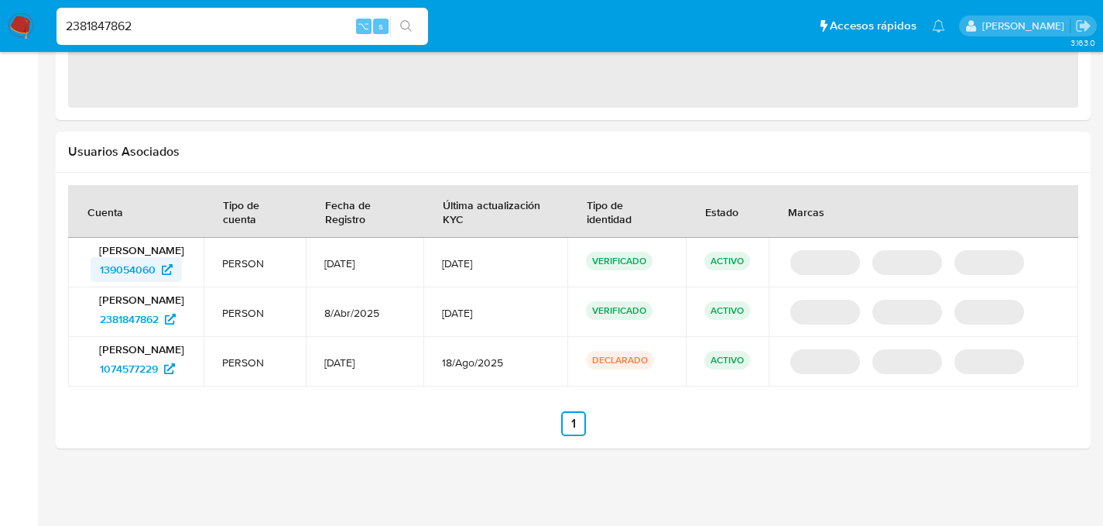
select select "10"
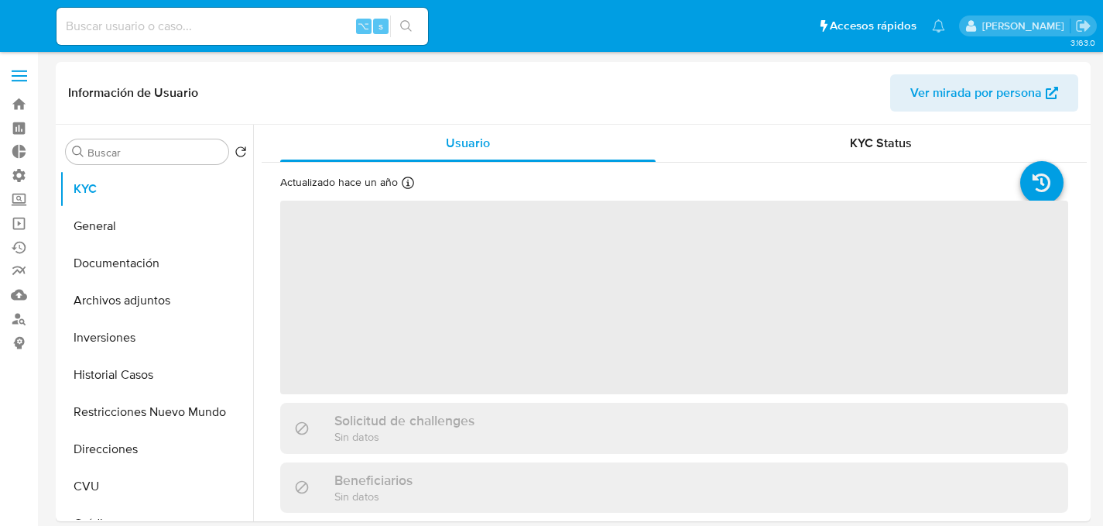
select select "10"
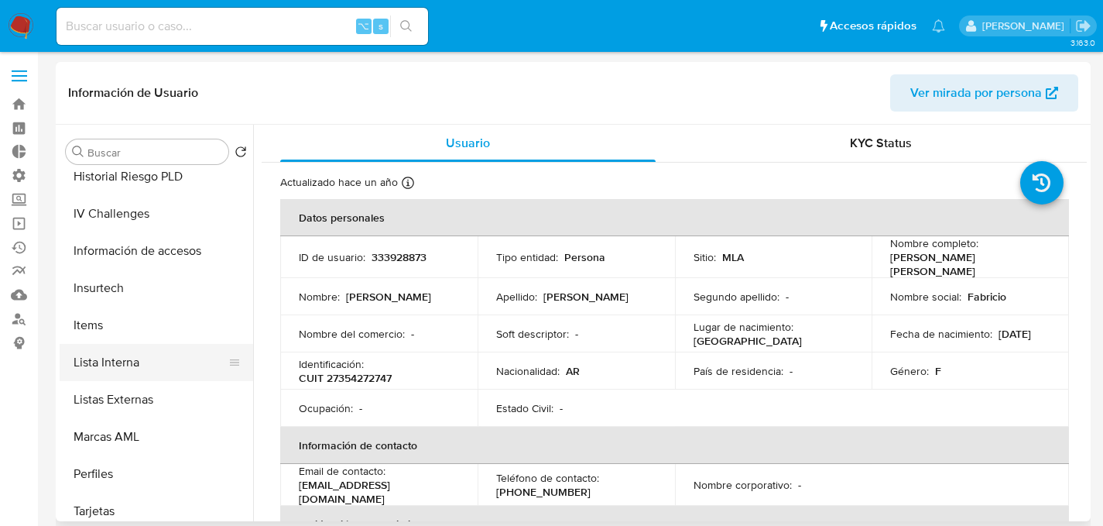
scroll to position [684, 0]
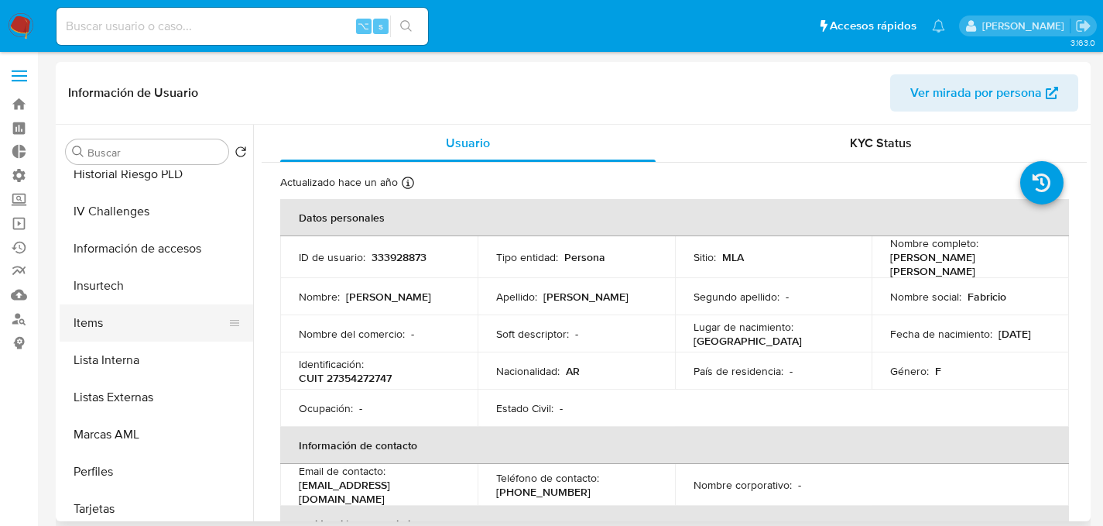
drag, startPoint x: 111, startPoint y: 362, endPoint x: 111, endPoint y: 322, distance: 39.5
click at [111, 322] on ul "KYC General Documentación Archivos adjuntos Inversiones Historial Casos Restric…" at bounding box center [157, 344] width 194 height 349
click at [111, 322] on button "Items" at bounding box center [150, 322] width 181 height 37
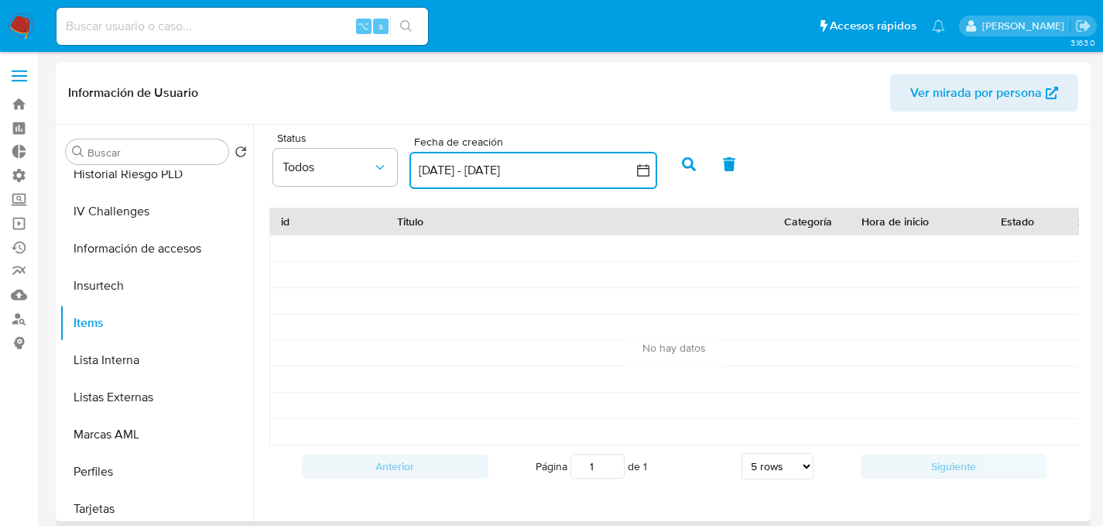
click at [444, 179] on button "[DATE] - [DATE]" at bounding box center [534, 170] width 248 height 37
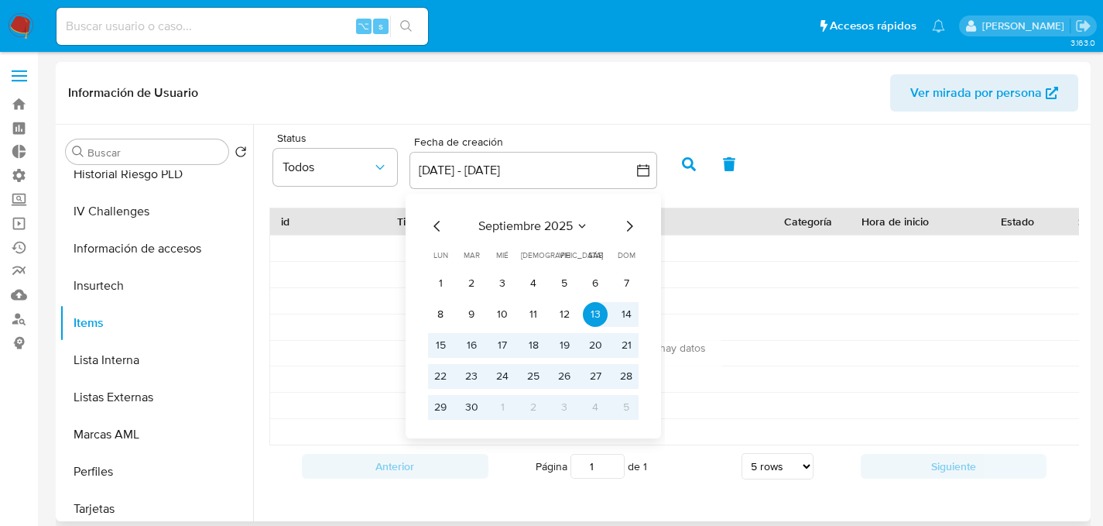
click at [428, 228] on icon "Mes anterior" at bounding box center [437, 226] width 19 height 19
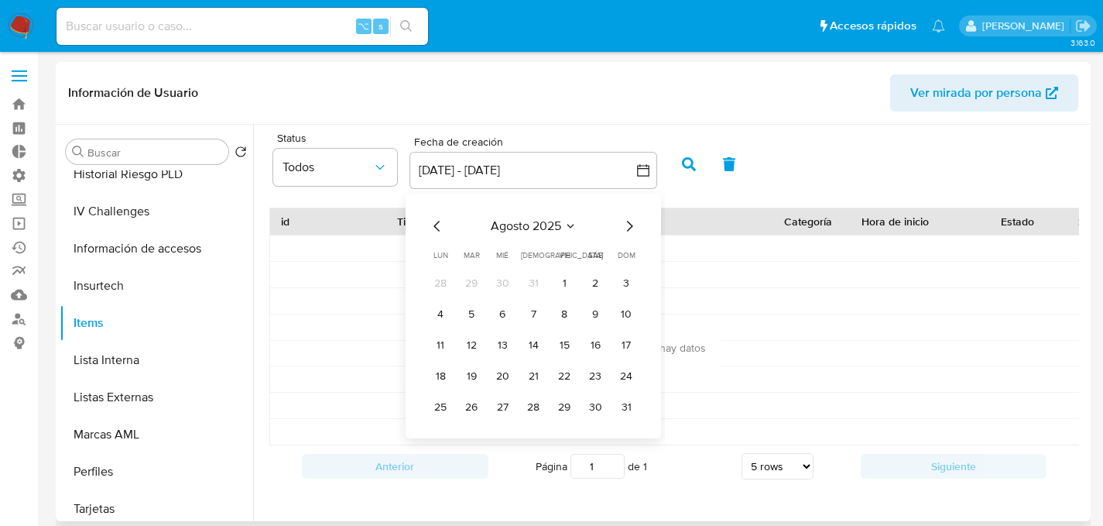
click at [430, 226] on icon "Mes anterior" at bounding box center [437, 226] width 19 height 19
click at [526, 282] on button "1" at bounding box center [533, 283] width 25 height 25
click at [634, 221] on icon "Mes siguiente" at bounding box center [629, 226] width 19 height 19
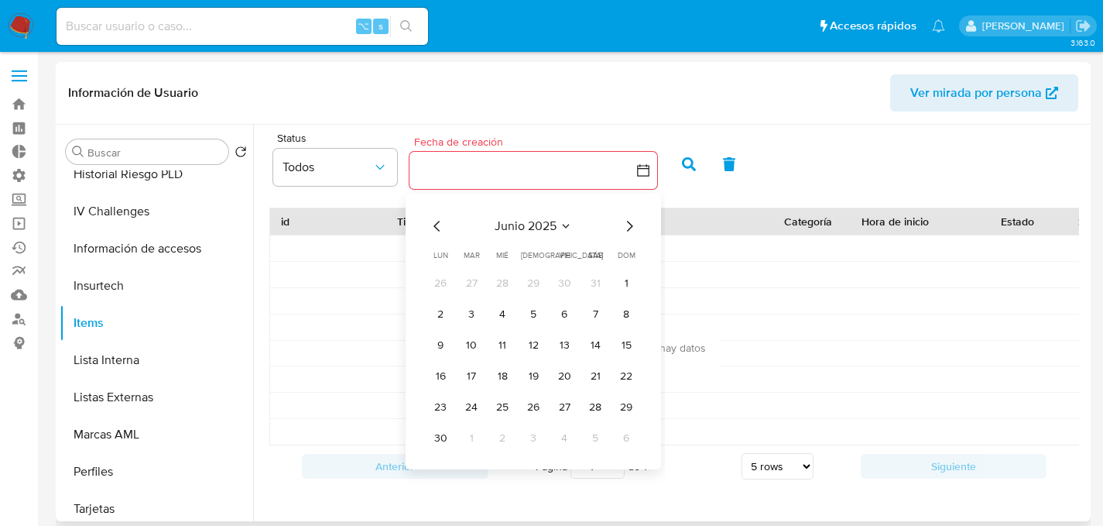
click at [633, 221] on icon "Mes siguiente" at bounding box center [629, 226] width 19 height 19
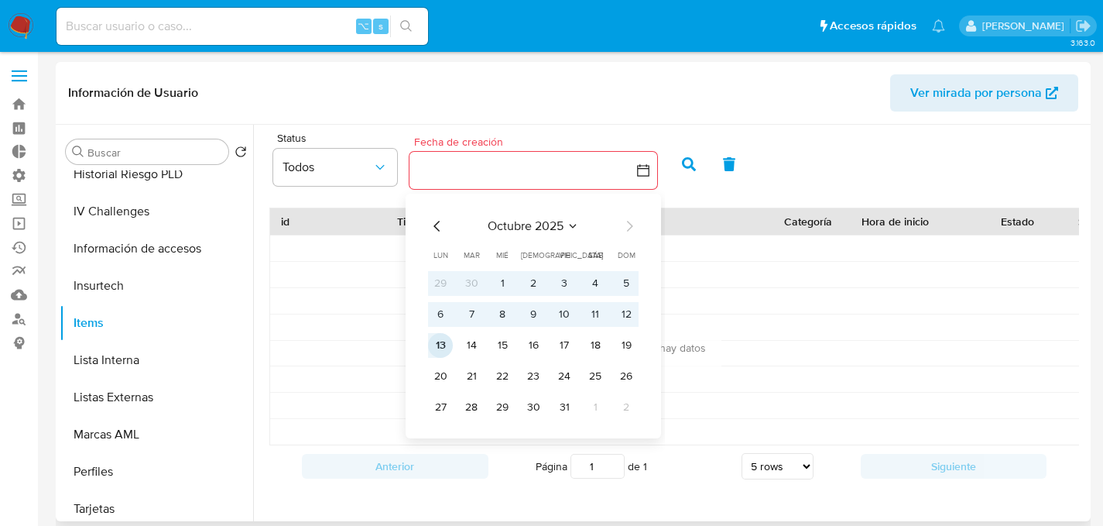
click at [443, 342] on button "13" at bounding box center [440, 345] width 25 height 25
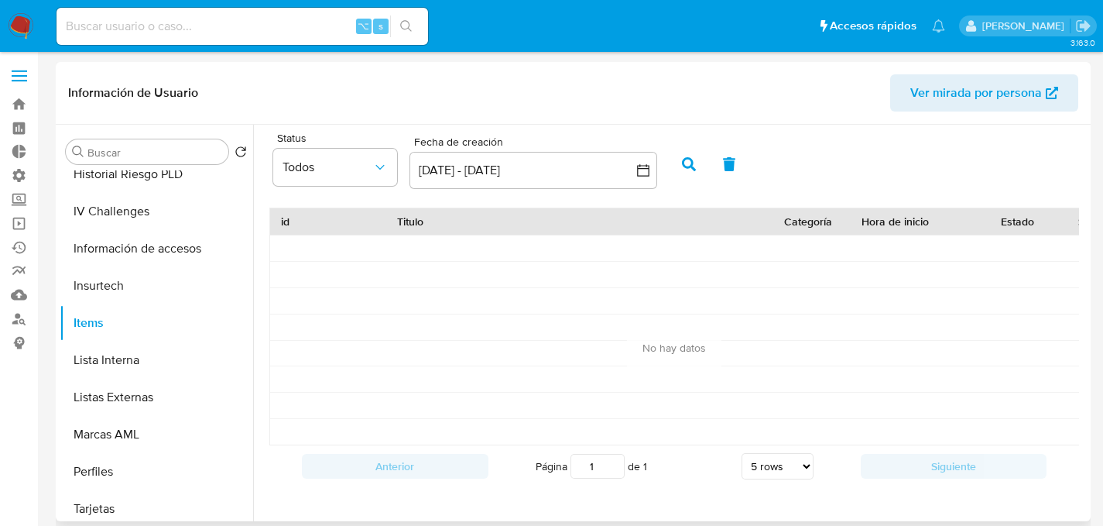
click at [691, 167] on icon "button" at bounding box center [689, 164] width 14 height 14
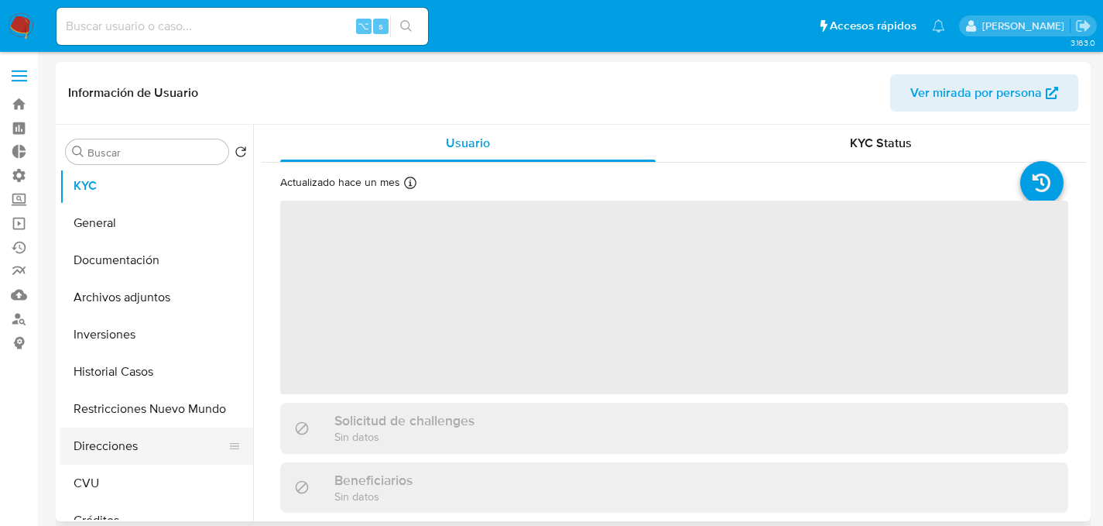
scroll to position [492, 0]
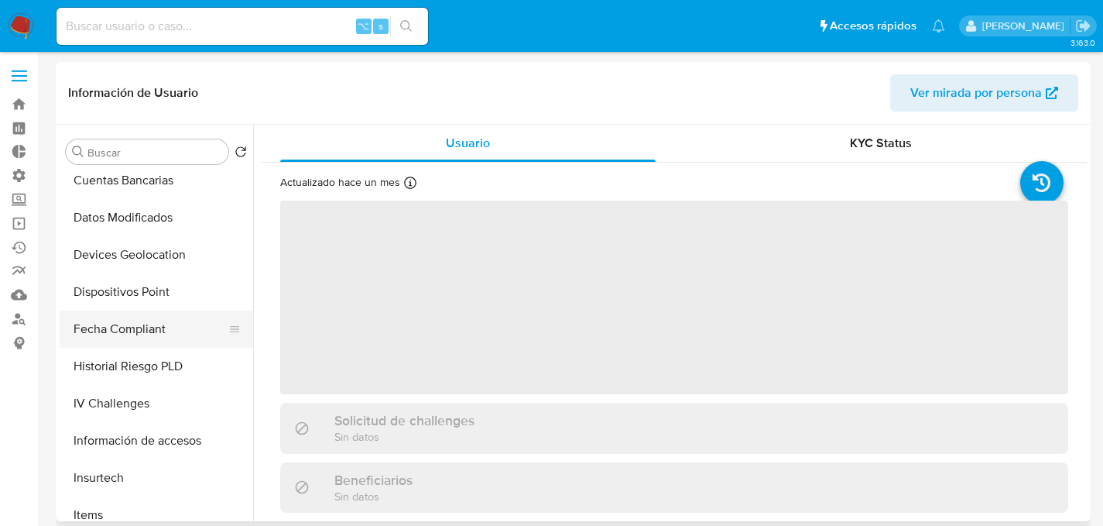
select select "10"
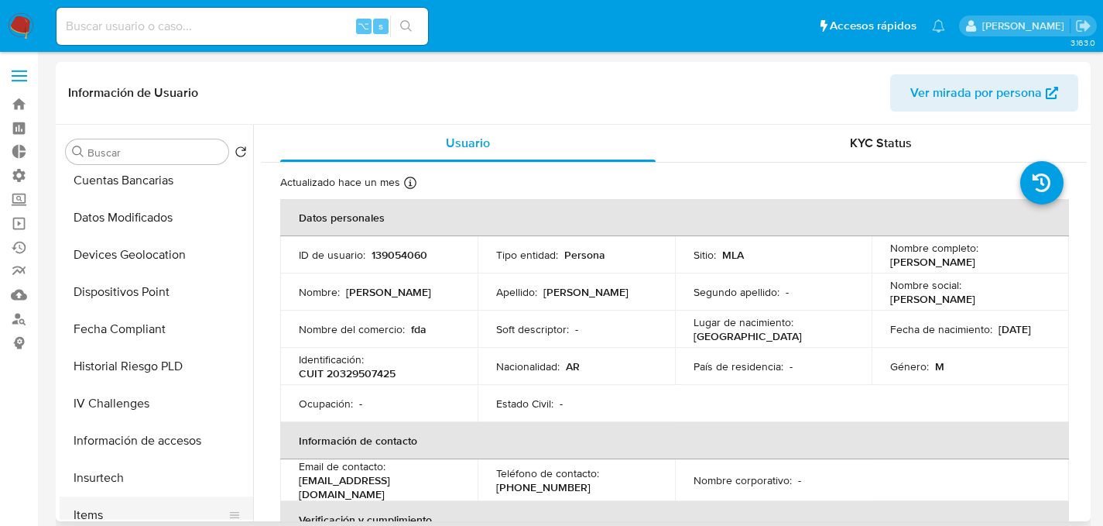
drag, startPoint x: 91, startPoint y: 492, endPoint x: 96, endPoint y: 506, distance: 14.2
click at [91, 493] on button "Insurtech" at bounding box center [157, 477] width 194 height 37
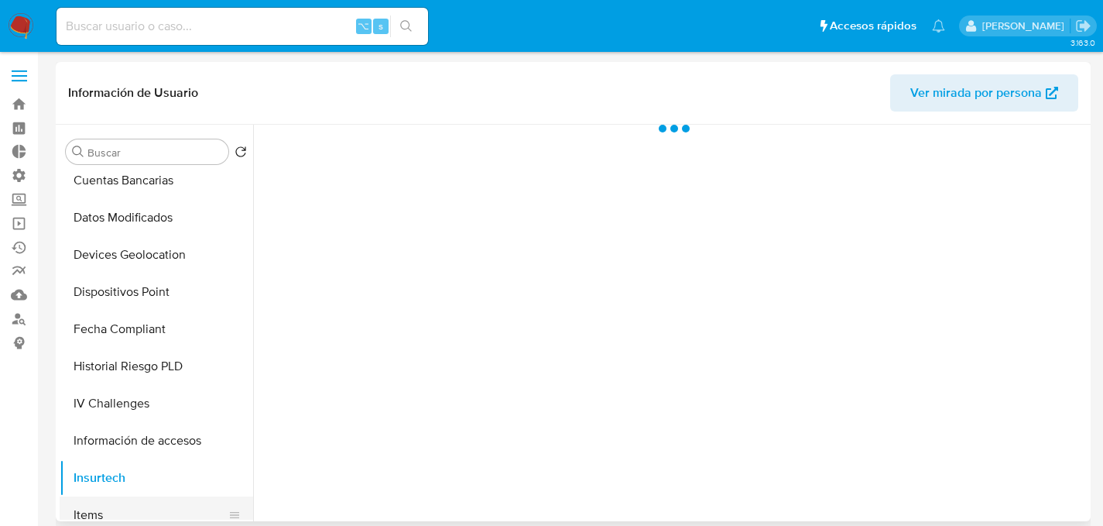
click at [96, 506] on button "Items" at bounding box center [150, 514] width 181 height 37
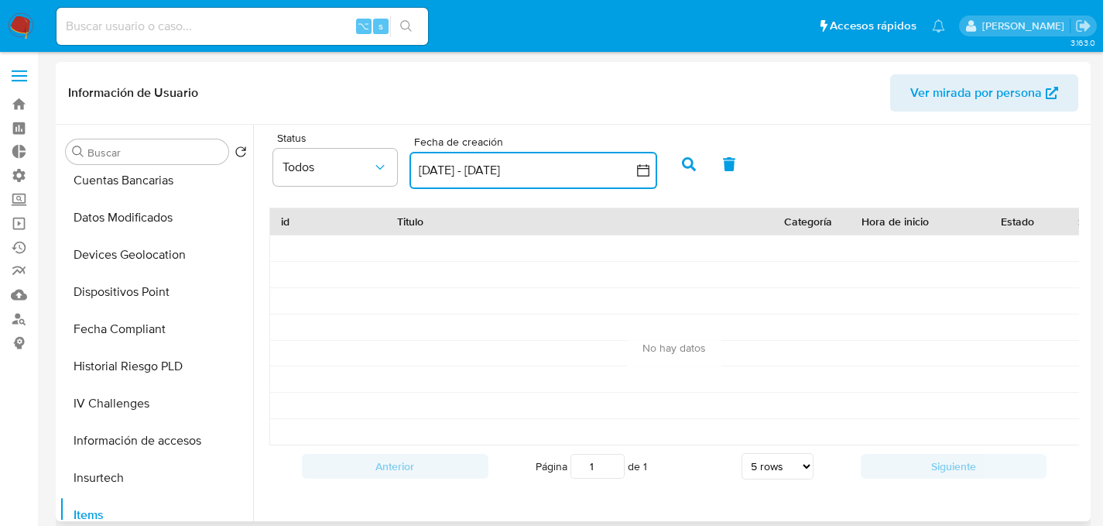
click at [451, 183] on button "[DATE] - [DATE]" at bounding box center [534, 170] width 248 height 37
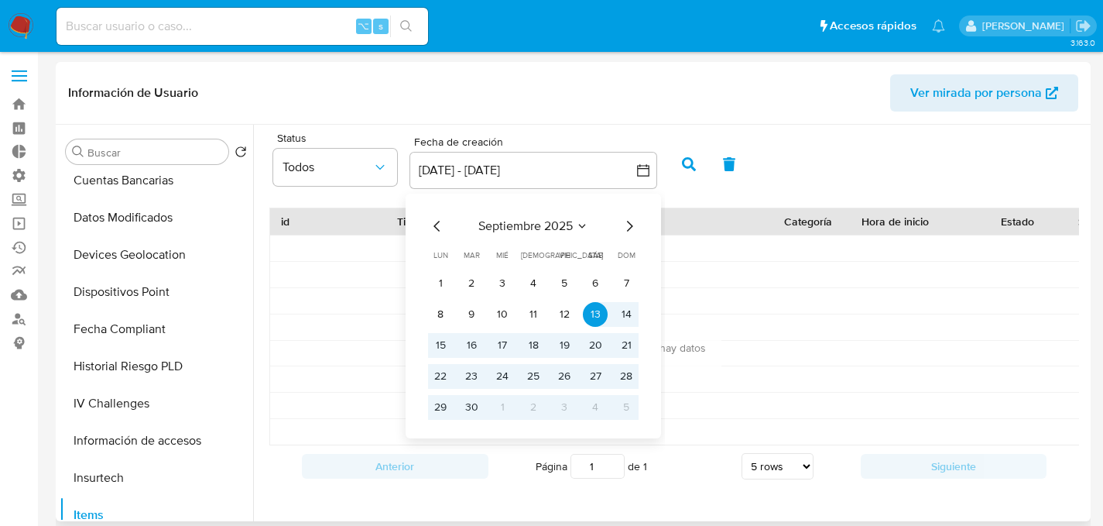
click at [445, 225] on icon "Mes anterior" at bounding box center [437, 226] width 19 height 19
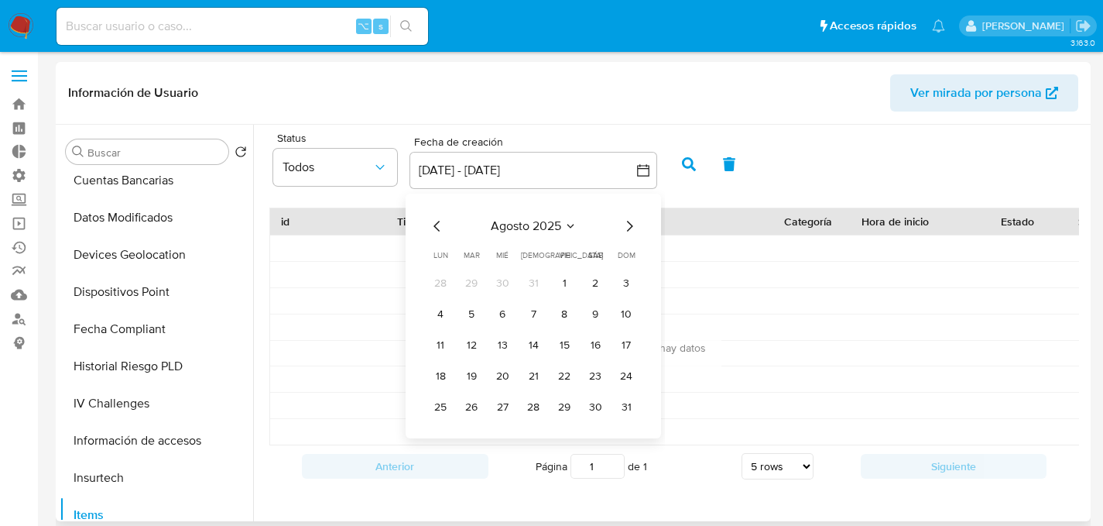
click at [444, 225] on icon "Mes anterior" at bounding box center [437, 226] width 19 height 19
click at [629, 225] on icon "Mes siguiente" at bounding box center [629, 226] width 19 height 19
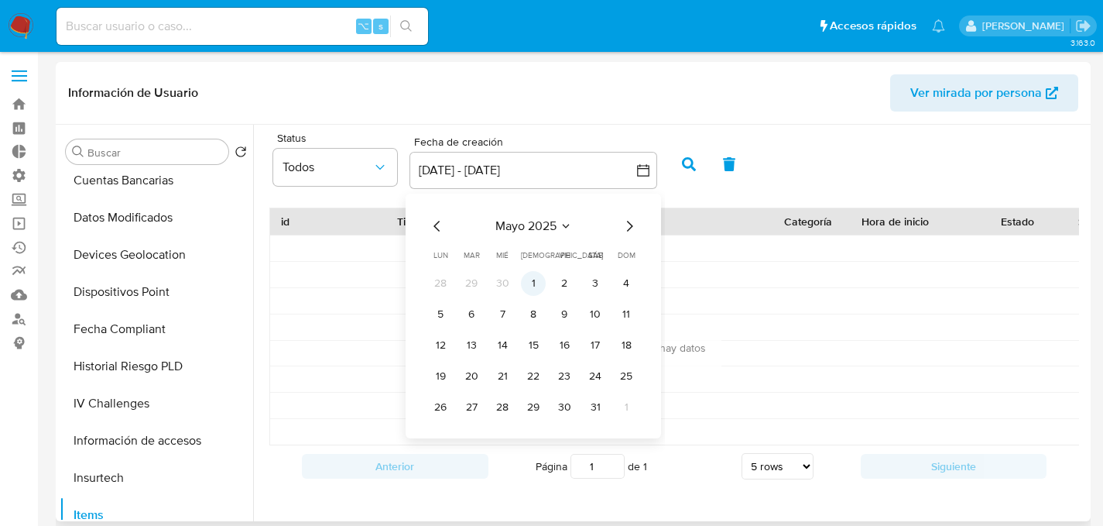
click at [535, 279] on button "1" at bounding box center [533, 283] width 25 height 25
click at [634, 222] on icon "Mes siguiente" at bounding box center [629, 226] width 19 height 19
click at [634, 223] on icon "Mes siguiente" at bounding box center [629, 226] width 19 height 19
click at [633, 223] on icon "Mes siguiente" at bounding box center [629, 226] width 19 height 19
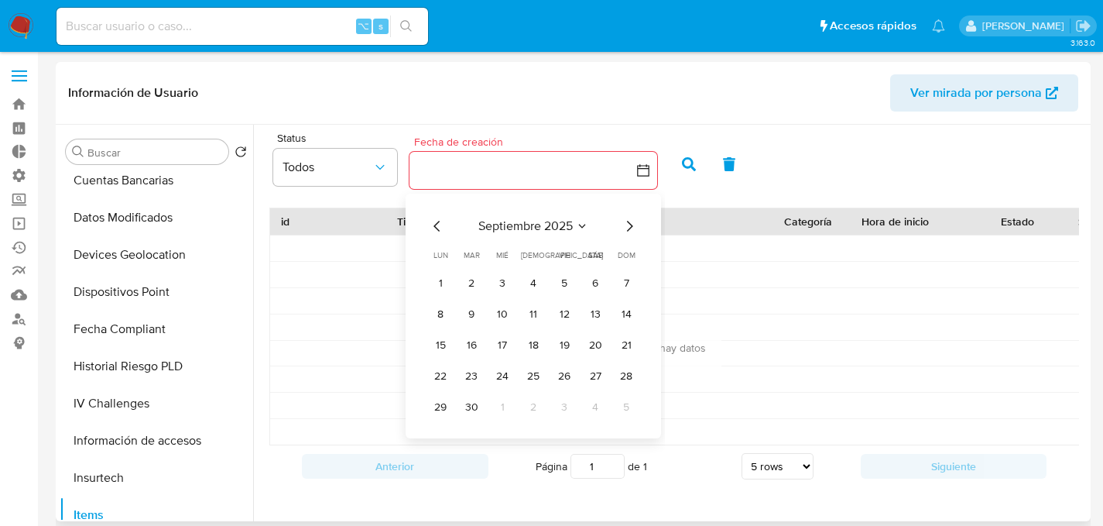
click at [633, 223] on icon "Mes siguiente" at bounding box center [629, 226] width 19 height 19
click at [448, 236] on div "octubre 2025 octubre 2025 lun lunes mar martes mié miércoles jue jueves vie vie…" at bounding box center [533, 318] width 211 height 203
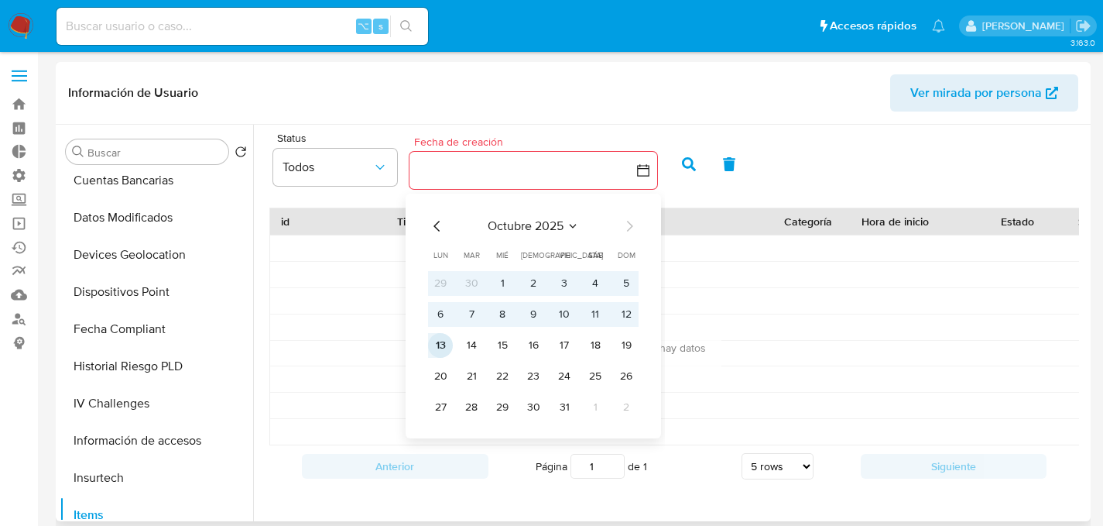
click at [436, 341] on button "13" at bounding box center [440, 345] width 25 height 25
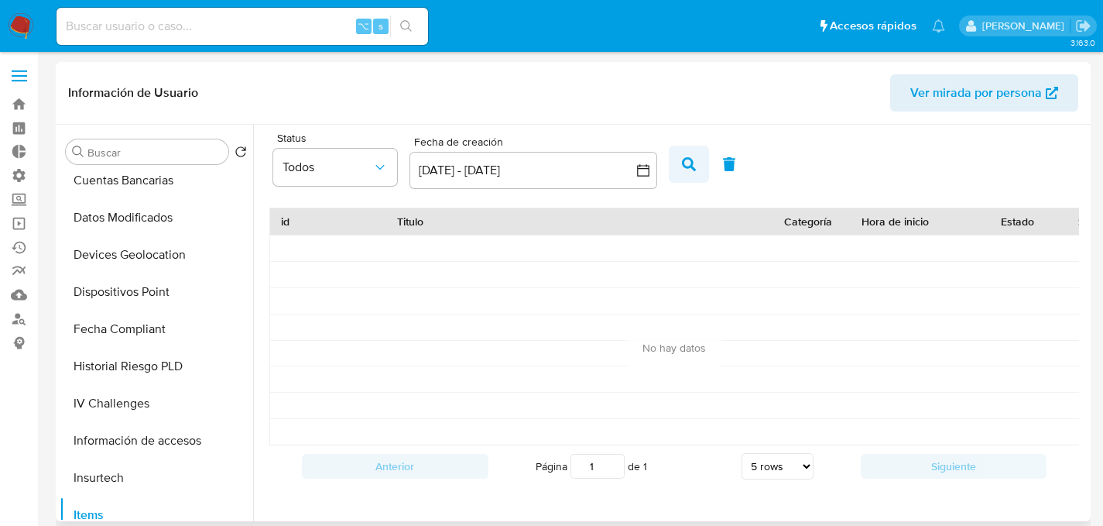
drag, startPoint x: 670, startPoint y: 166, endPoint x: 678, endPoint y: 165, distance: 8.7
click at [675, 166] on div "Status Todos Fecha de creación Fecha de creación 1 may 2025 - 13 oct 2025 1-05-…" at bounding box center [674, 162] width 825 height 60
click at [688, 165] on icon "button" at bounding box center [689, 164] width 14 height 14
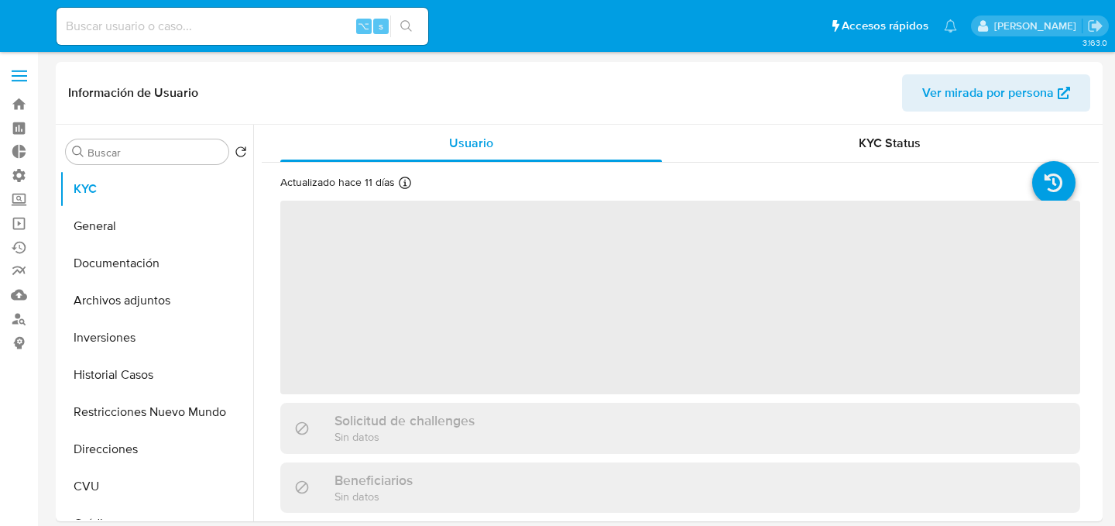
select select "10"
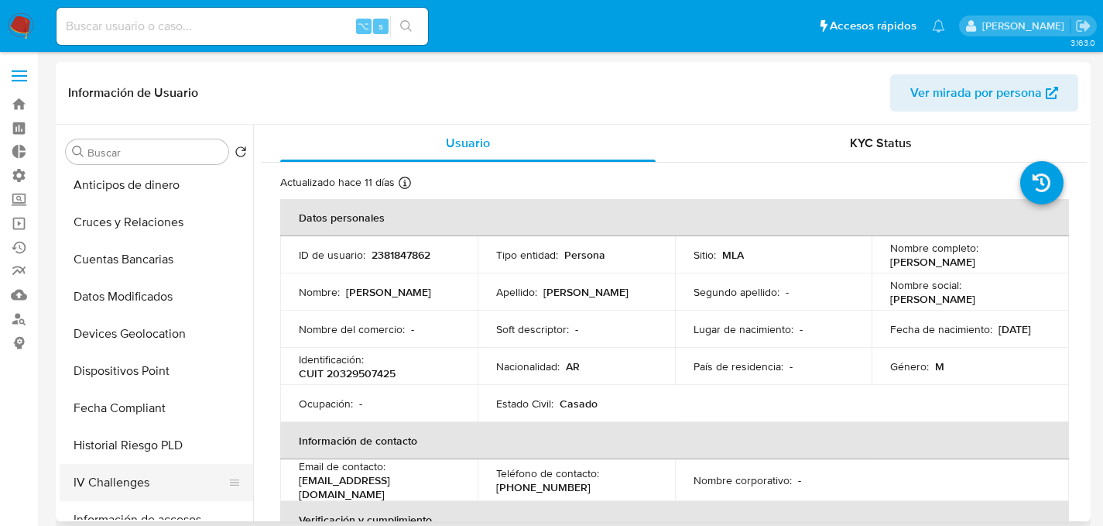
scroll to position [529, 0]
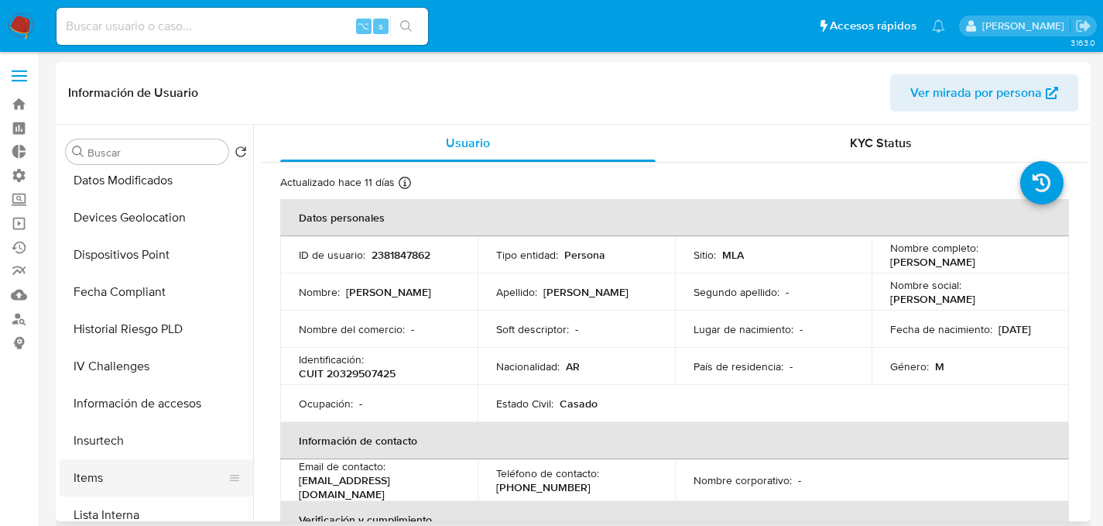
click at [105, 468] on button "Items" at bounding box center [150, 477] width 181 height 37
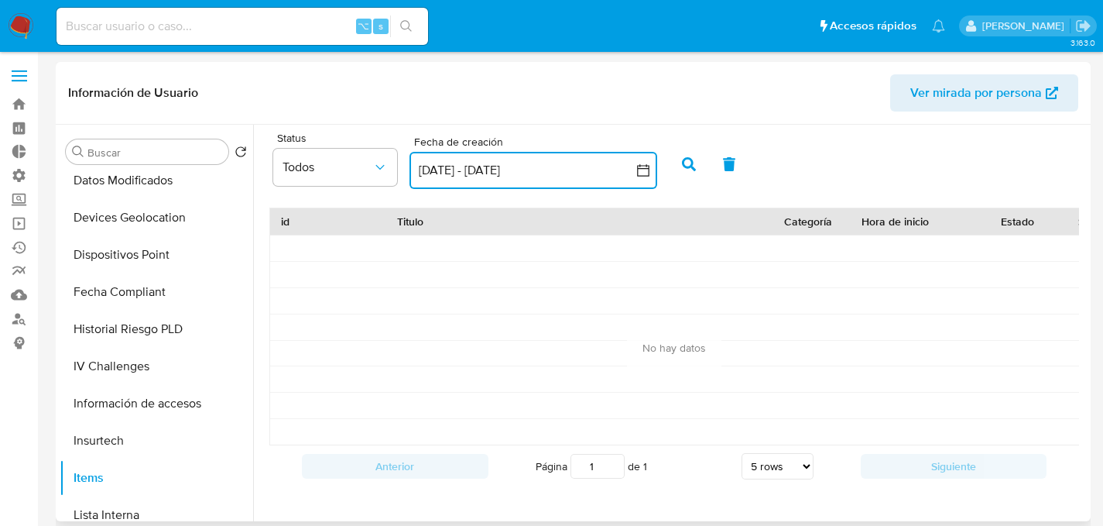
click at [457, 167] on button "[DATE] - [DATE]" at bounding box center [534, 170] width 248 height 37
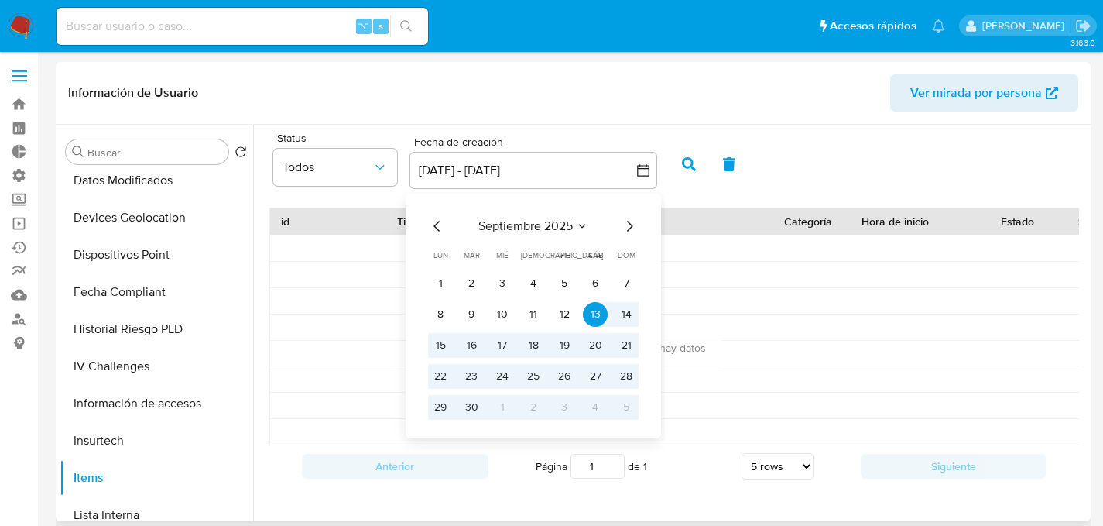
click at [445, 226] on icon "Mes anterior" at bounding box center [437, 226] width 19 height 19
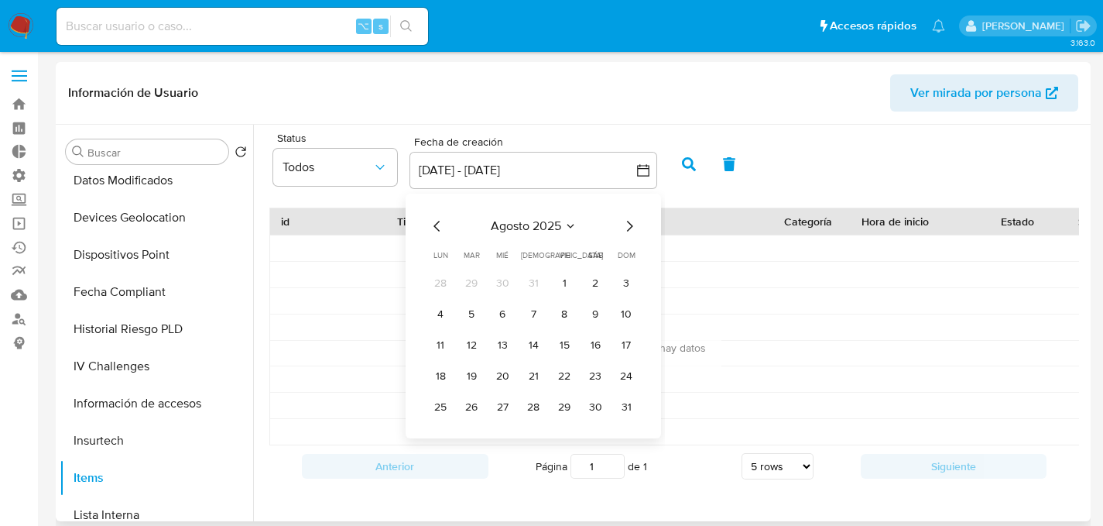
click at [437, 228] on icon "Mes anterior" at bounding box center [437, 226] width 6 height 11
drag, startPoint x: 532, startPoint y: 284, endPoint x: 544, endPoint y: 279, distance: 12.8
click at [532, 284] on button "1" at bounding box center [533, 283] width 25 height 25
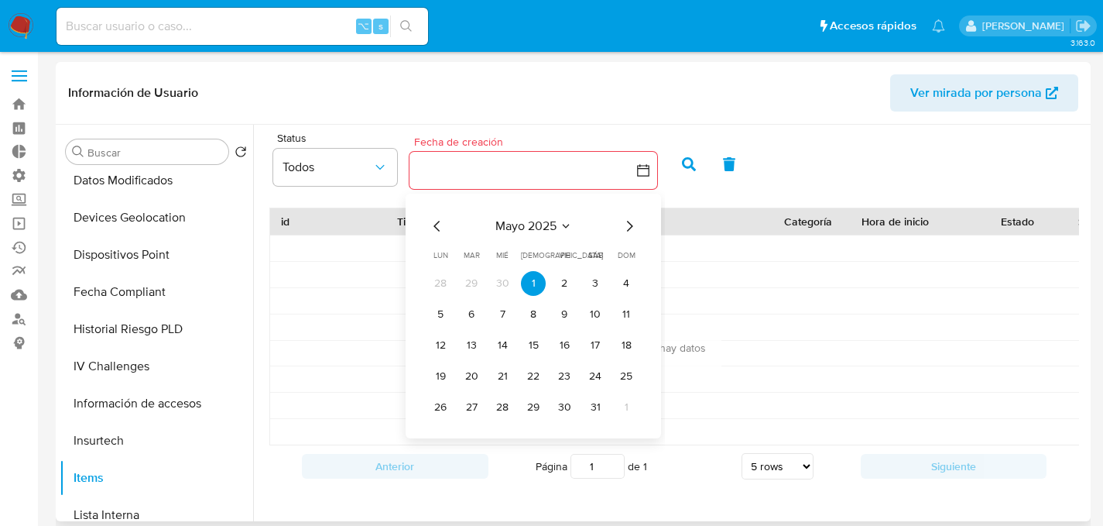
click at [636, 228] on icon "Mes siguiente" at bounding box center [629, 226] width 19 height 19
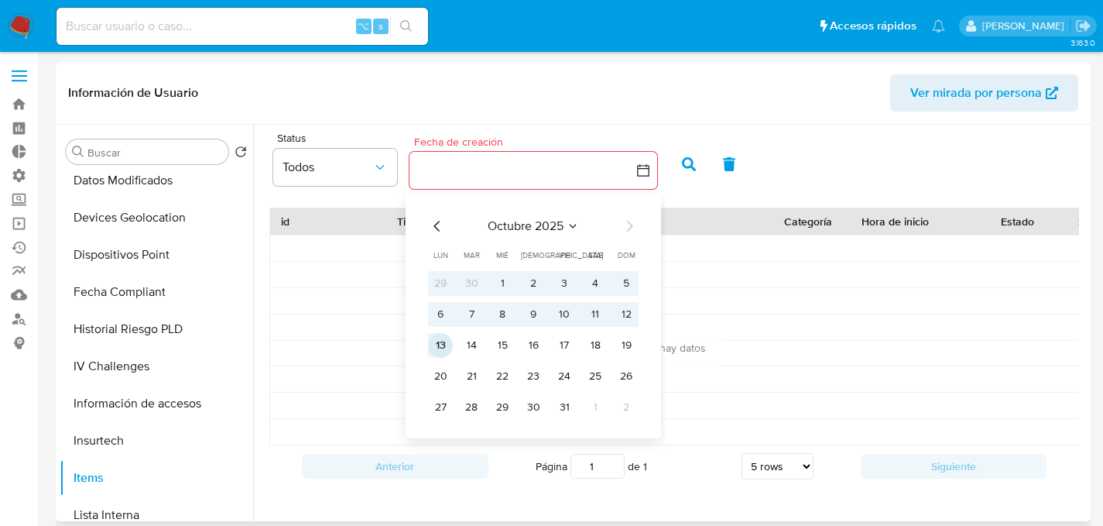
click at [447, 351] on button "13" at bounding box center [440, 345] width 25 height 25
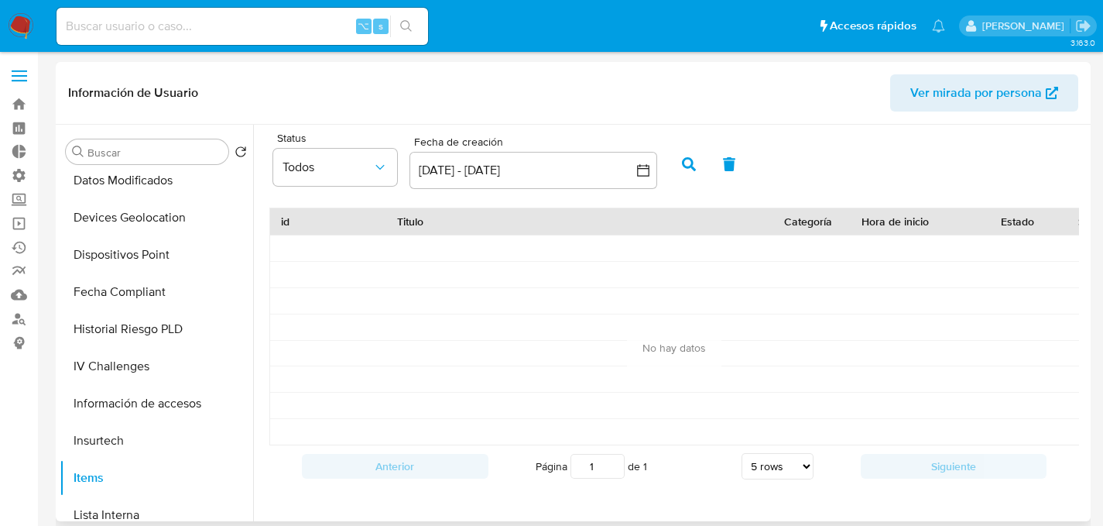
click at [678, 167] on button "button" at bounding box center [689, 164] width 40 height 37
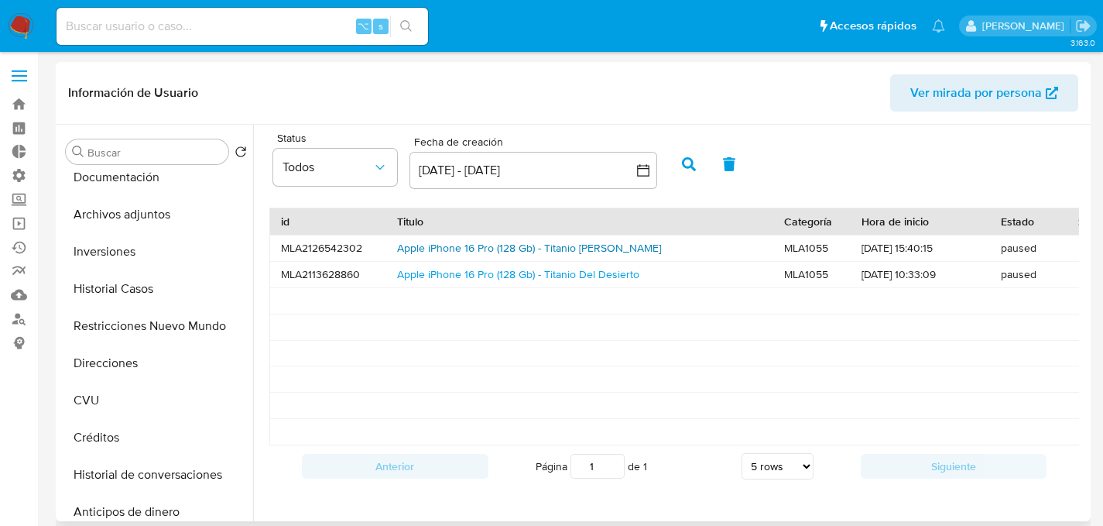
scroll to position [0, 0]
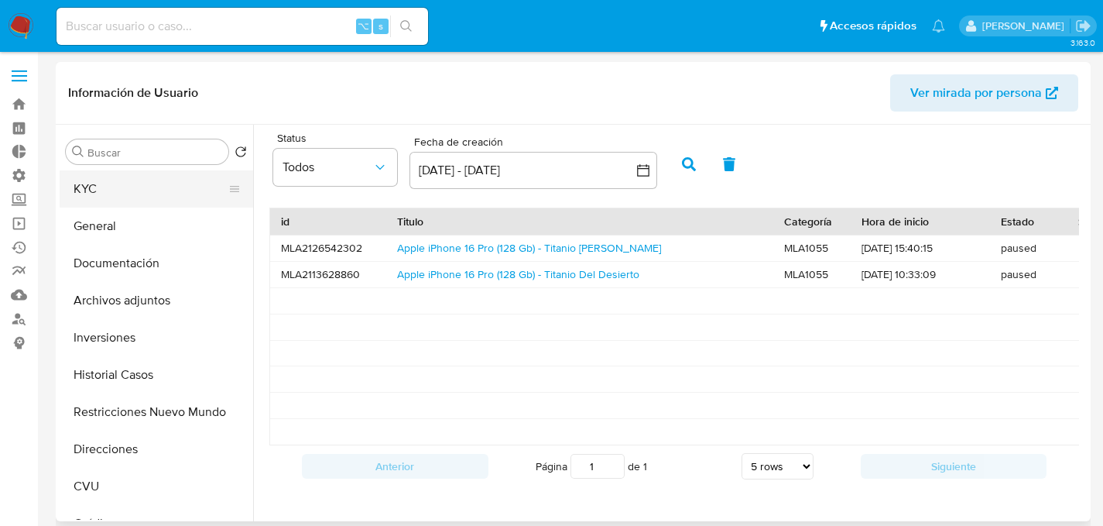
click at [100, 197] on button "KYC" at bounding box center [150, 188] width 181 height 37
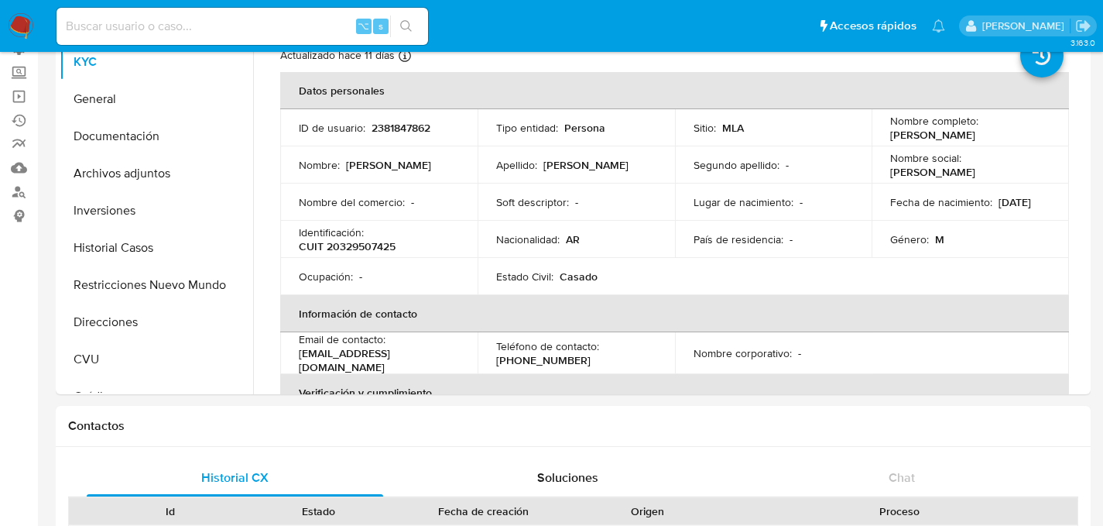
scroll to position [128, 0]
